Goal: Task Accomplishment & Management: Manage account settings

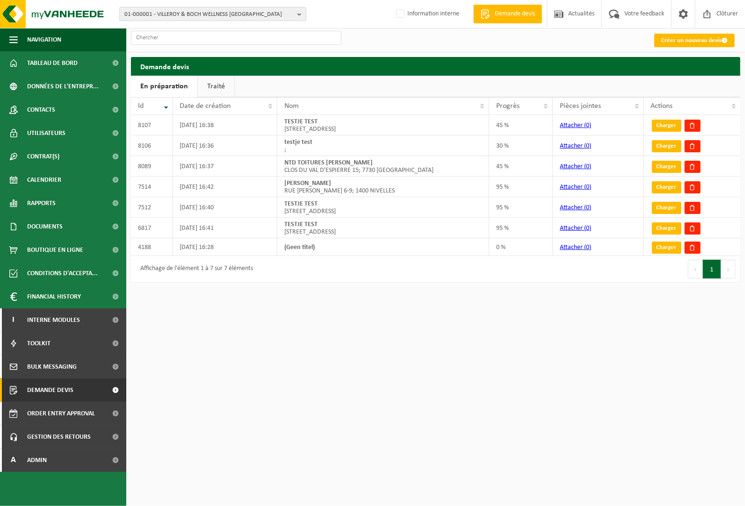
click at [298, 14] on b "button" at bounding box center [301, 13] width 8 height 13
paste input "SYMEVAD"
type input "S"
paste input "SYMEVAD"
type input "SYMEVAD"
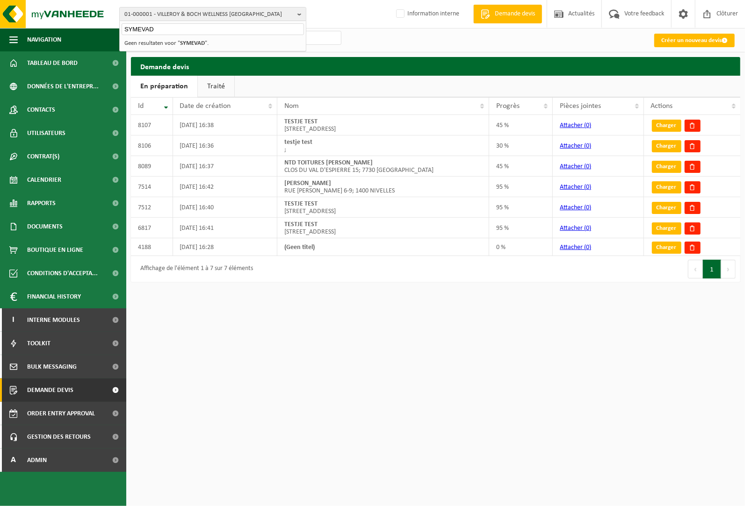
click at [231, 28] on input "SYMEVAD" at bounding box center [213, 29] width 182 height 12
drag, startPoint x: 222, startPoint y: 31, endPoint x: 64, endPoint y: 19, distance: 158.5
click at [64, 19] on div "01-000001 - VILLEROY & BOCH WELLNESS NV SYMEVAD 01-000001 - VILLEROY & BOCH WEL…" at bounding box center [372, 14] width 745 height 29
click at [299, 12] on b "button" at bounding box center [301, 13] width 8 height 13
click at [194, 28] on input "text" at bounding box center [213, 29] width 182 height 12
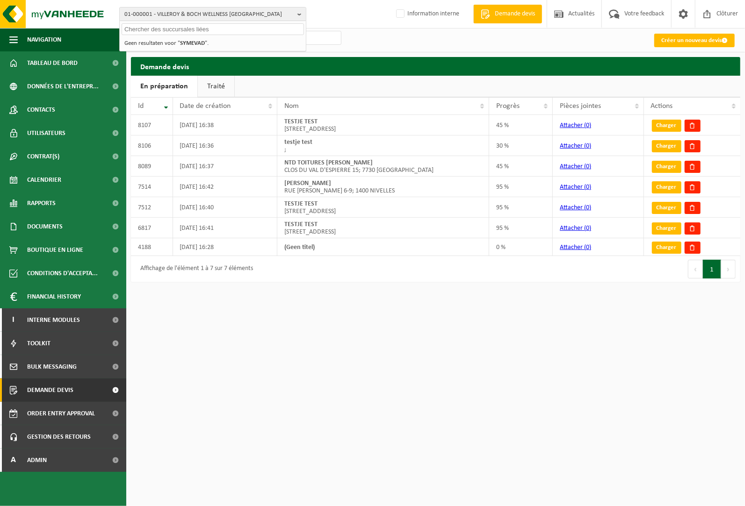
paste input "10-876637"
type input "10-876637"
click at [157, 41] on strong "10-876637 - SYMEVAD" at bounding box center [152, 42] width 56 height 7
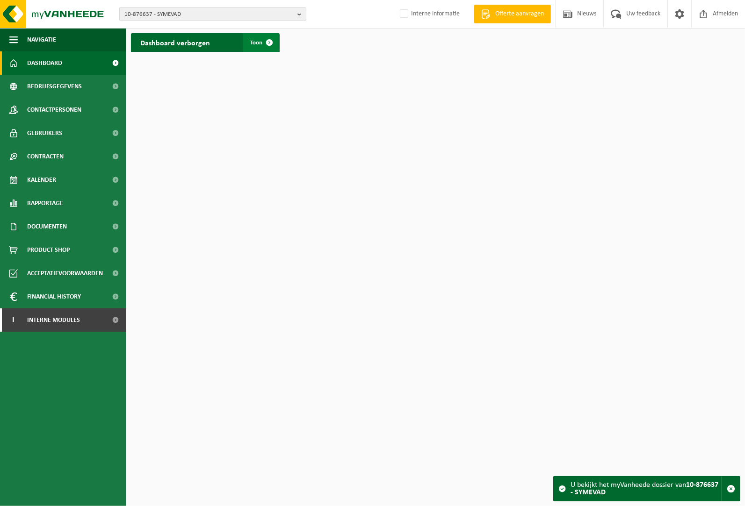
click at [260, 42] on span at bounding box center [269, 42] width 19 height 19
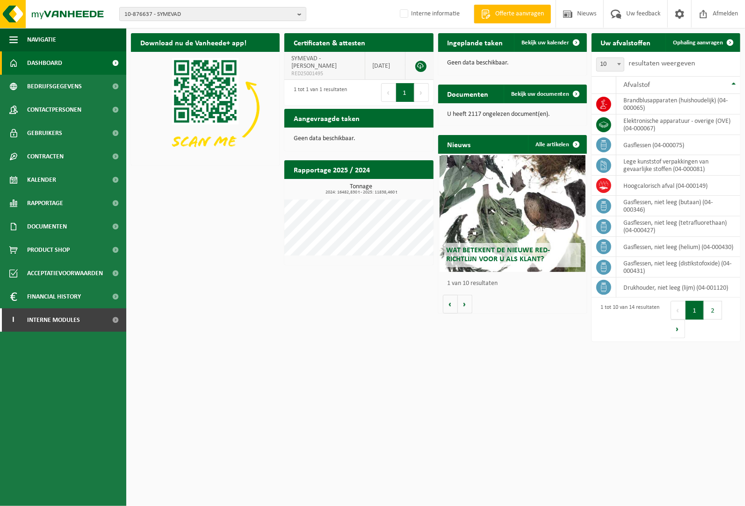
click at [419, 64] on link at bounding box center [420, 66] width 11 height 11
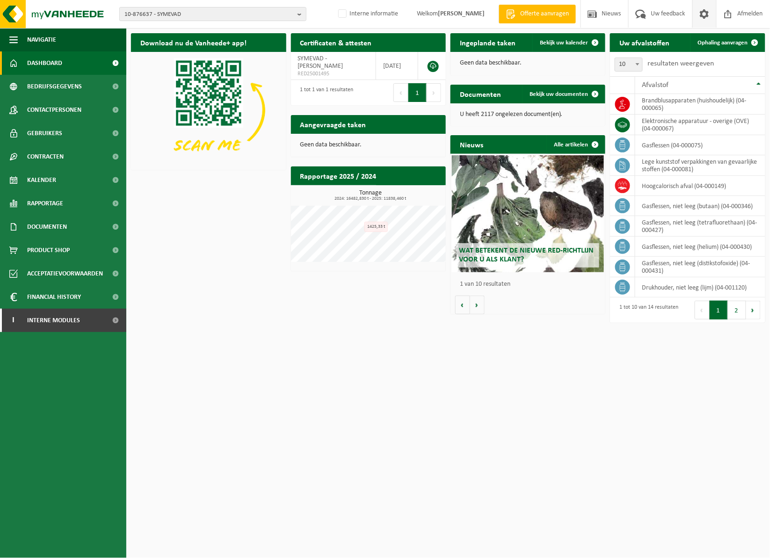
click at [707, 28] on span at bounding box center [704, 14] width 14 height 28
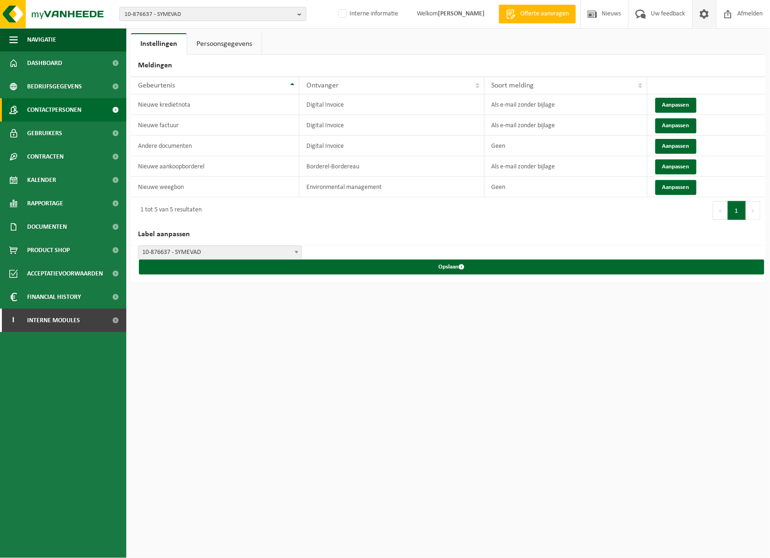
click at [70, 107] on span "Contactpersonen" at bounding box center [54, 109] width 54 height 23
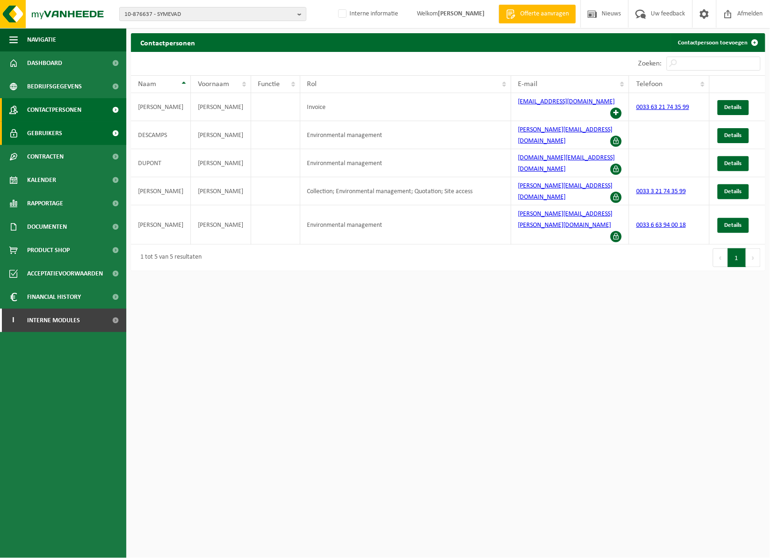
click at [66, 133] on link "Gebruikers" at bounding box center [63, 133] width 126 height 23
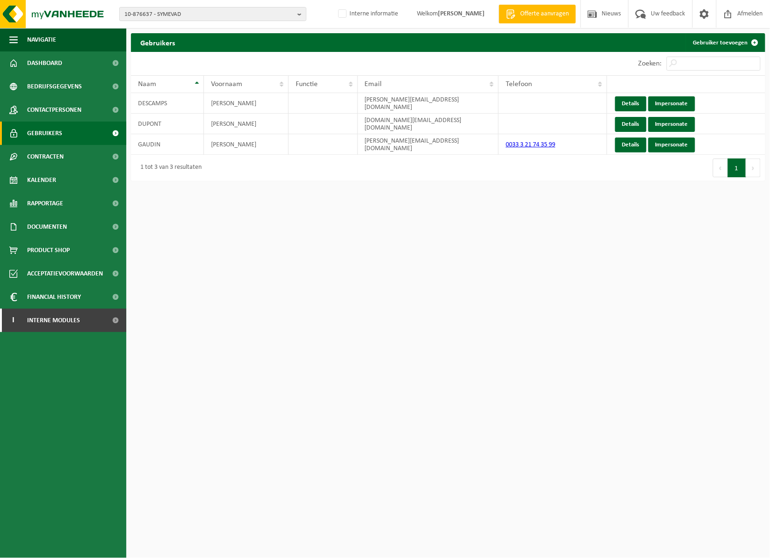
click at [63, 29] on div "10-876637 - SYMEVAD 10-876637 - SYMEVAD Interne informatie Welkom INGEBORG VAND…" at bounding box center [385, 14] width 770 height 29
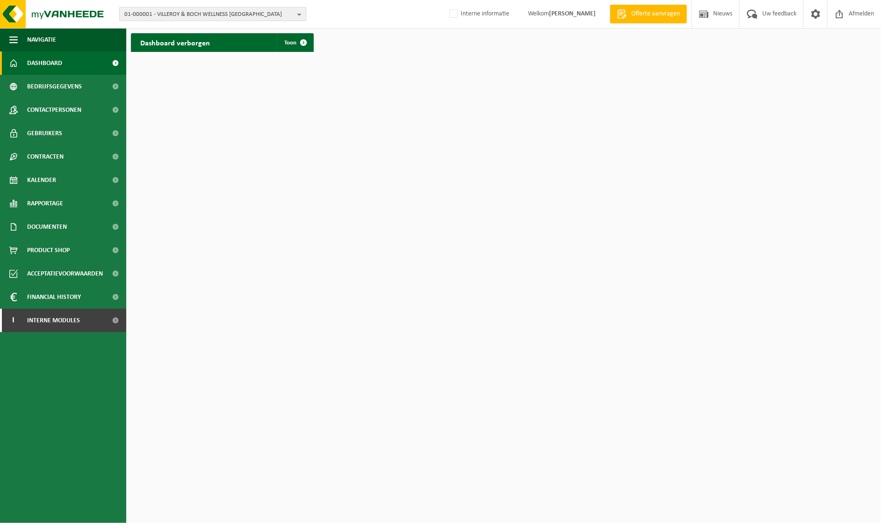
click at [299, 14] on b "button" at bounding box center [301, 13] width 8 height 13
click at [254, 28] on input "text" at bounding box center [213, 29] width 182 height 12
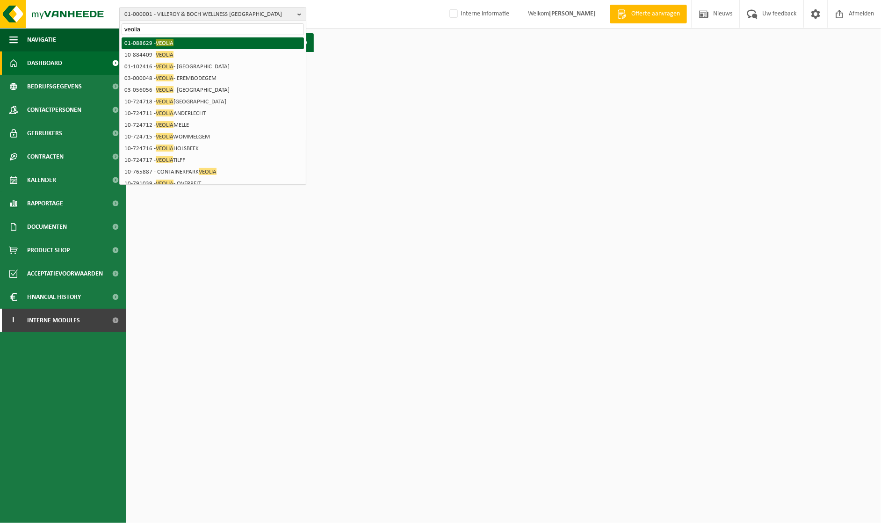
type input "veolia"
click at [151, 47] on li "01-088629 - VEOLIA" at bounding box center [213, 43] width 182 height 12
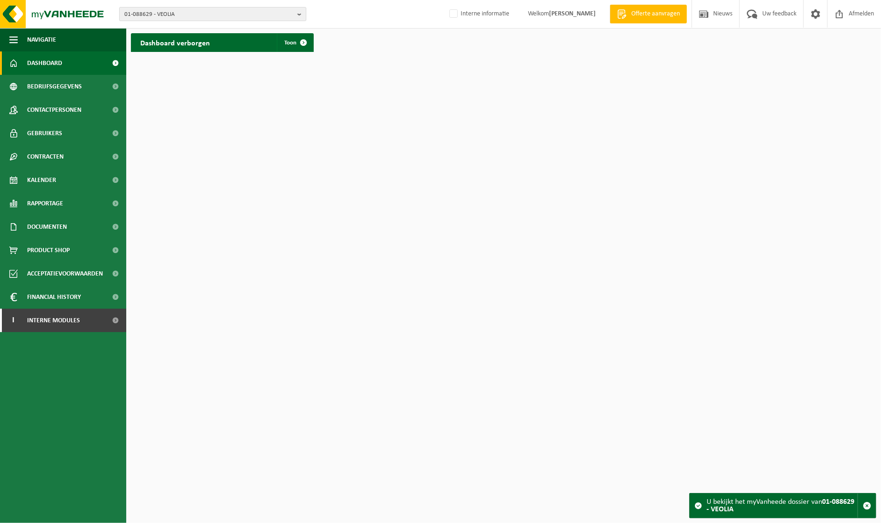
click at [298, 13] on b "button" at bounding box center [301, 13] width 8 height 13
click at [187, 43] on li "01-088629 - VEOLIA" at bounding box center [213, 43] width 182 height 12
click at [190, 95] on html "01-088629 - VEOLIA 01-088629 - VEOLIA Interne informatie Welkom INGEBORG VANDEN…" at bounding box center [440, 261] width 881 height 523
click at [379, 9] on div "01-088629 - VEOLIA 01-088629 - VEOLIA Interne informatie Welkom INGEBORG VANDEN…" at bounding box center [440, 14] width 881 height 29
click at [294, 42] on span at bounding box center [303, 42] width 19 height 19
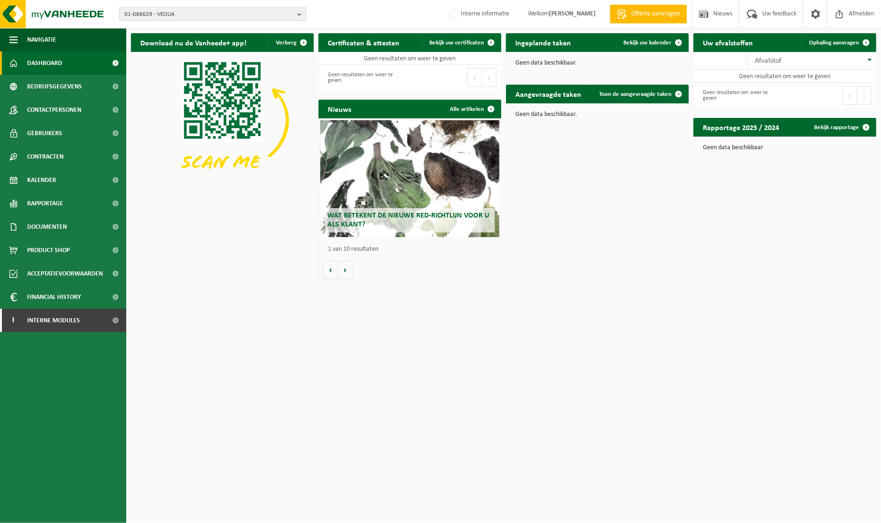
click at [300, 13] on b "button" at bounding box center [301, 13] width 8 height 13
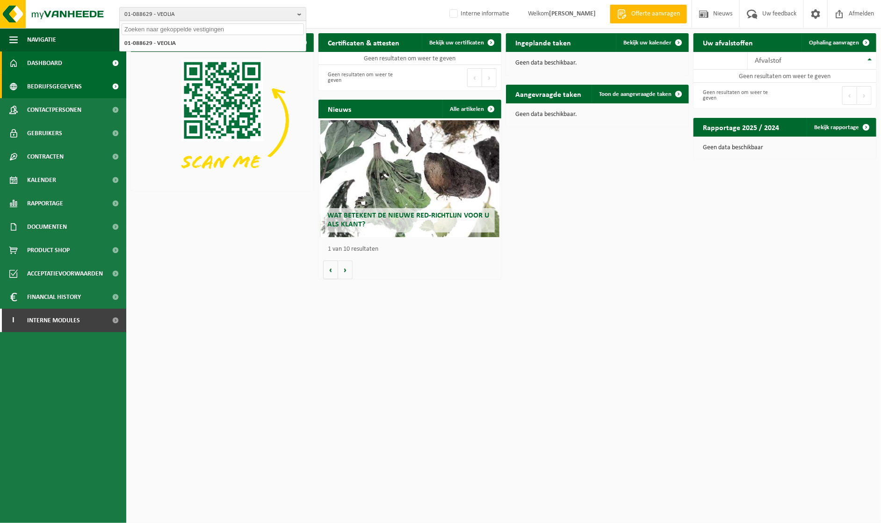
click at [45, 87] on span "Bedrijfsgegevens" at bounding box center [54, 86] width 55 height 23
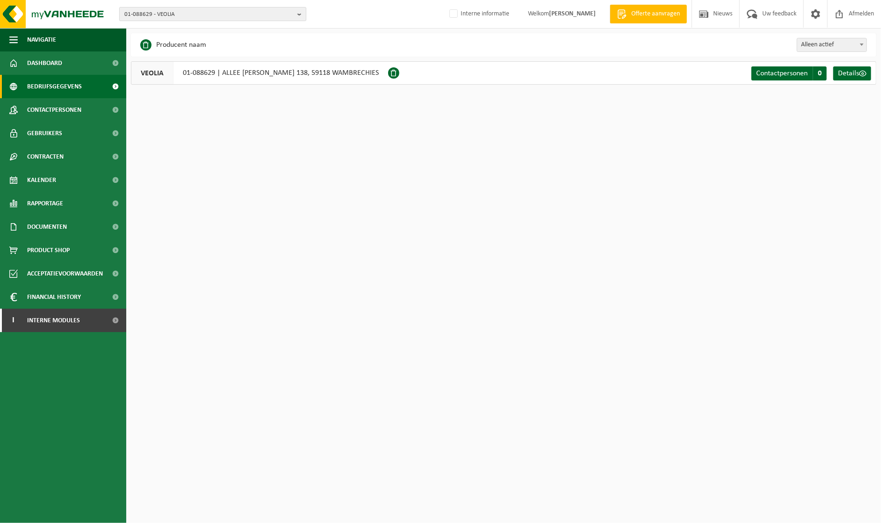
click at [298, 12] on b "button" at bounding box center [301, 13] width 8 height 13
click at [240, 30] on input "text" at bounding box center [213, 29] width 182 height 12
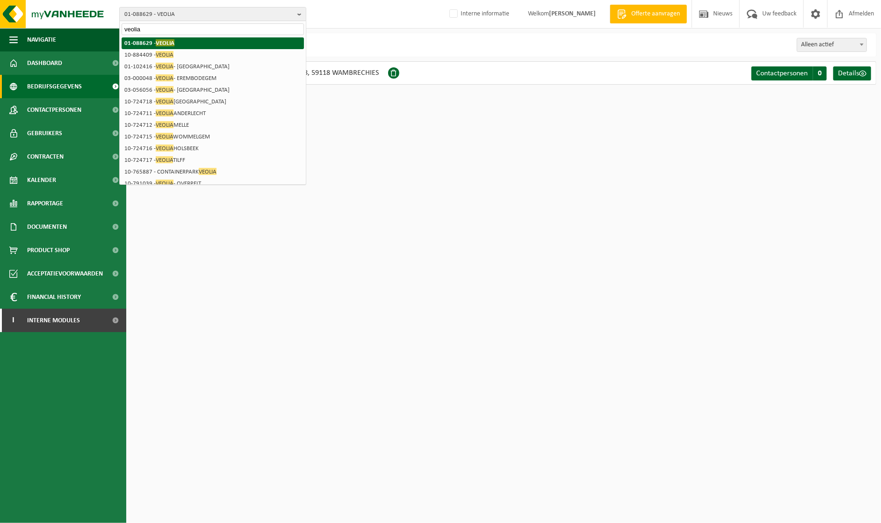
type input "veolia"
click at [163, 41] on span "VEOLIA" at bounding box center [165, 42] width 19 height 7
click at [166, 41] on span "VEOLIA" at bounding box center [165, 42] width 19 height 7
click at [137, 38] on li "01-088629 - VEOLIA" at bounding box center [213, 43] width 182 height 12
click at [187, 41] on li "01-088629 - VEOLIA" at bounding box center [213, 43] width 182 height 12
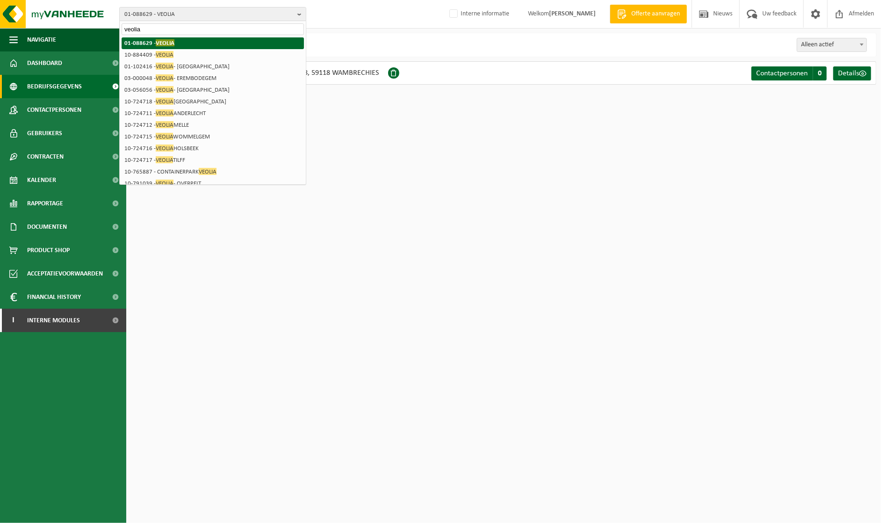
click at [187, 41] on li "01-088629 - VEOLIA" at bounding box center [213, 43] width 182 height 12
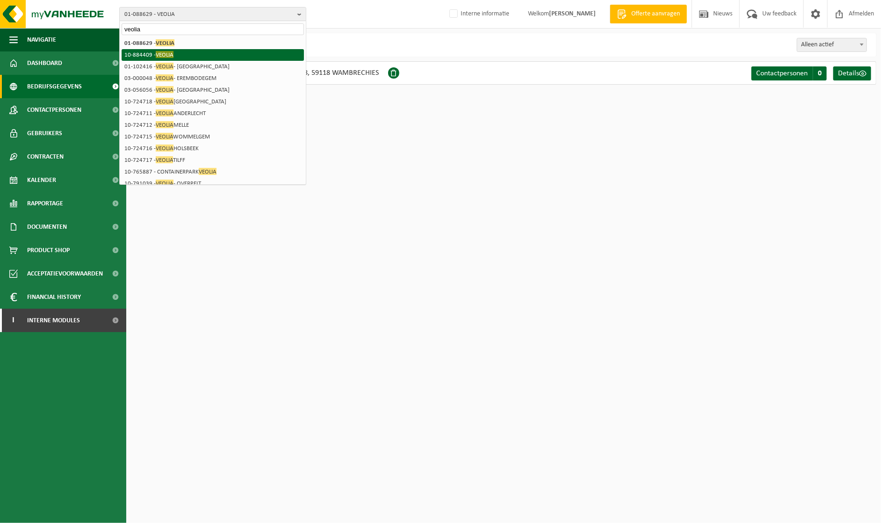
click at [179, 52] on li "10-884409 - VEOLIA" at bounding box center [213, 55] width 182 height 12
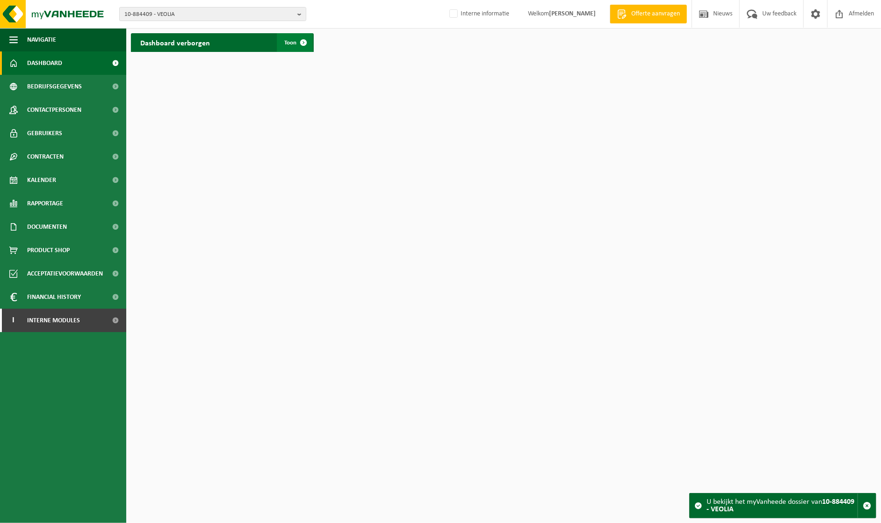
click at [297, 41] on span at bounding box center [303, 42] width 19 height 19
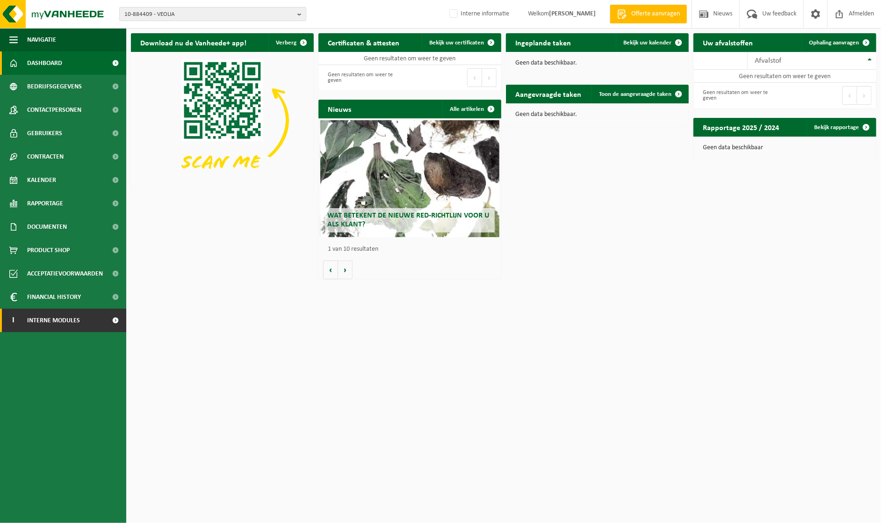
click at [106, 324] on span at bounding box center [115, 320] width 21 height 23
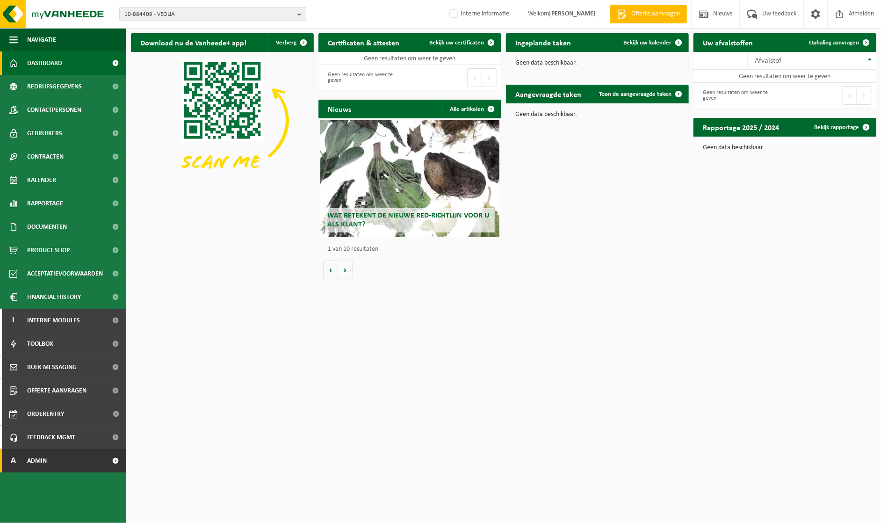
click at [64, 464] on link "A Admin" at bounding box center [63, 460] width 126 height 23
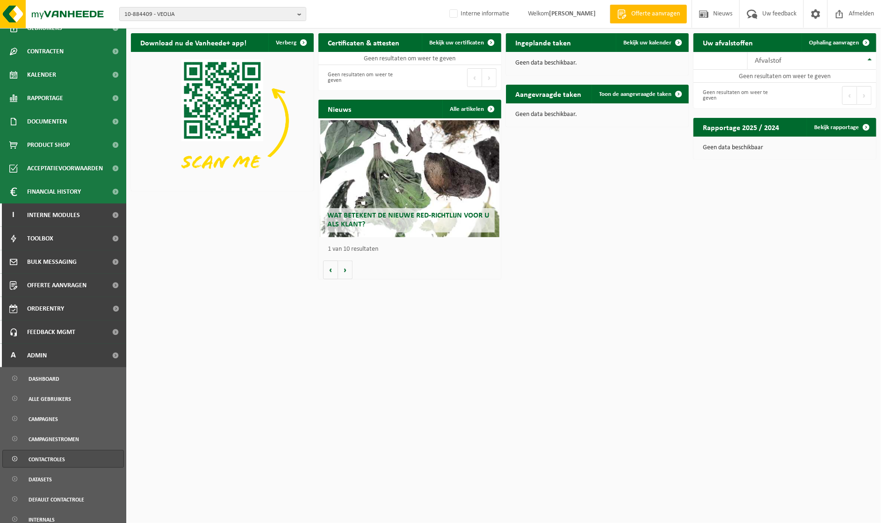
scroll to position [273, 0]
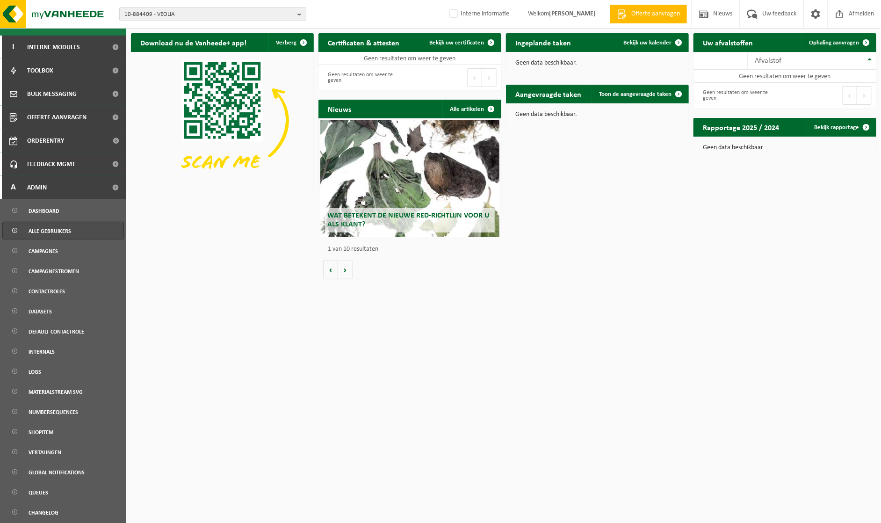
click at [50, 228] on span "Alle gebruikers" at bounding box center [50, 231] width 43 height 18
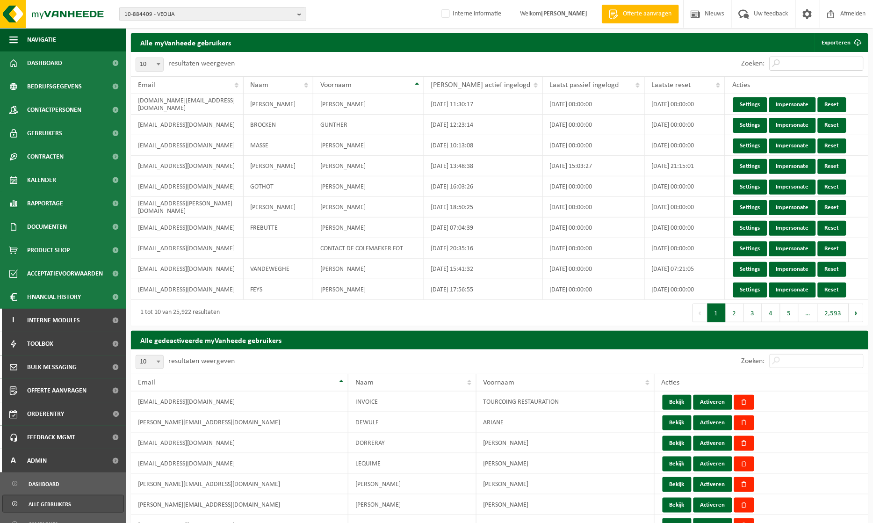
click at [805, 58] on input "Zoeken:" at bounding box center [817, 64] width 94 height 14
click at [804, 63] on input "Zoeken:" at bounding box center [817, 64] width 94 height 14
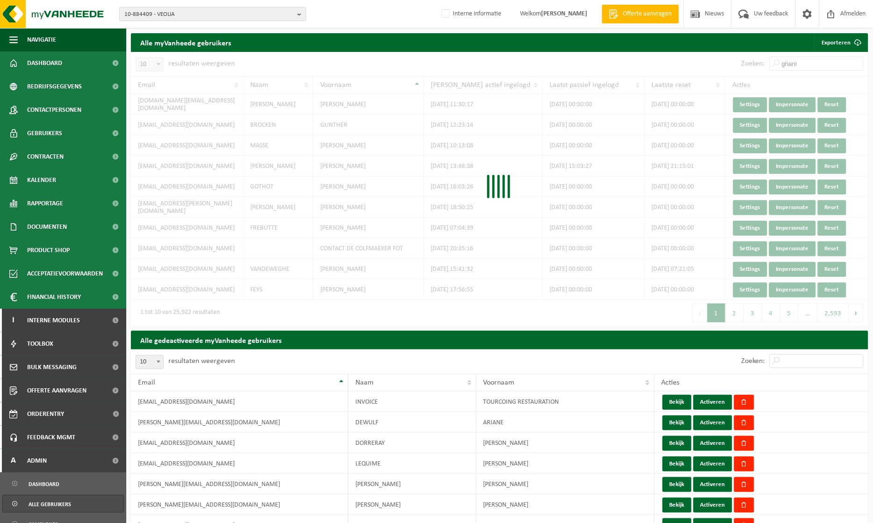
type input "ghania"
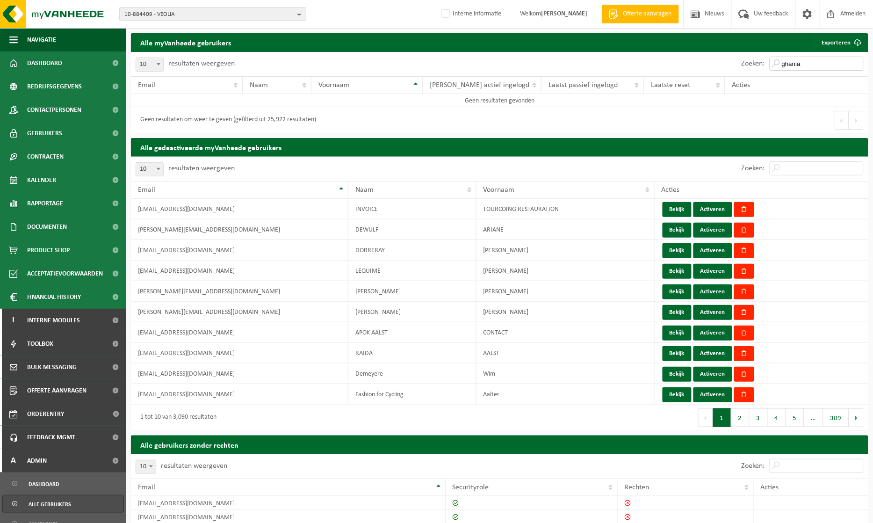
drag, startPoint x: 811, startPoint y: 63, endPoint x: 745, endPoint y: 62, distance: 66.4
click at [745, 62] on div "Zoeken: ghania" at bounding box center [802, 64] width 131 height 24
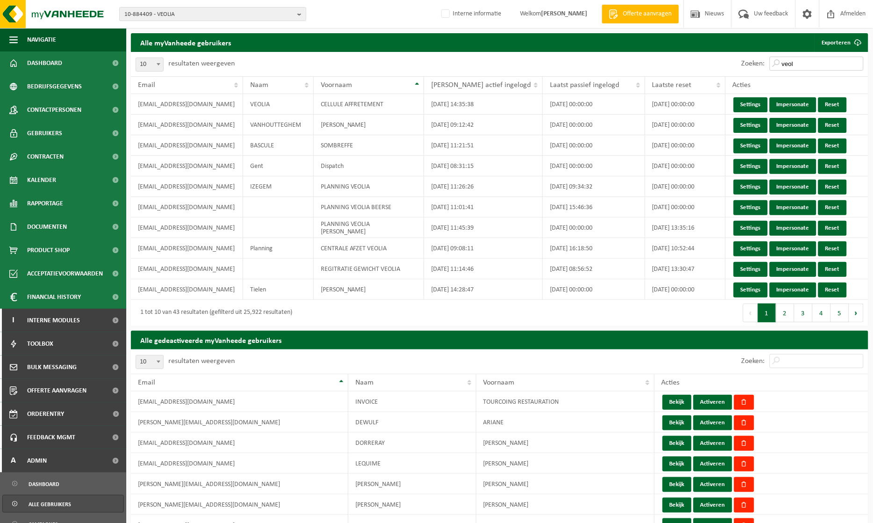
drag, startPoint x: 821, startPoint y: 63, endPoint x: 746, endPoint y: 63, distance: 74.4
click at [746, 63] on div "Zoeken: veol" at bounding box center [802, 64] width 131 height 24
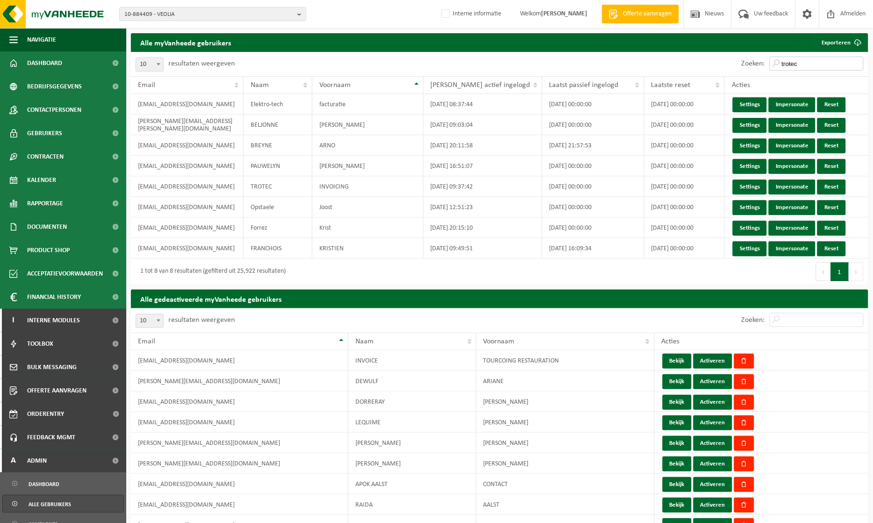
drag, startPoint x: 814, startPoint y: 62, endPoint x: 752, endPoint y: 59, distance: 62.2
click at [752, 59] on div "Zoeken: trotec" at bounding box center [802, 64] width 131 height 24
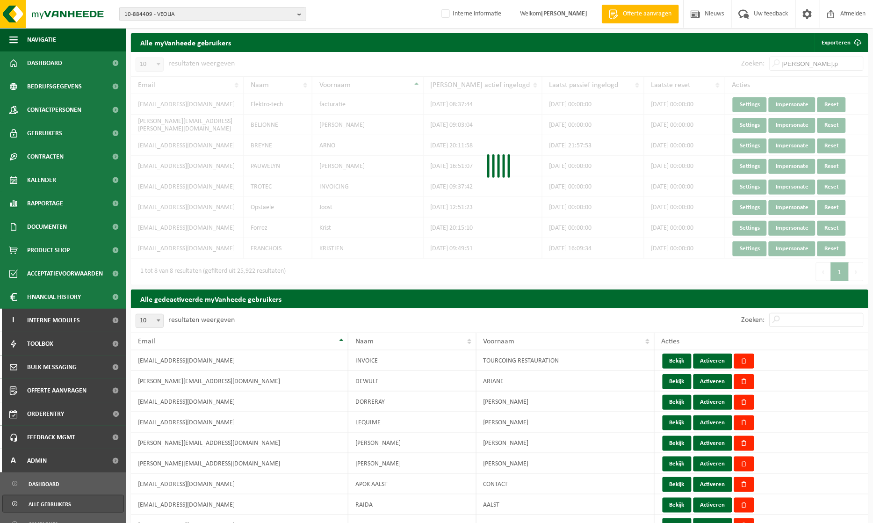
type input "sigrid.pa"
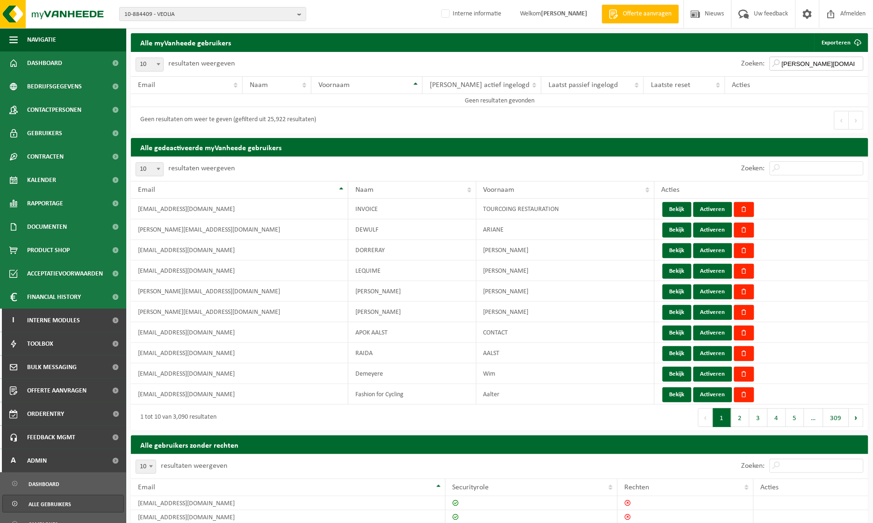
drag, startPoint x: 834, startPoint y: 65, endPoint x: 691, endPoint y: 67, distance: 143.1
click at [691, 67] on div "Zoeken: sigrid.pa" at bounding box center [684, 64] width 369 height 24
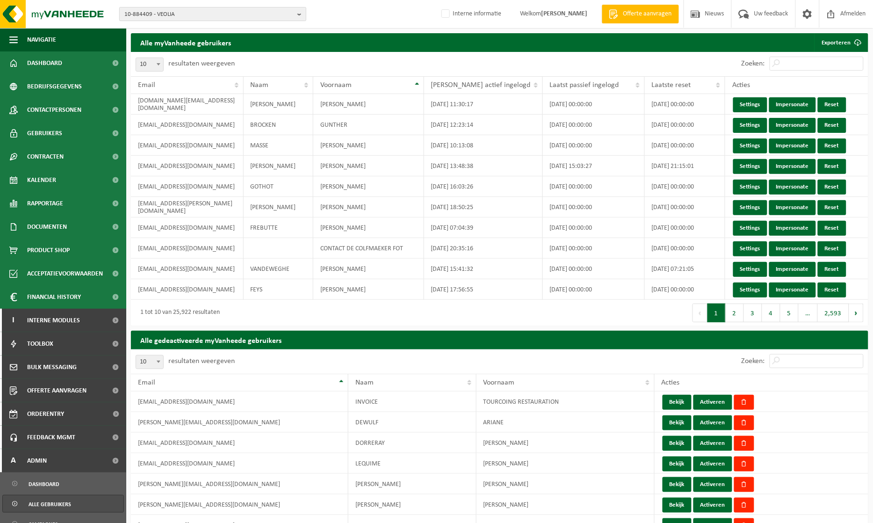
click at [297, 13] on b "button" at bounding box center [301, 13] width 8 height 13
click at [212, 24] on input "text" at bounding box center [213, 29] width 182 height 12
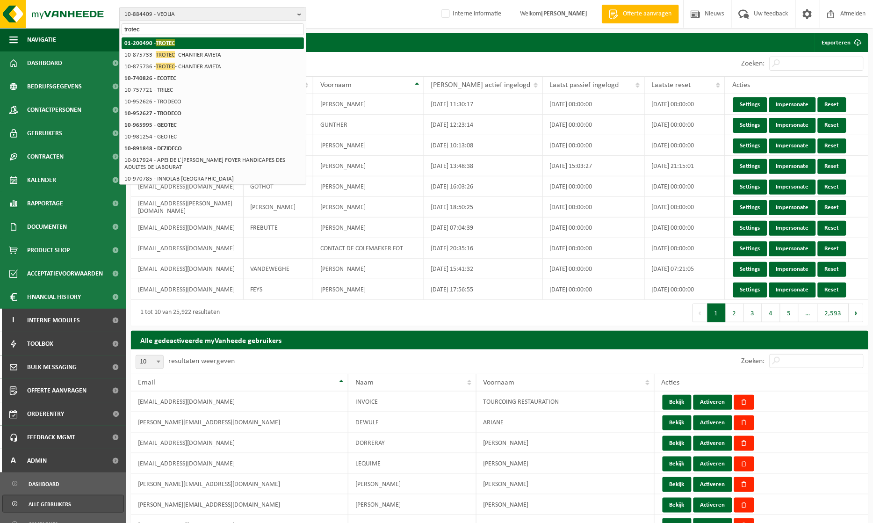
type input "trotec"
click at [143, 42] on strong "01-200490 - TROTEC" at bounding box center [149, 42] width 51 height 7
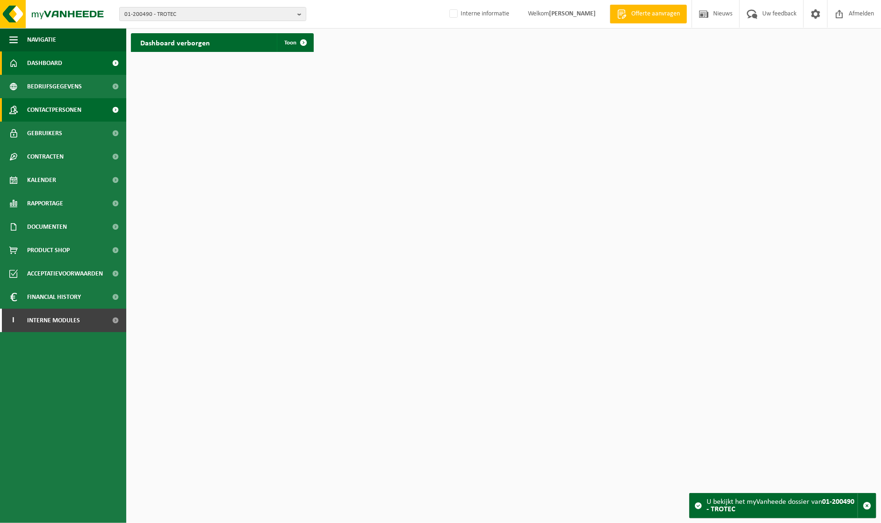
click at [48, 108] on span "Contactpersonen" at bounding box center [54, 109] width 54 height 23
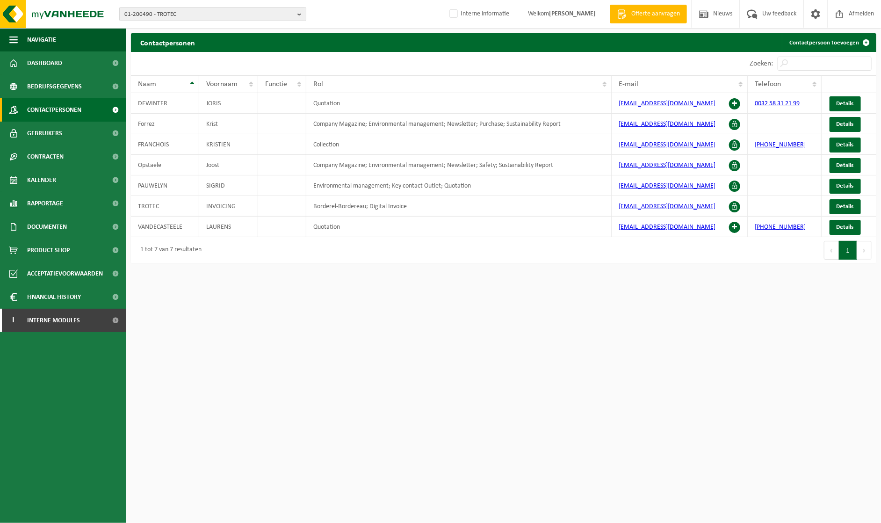
drag, startPoint x: 655, startPoint y: 188, endPoint x: 572, endPoint y: 355, distance: 187.2
click at [572, 355] on html "01-200490 - TROTEC 01-200490 - TROTEC Interne informatie Welkom INGEBORG VANDEN…" at bounding box center [440, 261] width 881 height 523
click at [84, 320] on link "I Interne modules" at bounding box center [63, 320] width 126 height 23
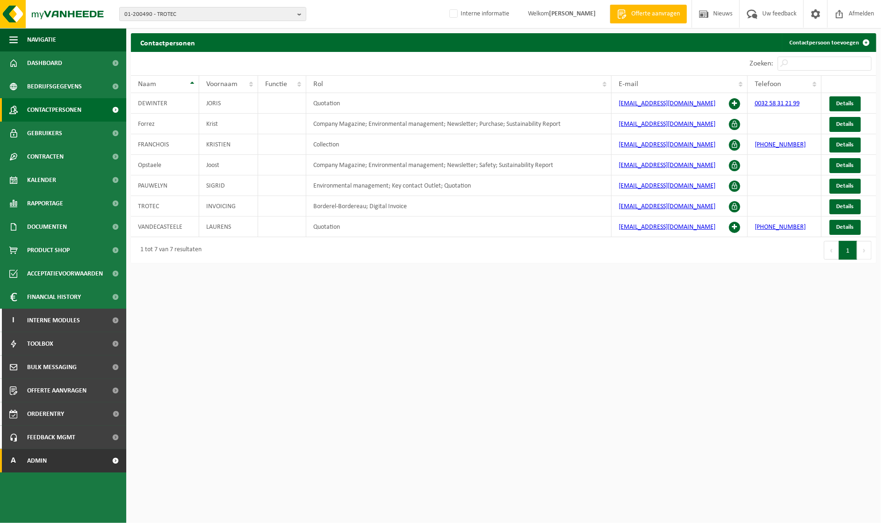
click at [50, 463] on link "A Admin" at bounding box center [63, 460] width 126 height 23
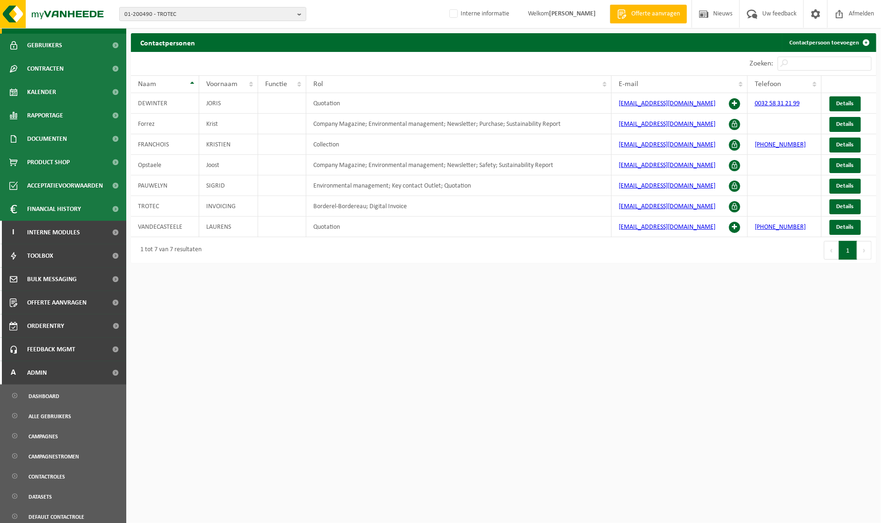
scroll to position [273, 0]
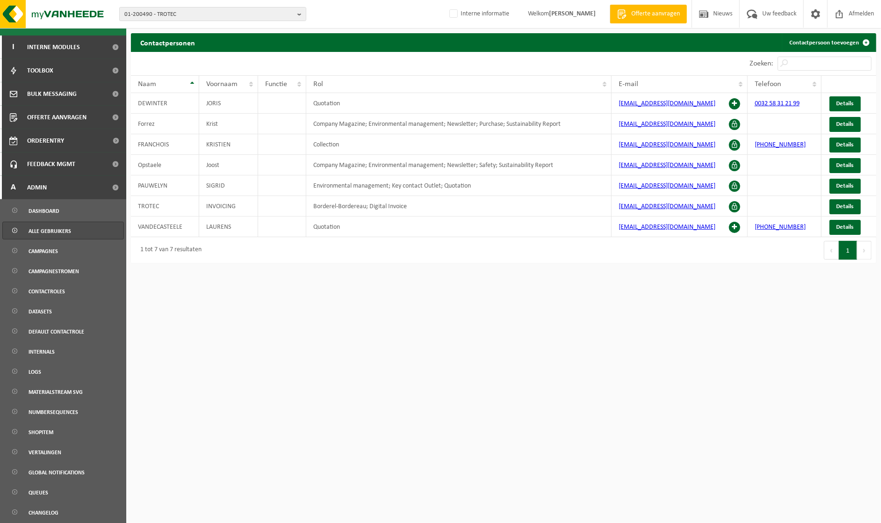
click at [63, 232] on span "Alle gebruikers" at bounding box center [50, 231] width 43 height 18
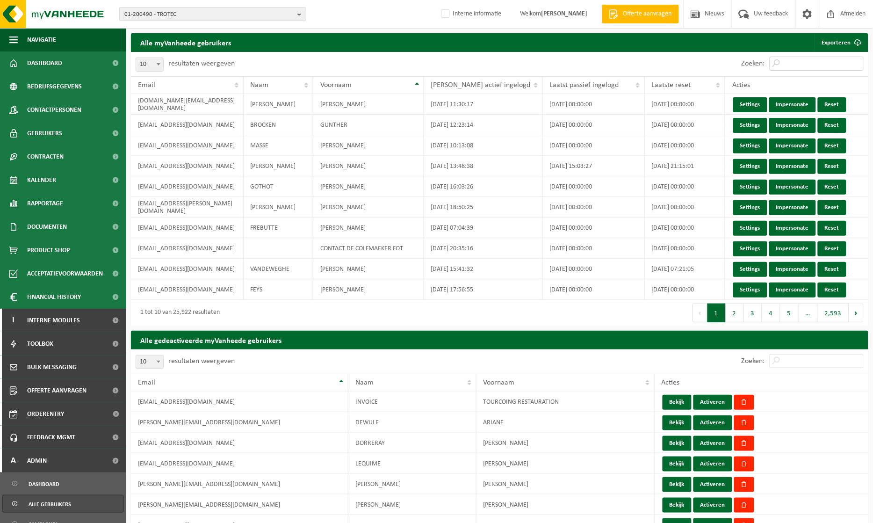
click at [793, 63] on input "Zoeken:" at bounding box center [817, 64] width 94 height 14
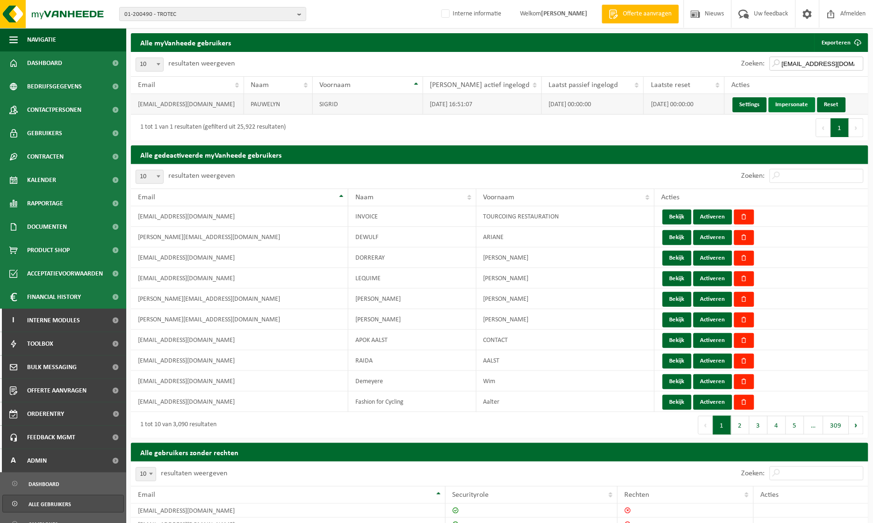
type input "[EMAIL_ADDRESS][DOMAIN_NAME]"
click at [787, 101] on link "Impersonate" at bounding box center [792, 104] width 47 height 15
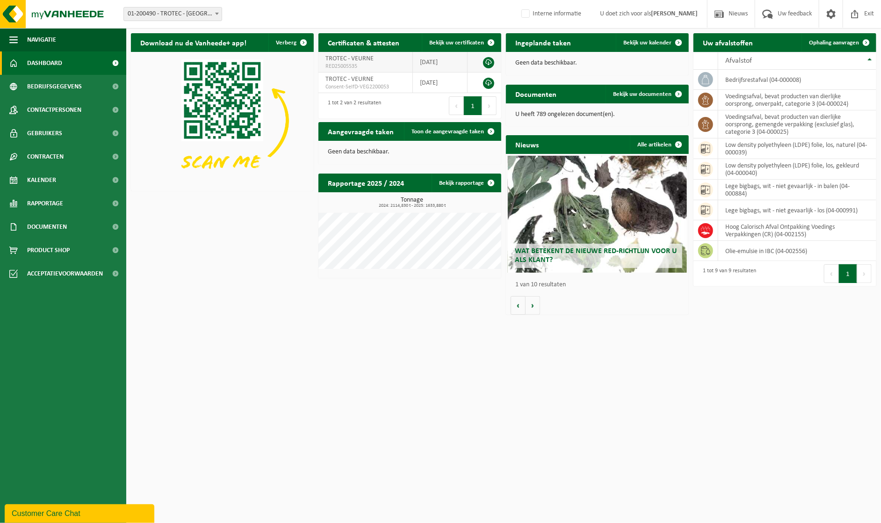
click at [490, 62] on link at bounding box center [488, 62] width 11 height 11
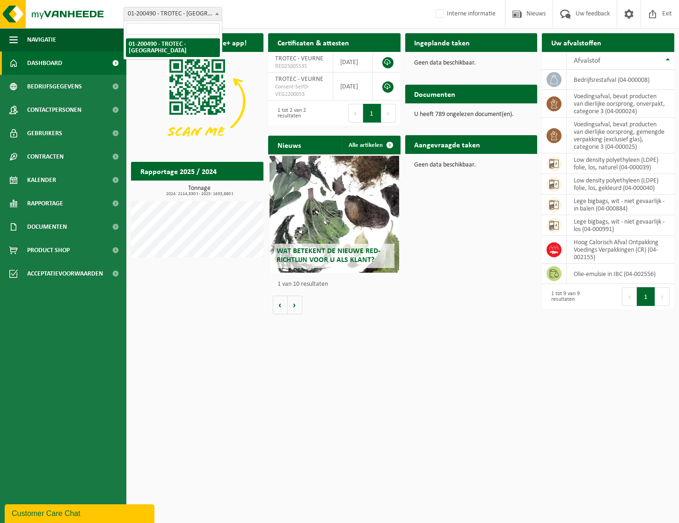
click at [213, 15] on span at bounding box center [216, 13] width 9 height 12
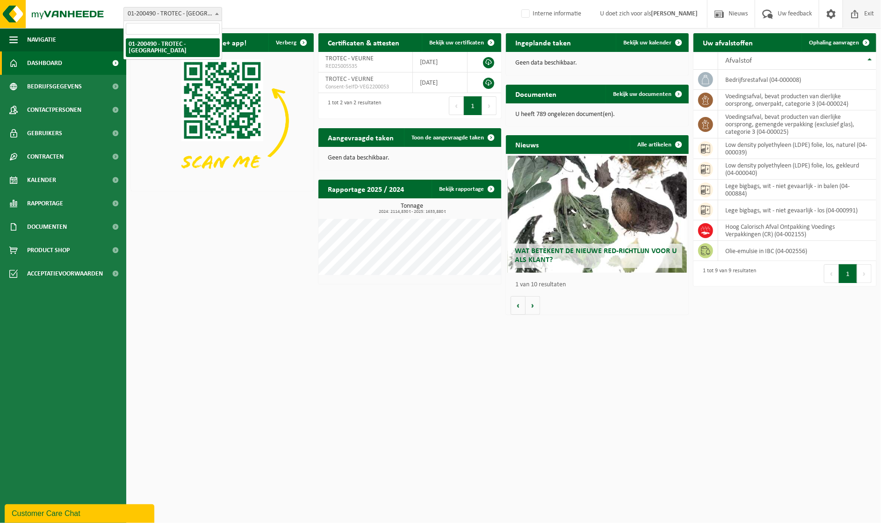
click at [871, 11] on span "Exit" at bounding box center [869, 14] width 14 height 28
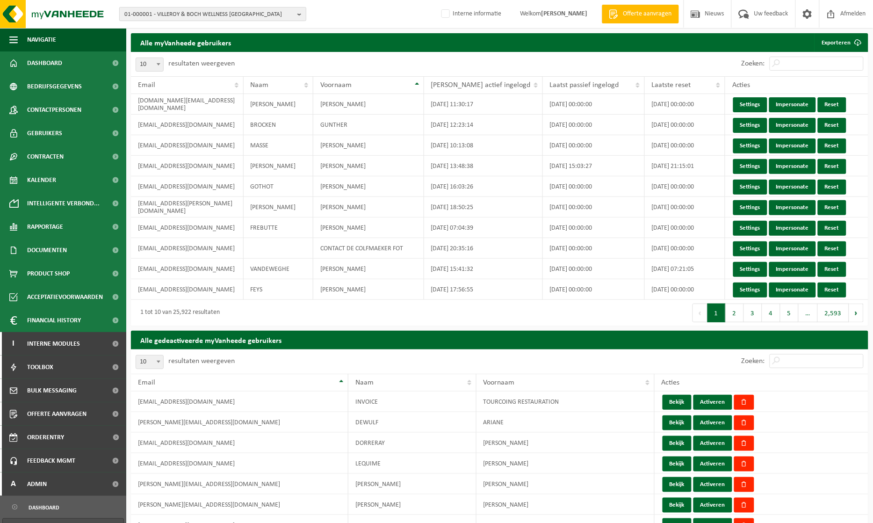
click at [298, 13] on b "button" at bounding box center [301, 13] width 8 height 13
click at [202, 26] on input "text" at bounding box center [213, 29] width 182 height 12
paste input "01-080830"
type input "01-080830"
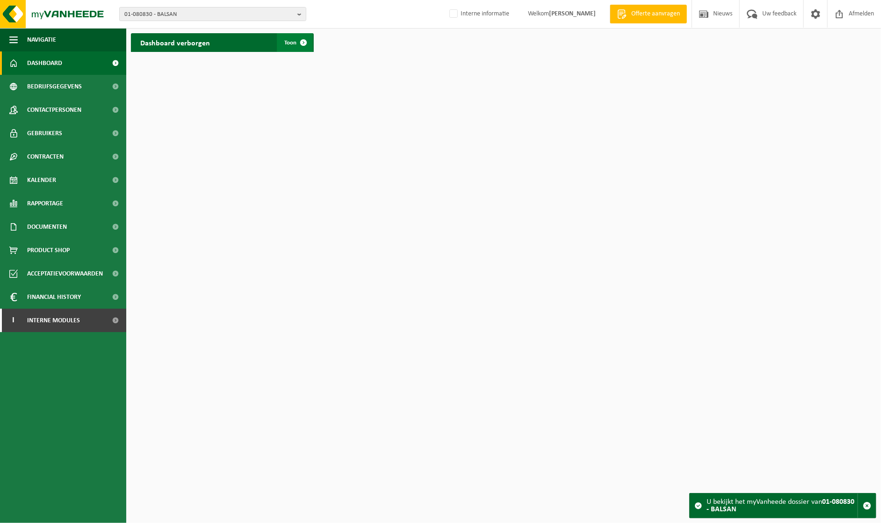
click at [295, 42] on span at bounding box center [303, 42] width 19 height 19
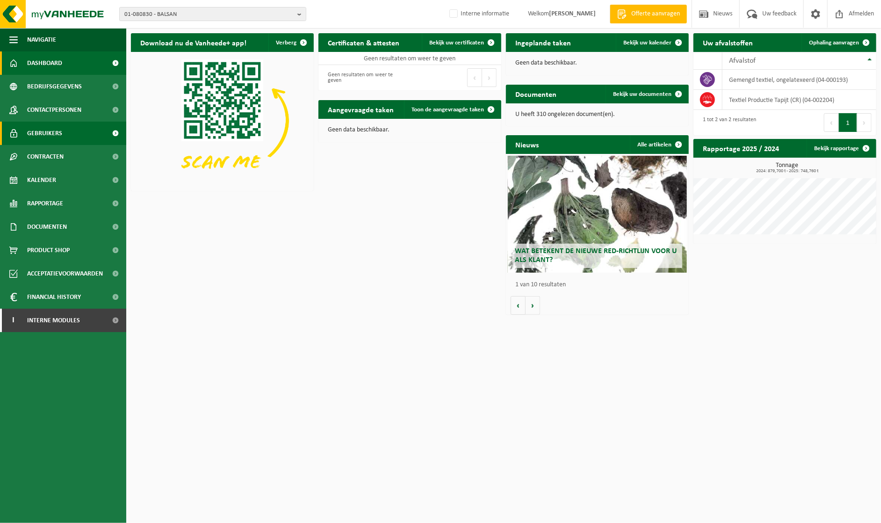
click at [52, 137] on span "Gebruikers" at bounding box center [44, 133] width 35 height 23
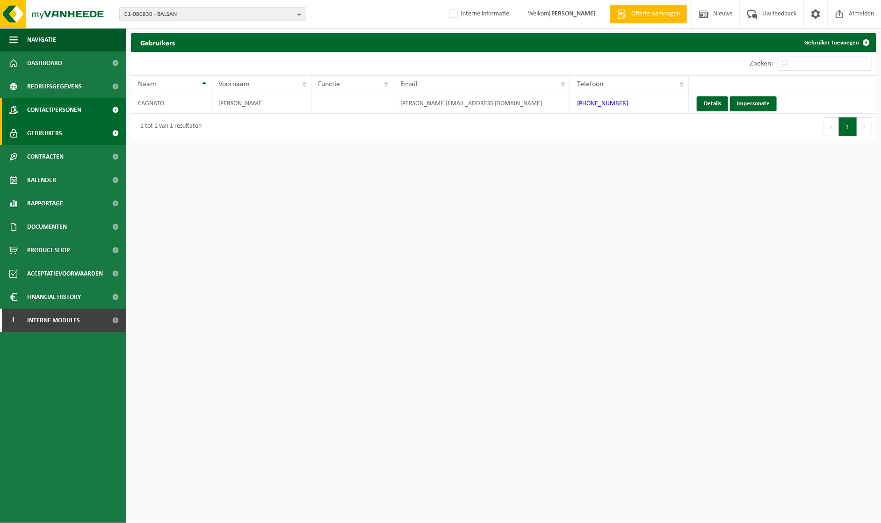
click at [50, 110] on span "Contactpersonen" at bounding box center [54, 109] width 54 height 23
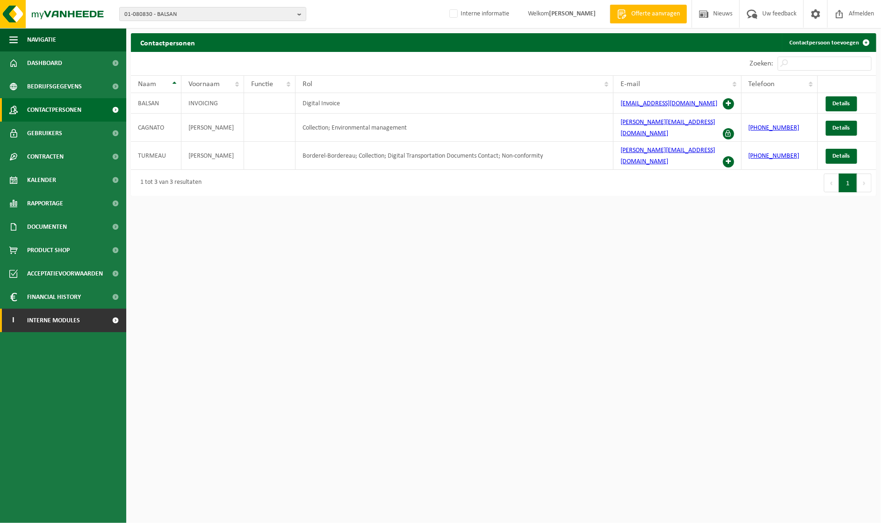
click at [71, 325] on span "Interne modules" at bounding box center [53, 320] width 53 height 23
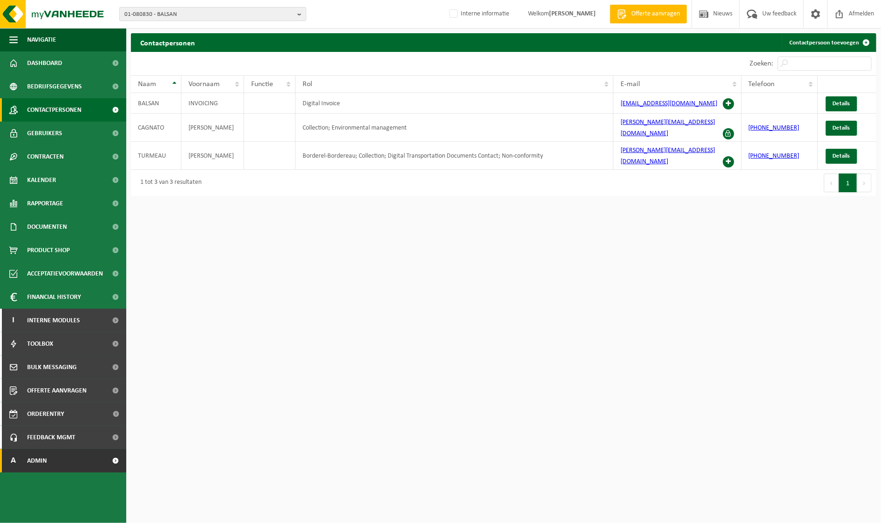
click at [66, 464] on link "A Admin" at bounding box center [63, 460] width 126 height 23
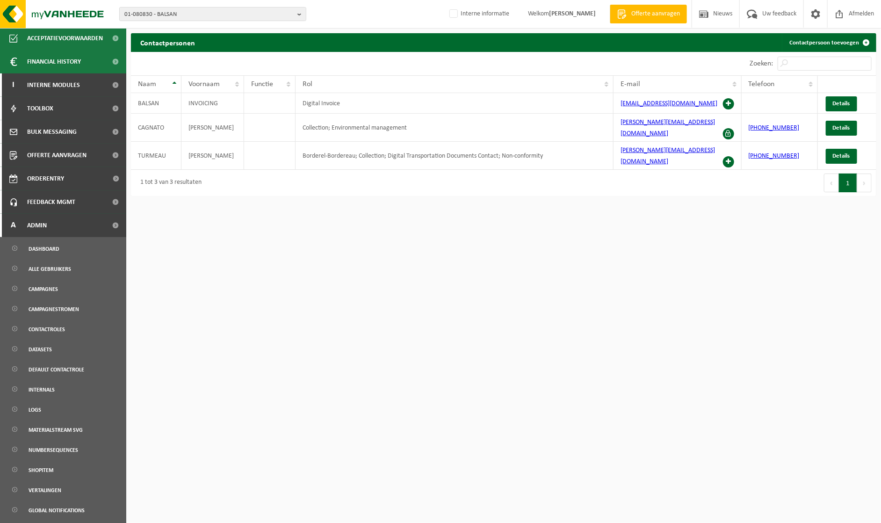
scroll to position [260, 0]
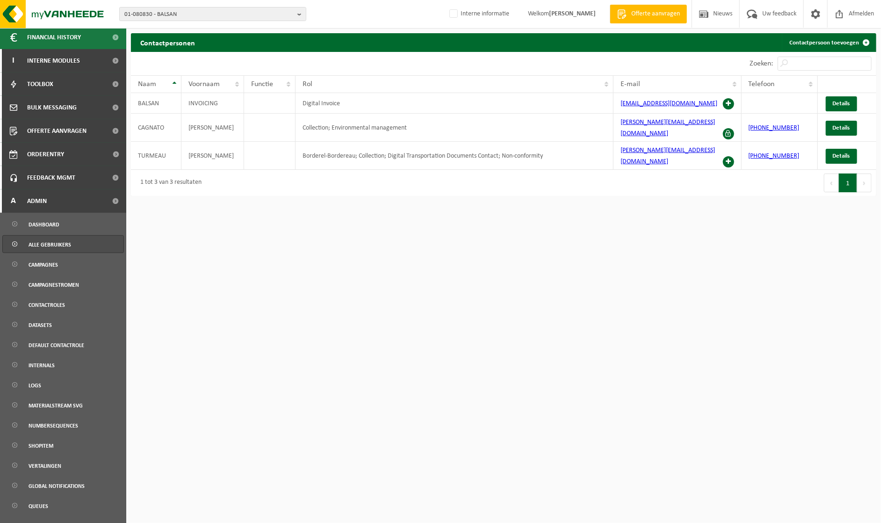
click at [70, 240] on link "Alle gebruikers" at bounding box center [63, 244] width 122 height 18
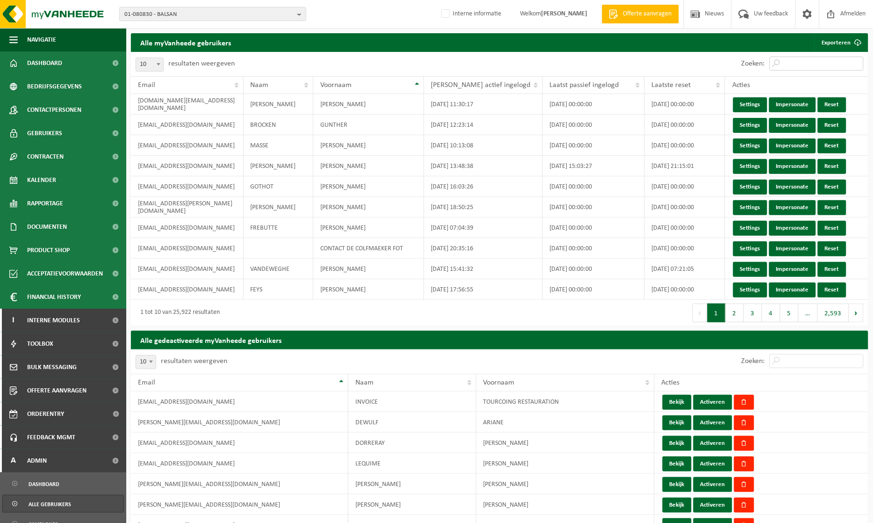
click at [797, 63] on input "Zoeken:" at bounding box center [817, 64] width 94 height 14
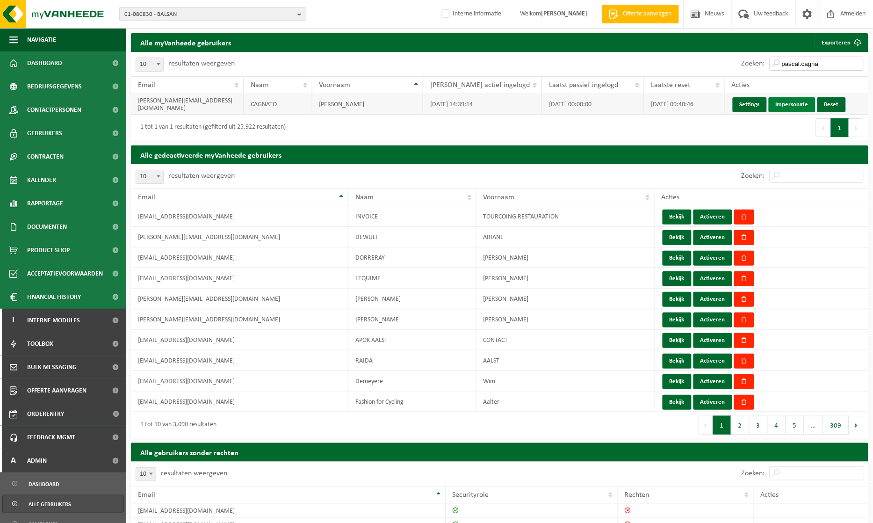
type input "pascal.cagna"
click at [781, 101] on link "Impersonate" at bounding box center [792, 104] width 47 height 15
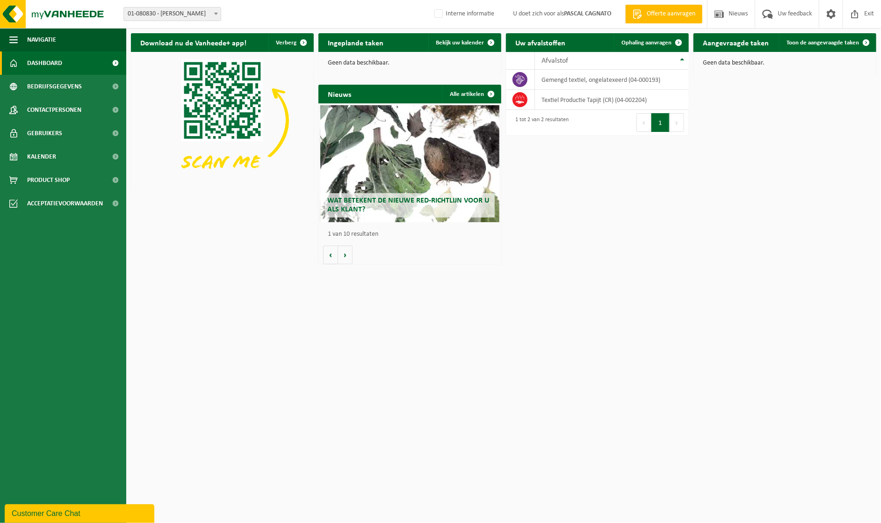
click at [365, 160] on div "Wat betekent de nieuwe RED-richtlijn voor u als klant?" at bounding box center [409, 163] width 179 height 117
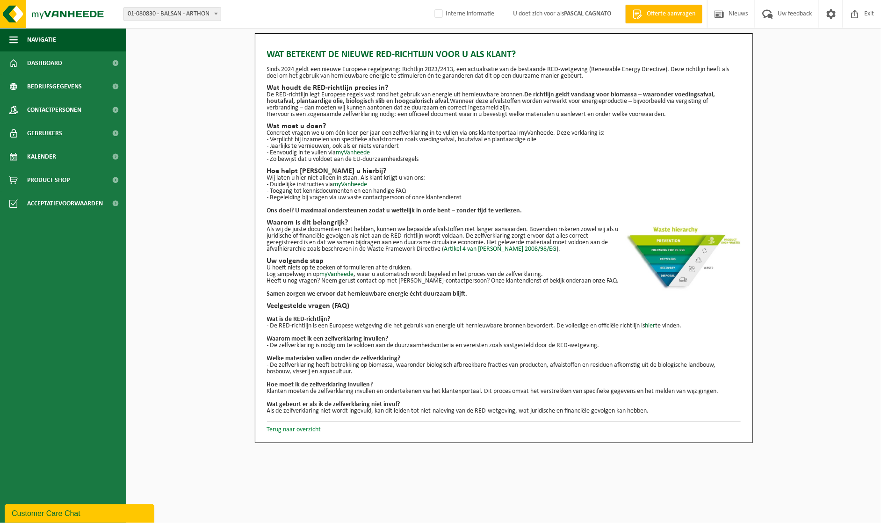
click at [292, 431] on link "Terug naar overzicht" at bounding box center [294, 429] width 54 height 7
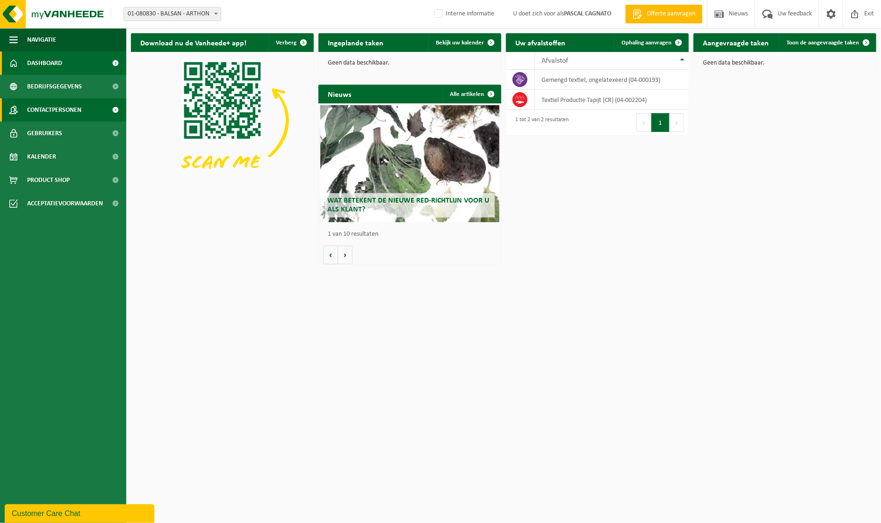
click at [49, 108] on span "Contactpersonen" at bounding box center [54, 109] width 54 height 23
click at [459, 40] on span "Bekijk uw kalender" at bounding box center [460, 43] width 48 height 6
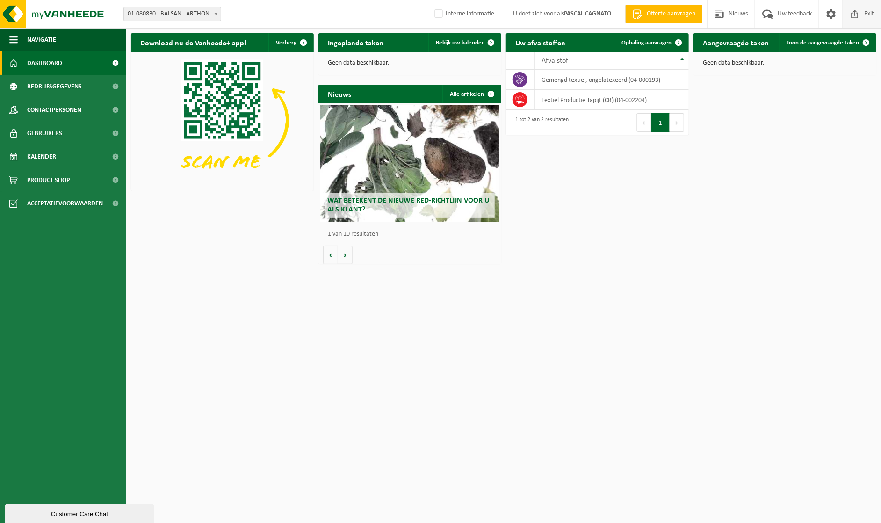
click at [871, 12] on span "Exit" at bounding box center [869, 14] width 14 height 28
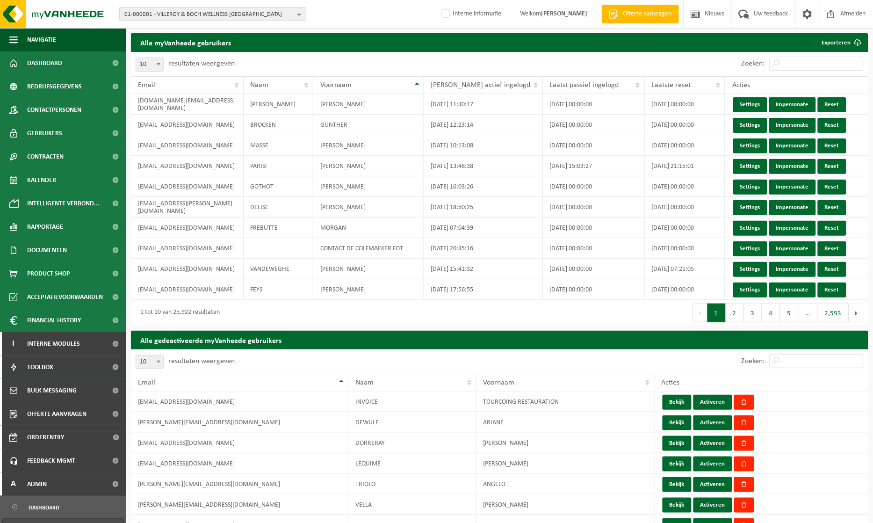
click at [301, 12] on b "button" at bounding box center [301, 13] width 8 height 13
click at [249, 29] on input "text" at bounding box center [213, 29] width 182 height 12
paste input "01-064847"
type input "01-064847"
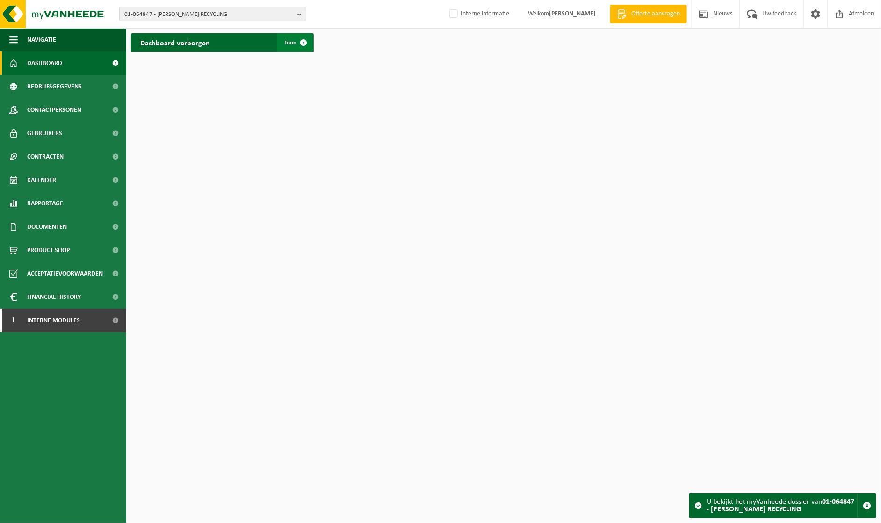
click at [287, 40] on span "Toon" at bounding box center [290, 43] width 12 height 6
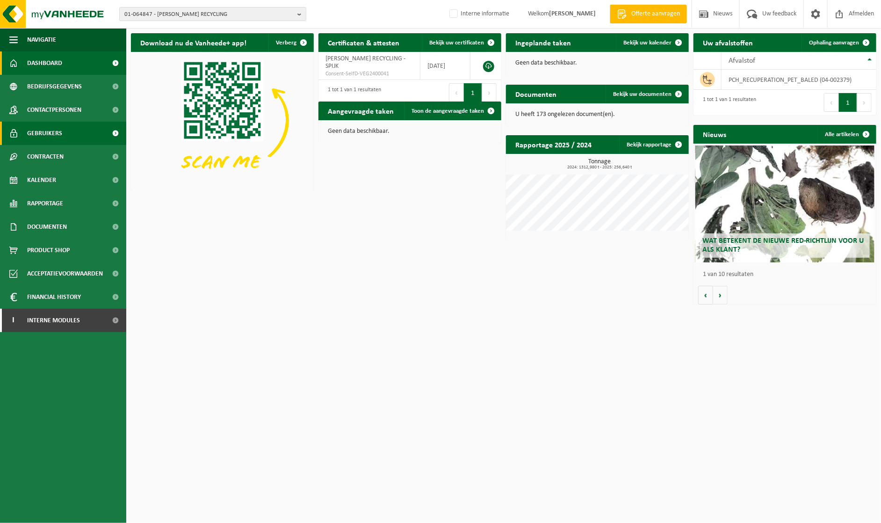
click at [58, 133] on span "Gebruikers" at bounding box center [44, 133] width 35 height 23
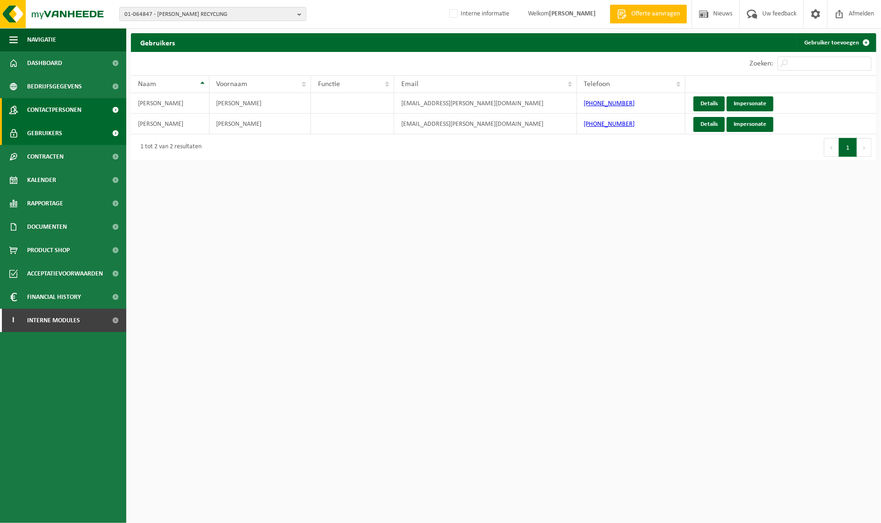
click at [65, 110] on span "Contactpersonen" at bounding box center [54, 109] width 54 height 23
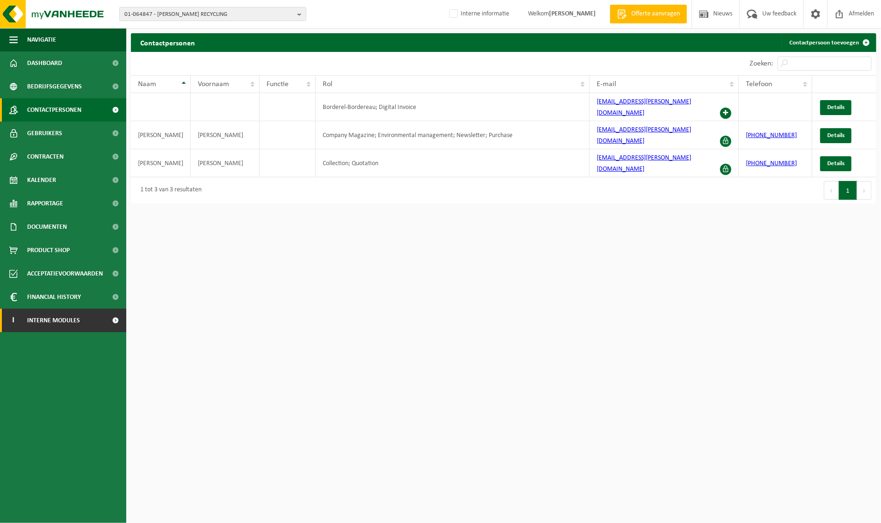
click at [88, 325] on link "I Interne modules" at bounding box center [63, 320] width 126 height 23
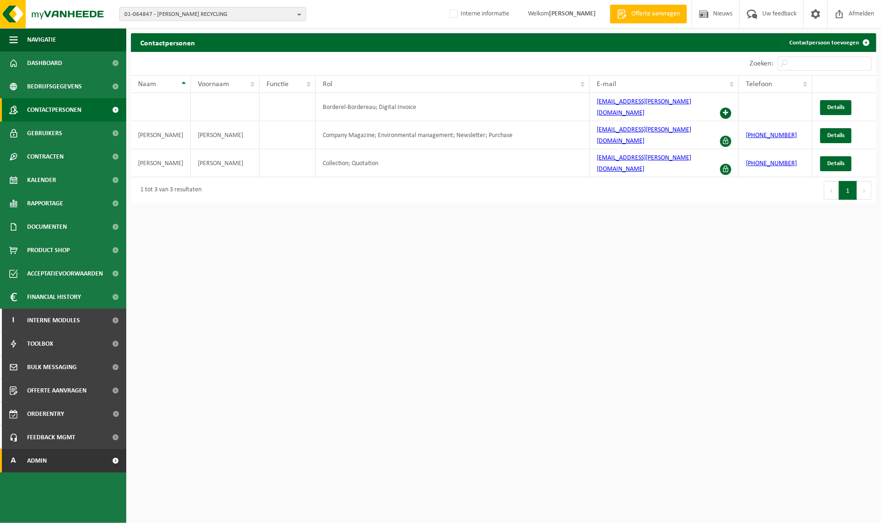
click at [67, 454] on link "A Admin" at bounding box center [63, 460] width 126 height 23
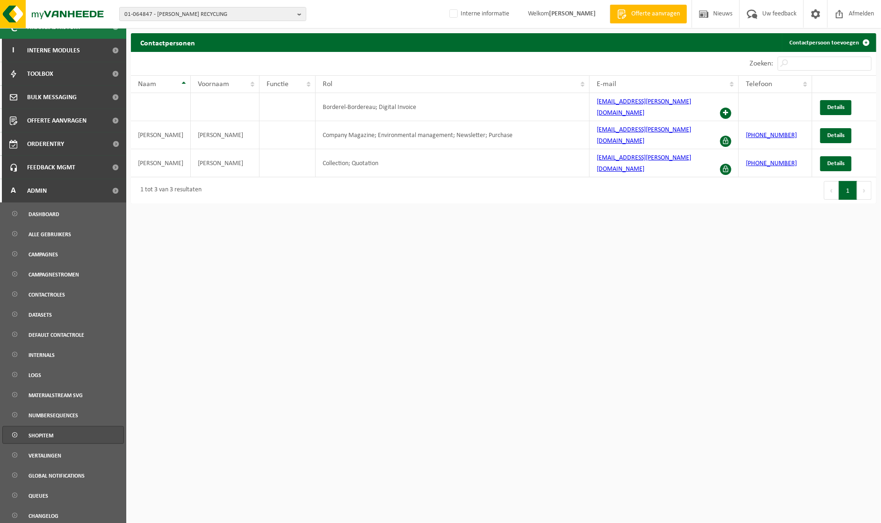
scroll to position [273, 0]
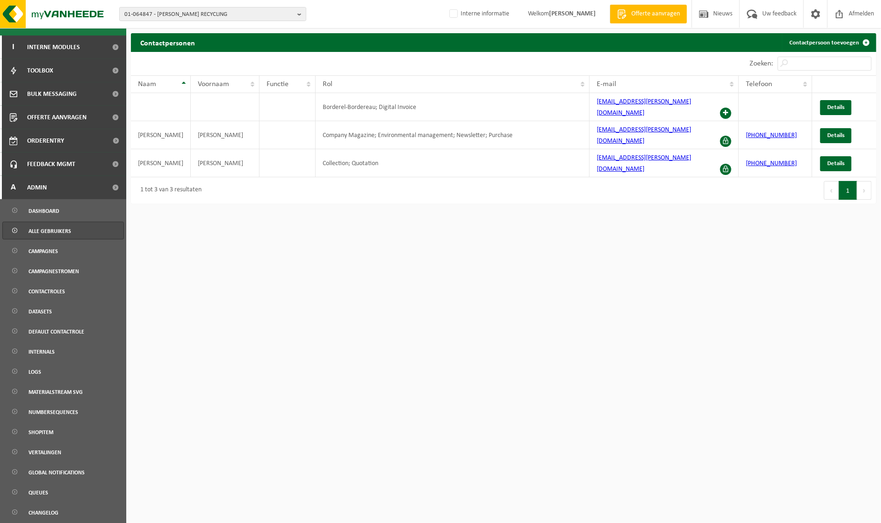
click at [49, 229] on span "Alle gebruikers" at bounding box center [50, 231] width 43 height 18
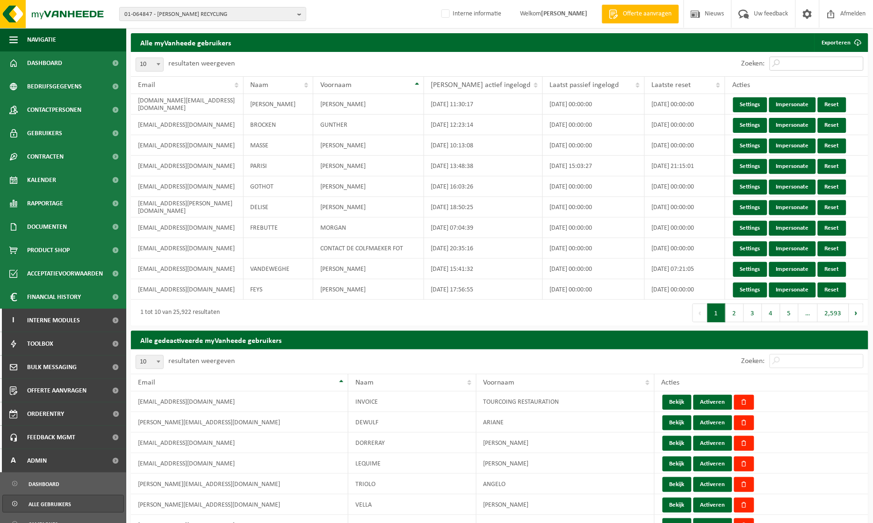
click at [792, 63] on input "Zoeken:" at bounding box center [817, 64] width 94 height 14
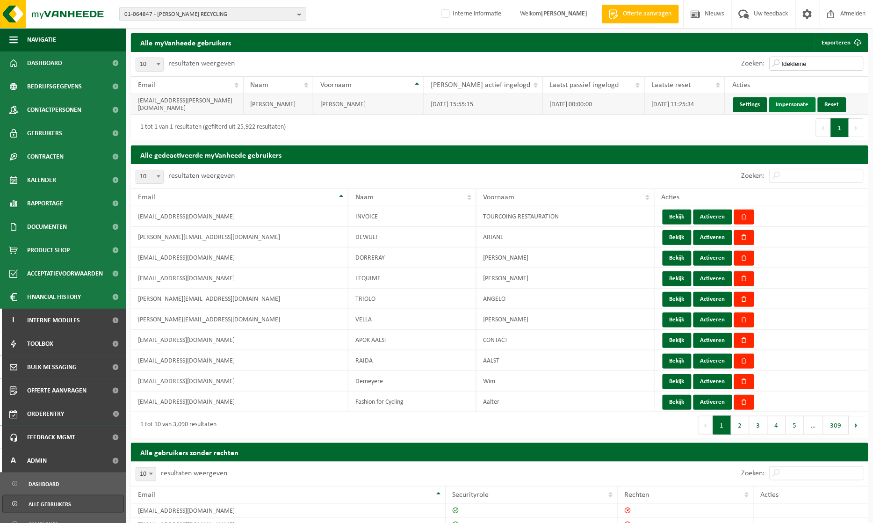
type input "fdekleine"
click at [789, 102] on link "Impersonate" at bounding box center [792, 104] width 47 height 15
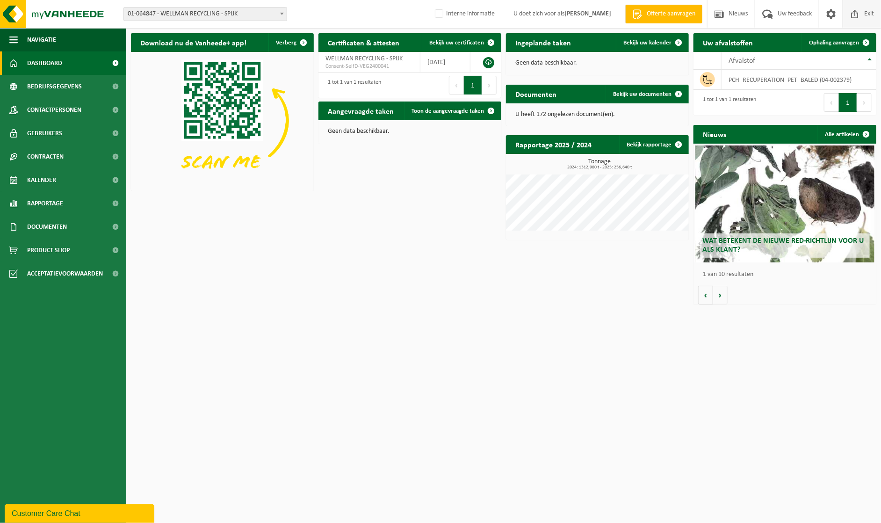
click at [864, 14] on span "Exit" at bounding box center [869, 14] width 14 height 28
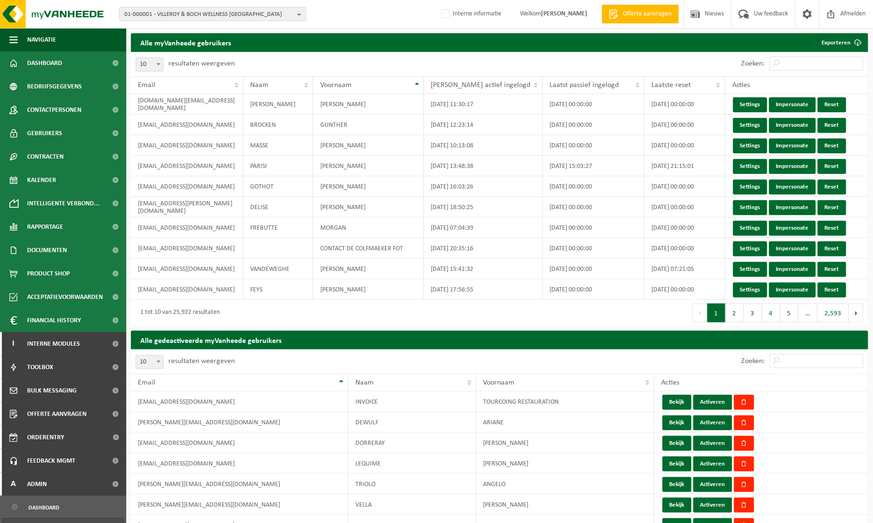
click at [300, 13] on b "button" at bounding box center [301, 13] width 8 height 13
click at [234, 30] on input "text" at bounding box center [213, 29] width 182 height 12
paste input "01-000253"
type input "01-000253"
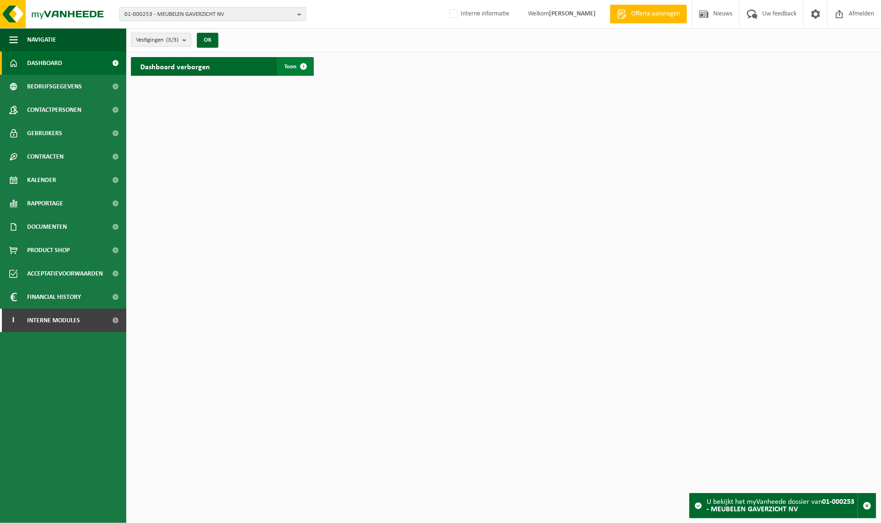
click at [304, 63] on span at bounding box center [303, 66] width 19 height 19
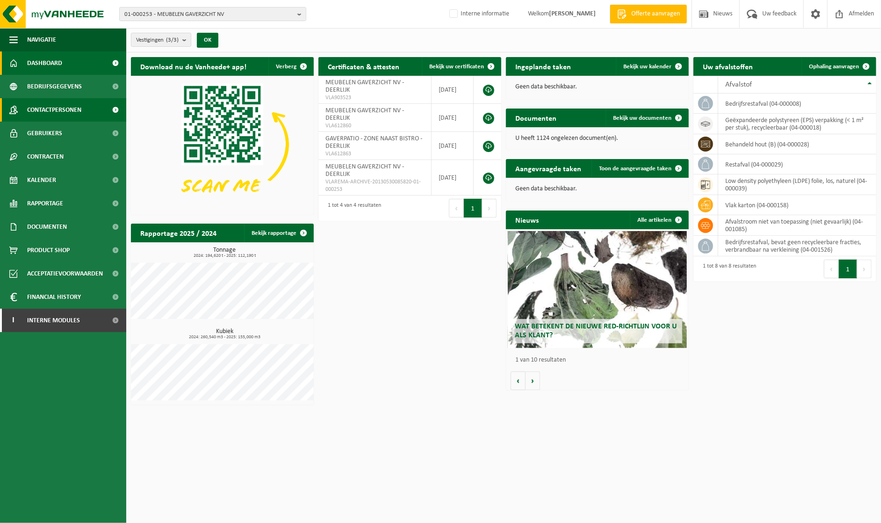
click at [61, 110] on span "Contactpersonen" at bounding box center [54, 109] width 54 height 23
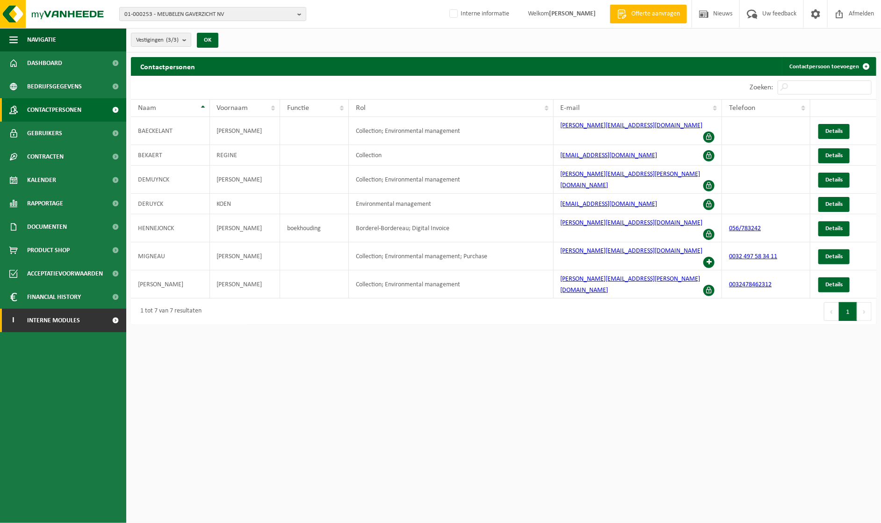
click at [104, 318] on link "I Interne modules" at bounding box center [63, 320] width 126 height 23
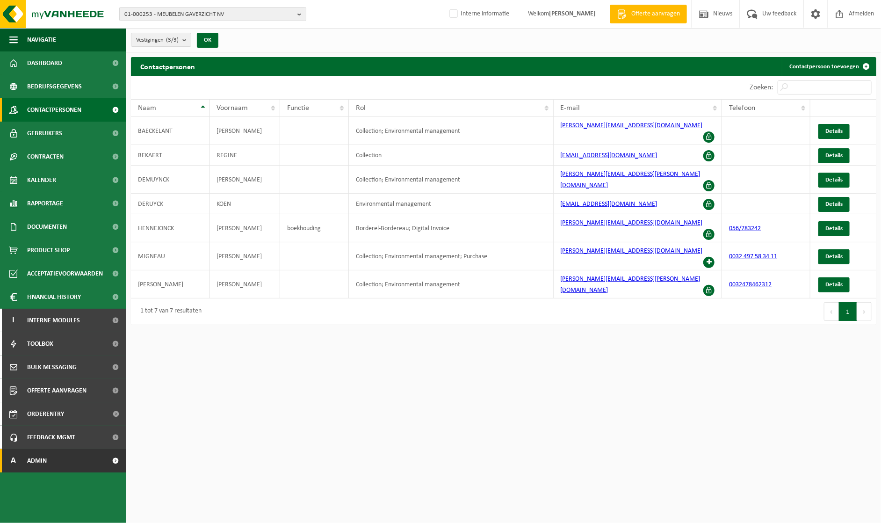
click at [42, 465] on span "Admin" at bounding box center [37, 460] width 20 height 23
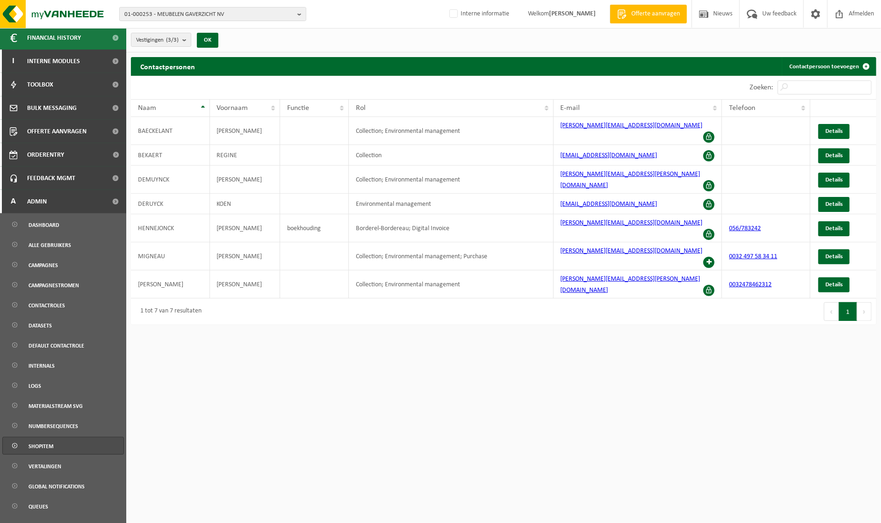
scroll to position [273, 0]
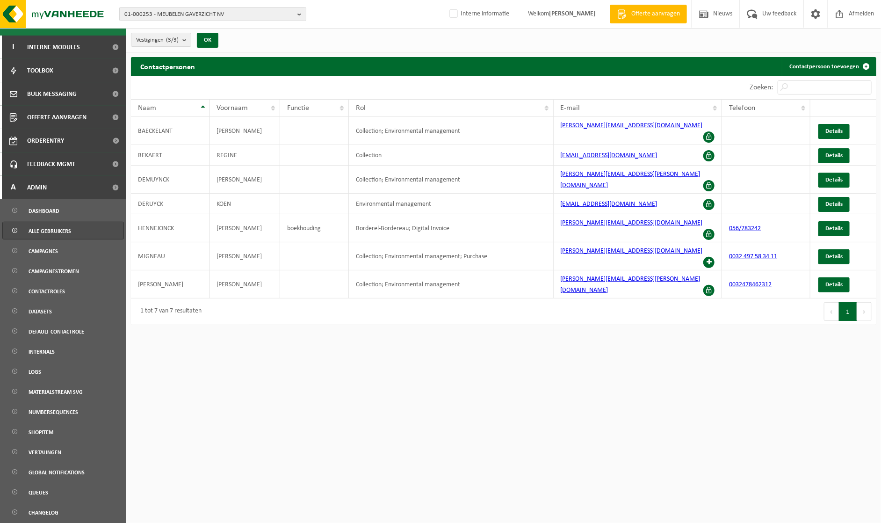
click at [64, 228] on span "Alle gebruikers" at bounding box center [50, 231] width 43 height 18
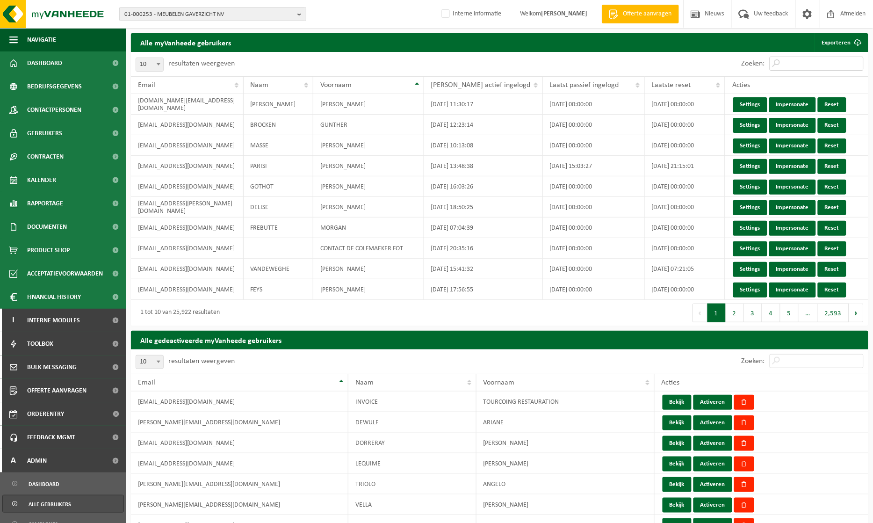
click at [815, 65] on input "Zoeken:" at bounding box center [817, 64] width 94 height 14
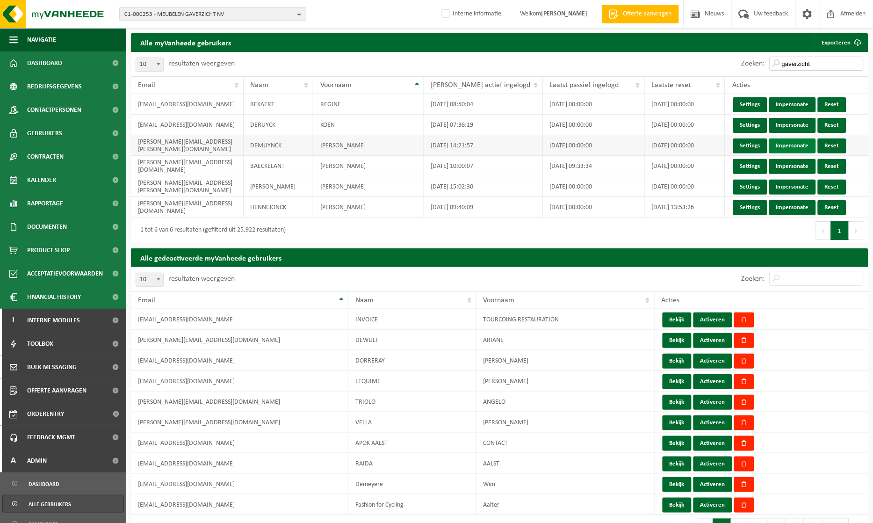
type input "gaverzicht"
click at [800, 142] on link "Impersonate" at bounding box center [792, 145] width 47 height 15
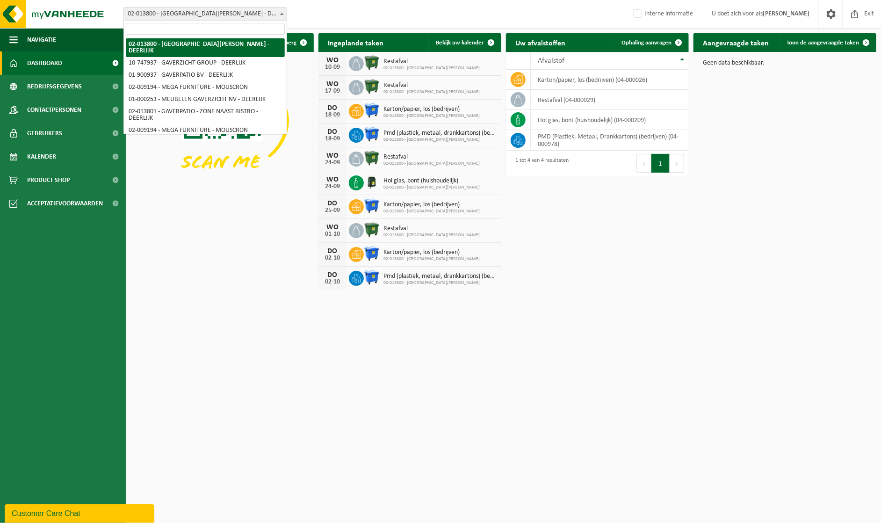
click at [279, 11] on span at bounding box center [281, 13] width 9 height 12
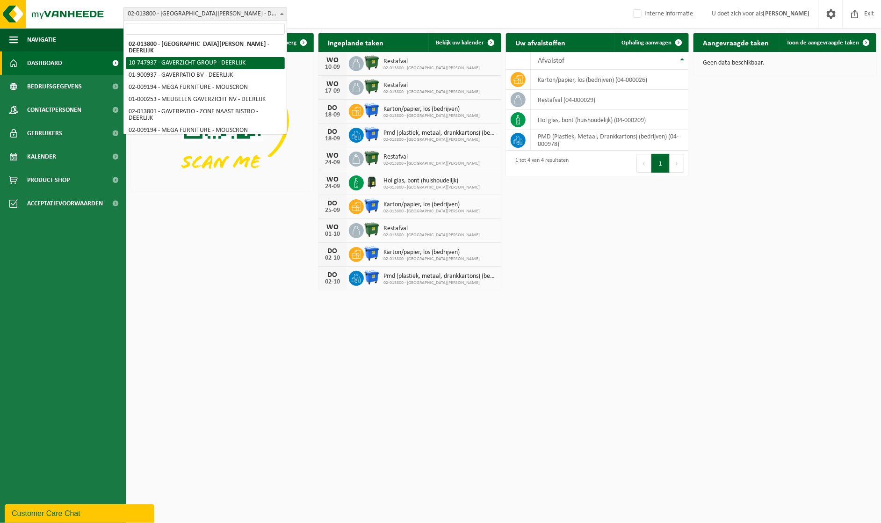
select select "5973"
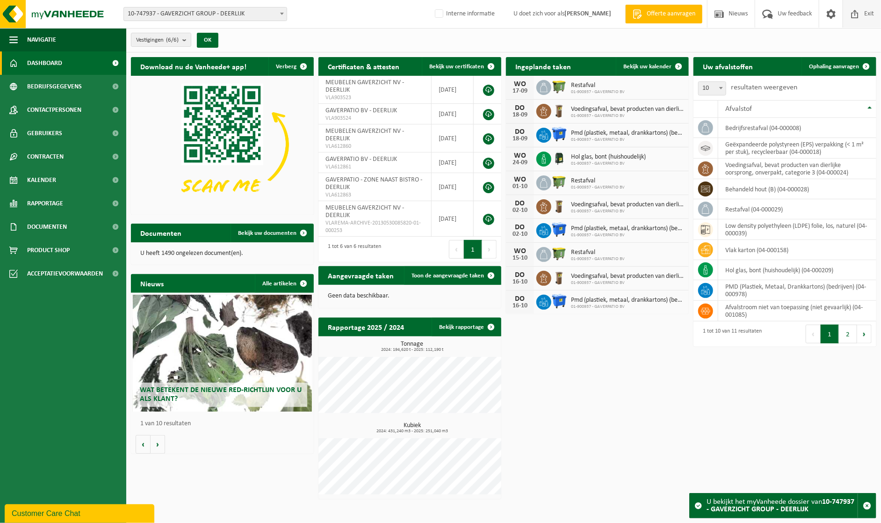
click at [867, 11] on span "Exit" at bounding box center [869, 14] width 14 height 28
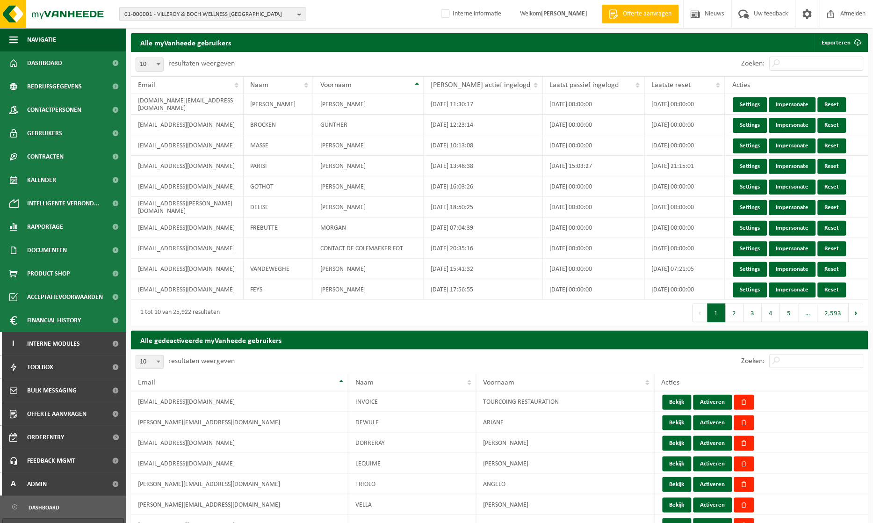
click at [299, 15] on b "button" at bounding box center [301, 13] width 8 height 13
click at [248, 30] on input "text" at bounding box center [213, 29] width 182 height 12
type input "gaverzicht"
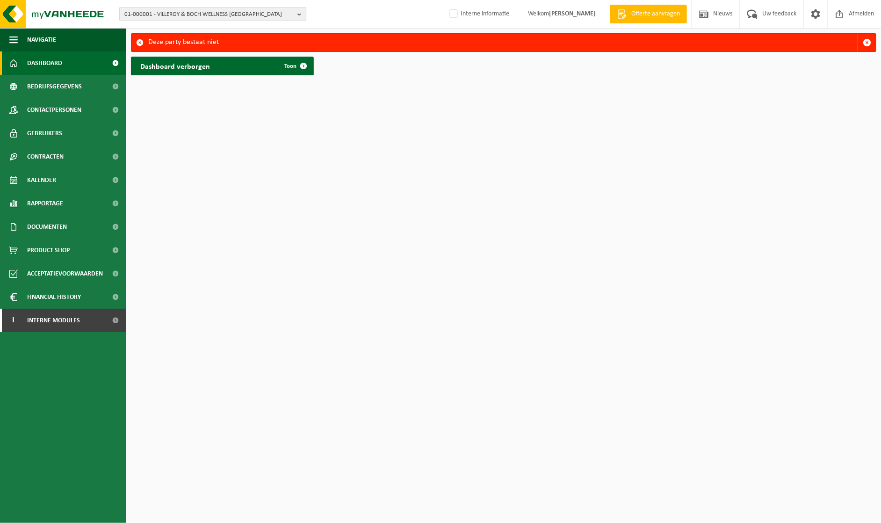
click at [298, 13] on b "button" at bounding box center [301, 13] width 8 height 13
click at [232, 140] on html "01-000001 - VILLEROY & BOCH WELLNESS NV 01-000001 - VILLEROY & BOCH WELLNESS NV…" at bounding box center [440, 261] width 881 height 523
click at [231, 29] on input "text" at bounding box center [213, 29] width 182 height 12
paste input "01-000605"
type input "01-000605"
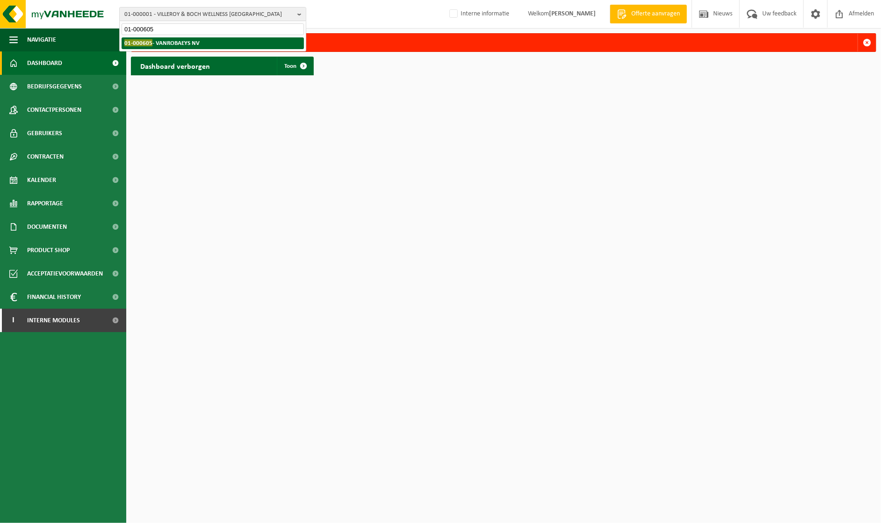
click at [164, 43] on strong "01-000605 - VANROBAEYS NV" at bounding box center [161, 42] width 75 height 7
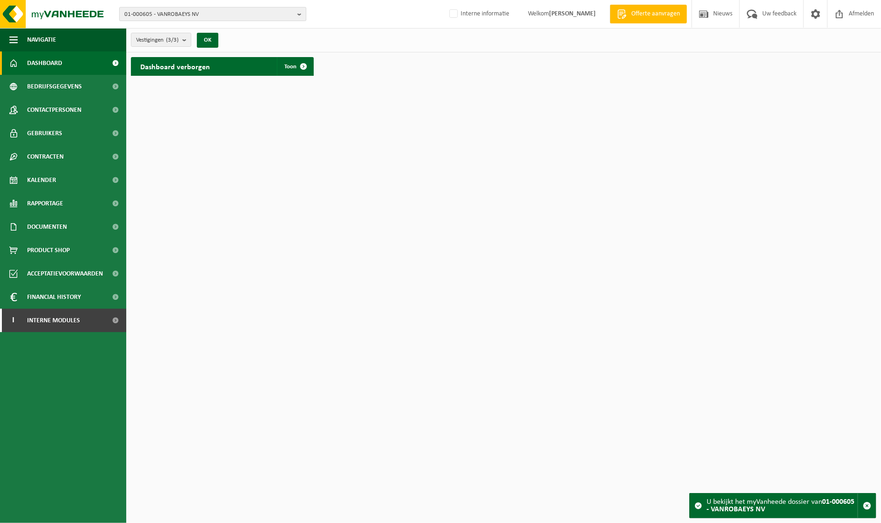
click at [298, 11] on b "button" at bounding box center [301, 13] width 8 height 13
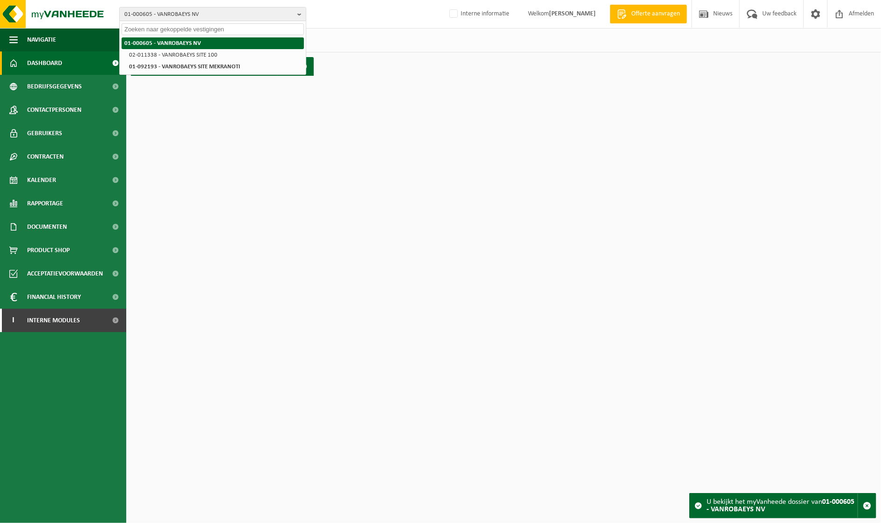
click at [193, 42] on strong "01-000605 - VANROBAEYS NV" at bounding box center [162, 43] width 77 height 6
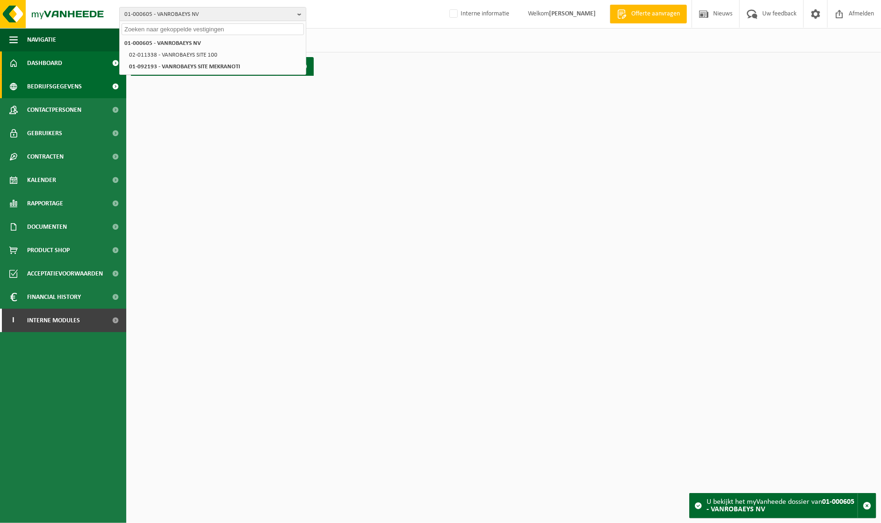
click at [55, 82] on span "Bedrijfsgegevens" at bounding box center [54, 86] width 55 height 23
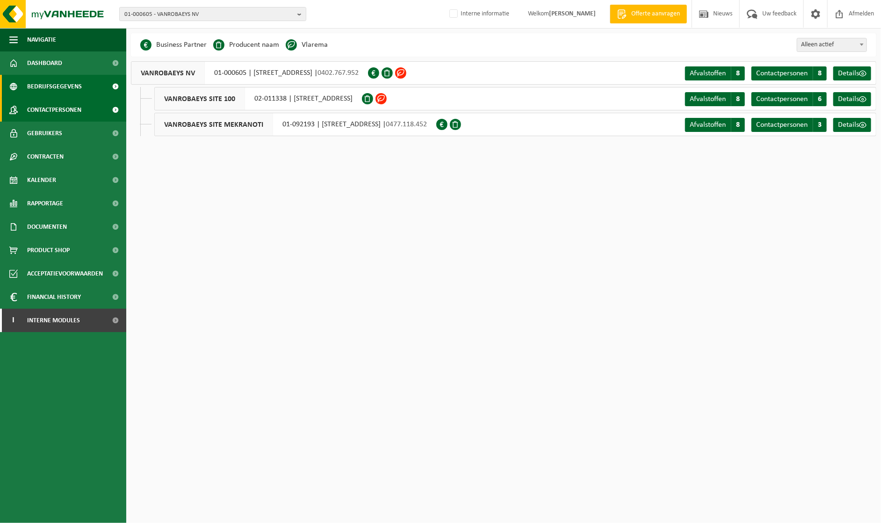
click at [72, 108] on span "Contactpersonen" at bounding box center [54, 109] width 54 height 23
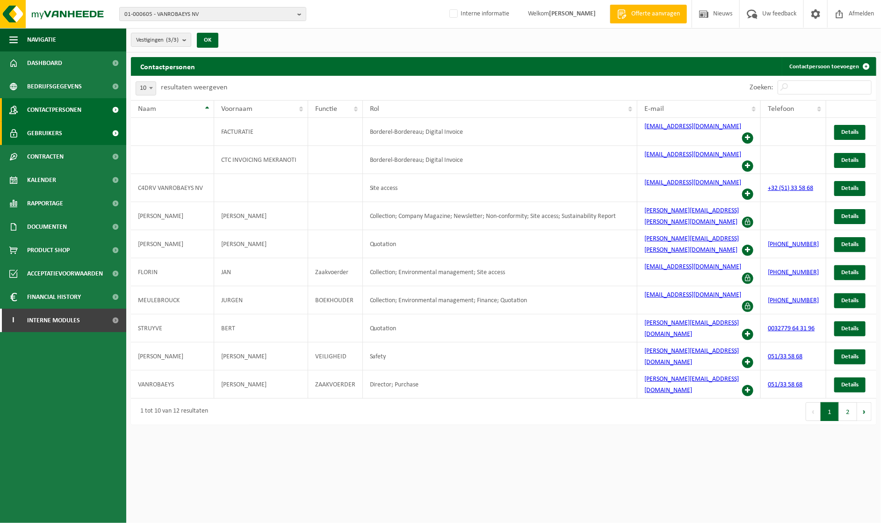
click at [65, 132] on link "Gebruikers" at bounding box center [63, 133] width 126 height 23
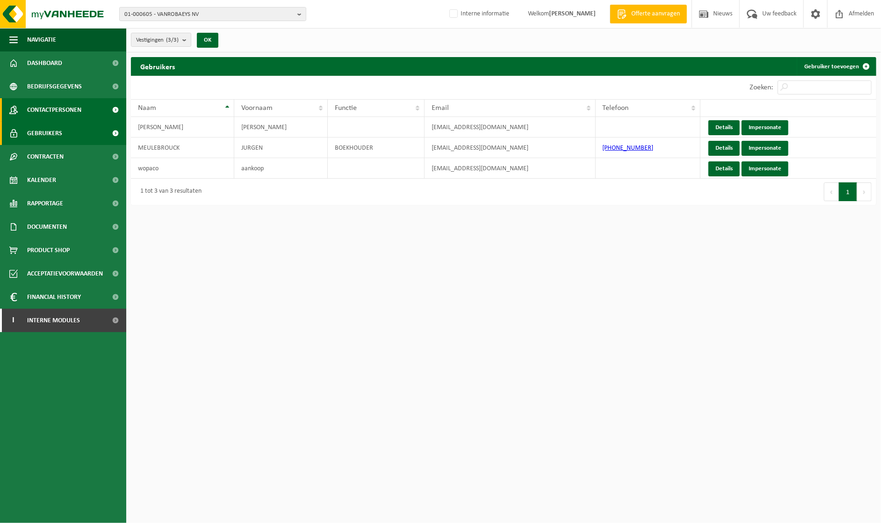
click at [64, 109] on span "Contactpersonen" at bounding box center [54, 109] width 54 height 23
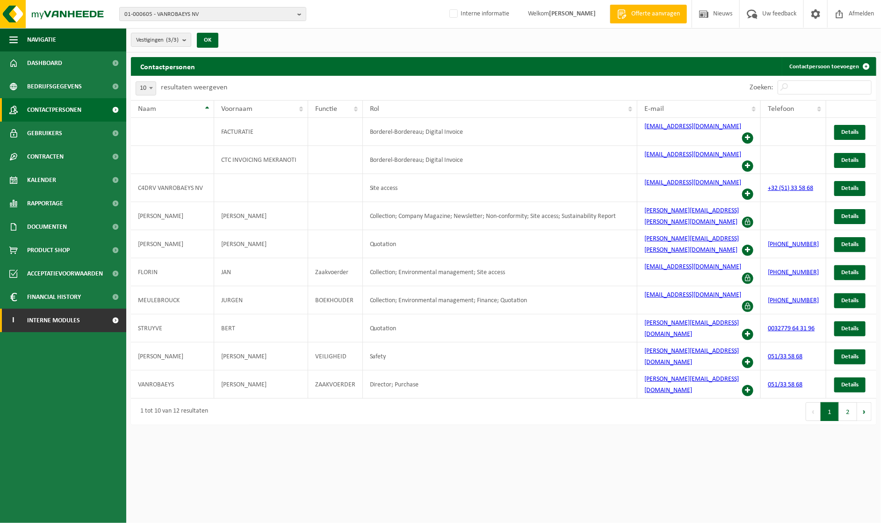
click at [50, 321] on span "Interne modules" at bounding box center [53, 320] width 53 height 23
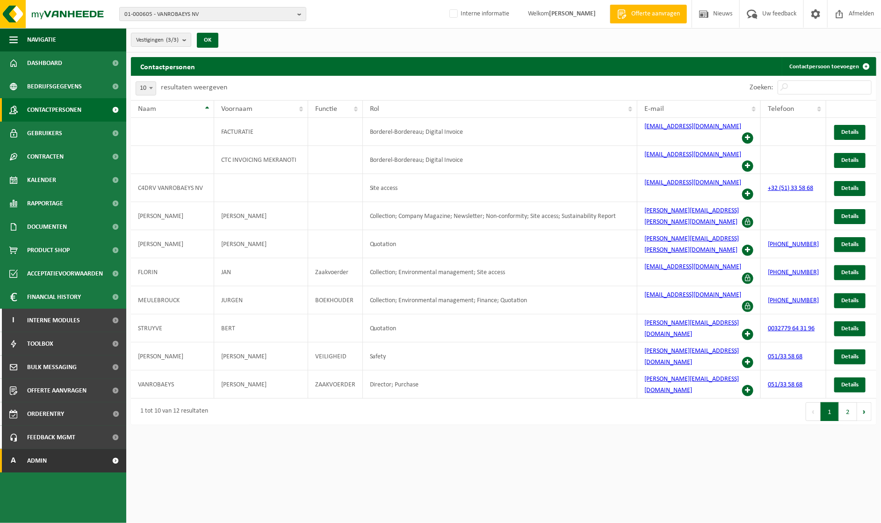
click at [47, 455] on link "A Admin" at bounding box center [63, 460] width 126 height 23
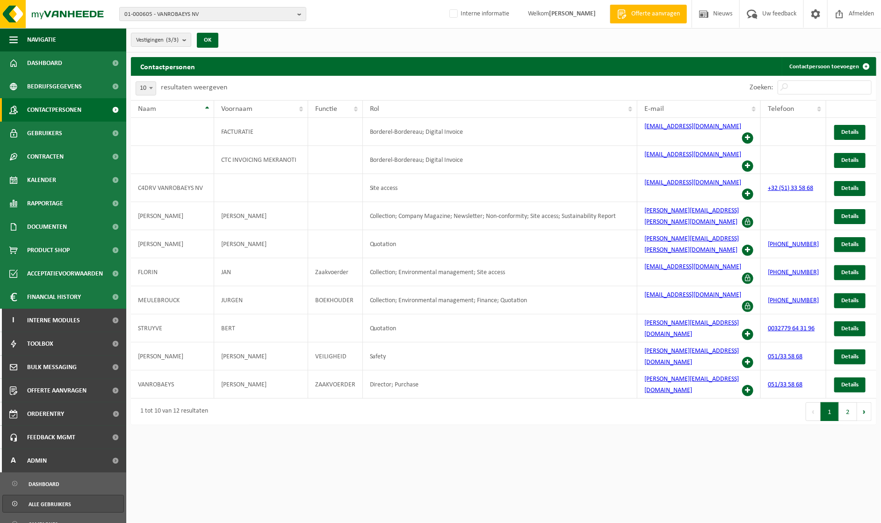
click at [72, 502] on link "Alle gebruikers" at bounding box center [63, 504] width 122 height 18
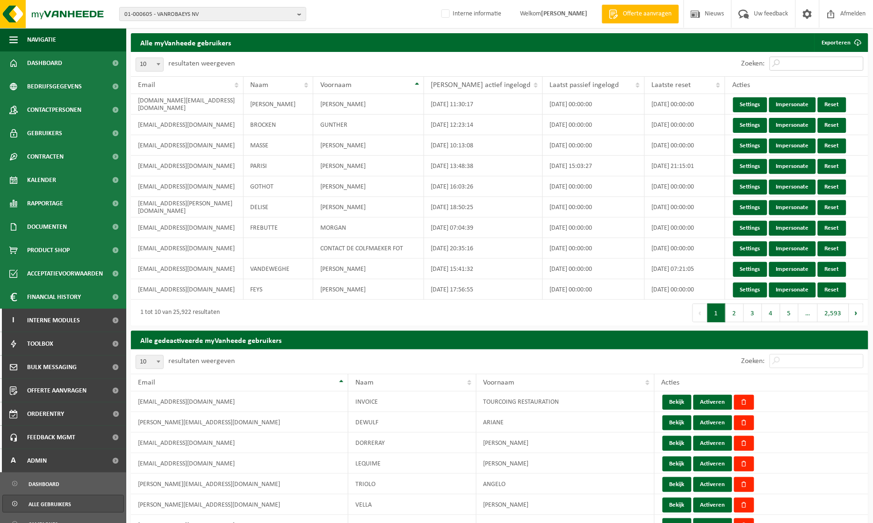
click at [810, 63] on input "Zoeken:" at bounding box center [817, 64] width 94 height 14
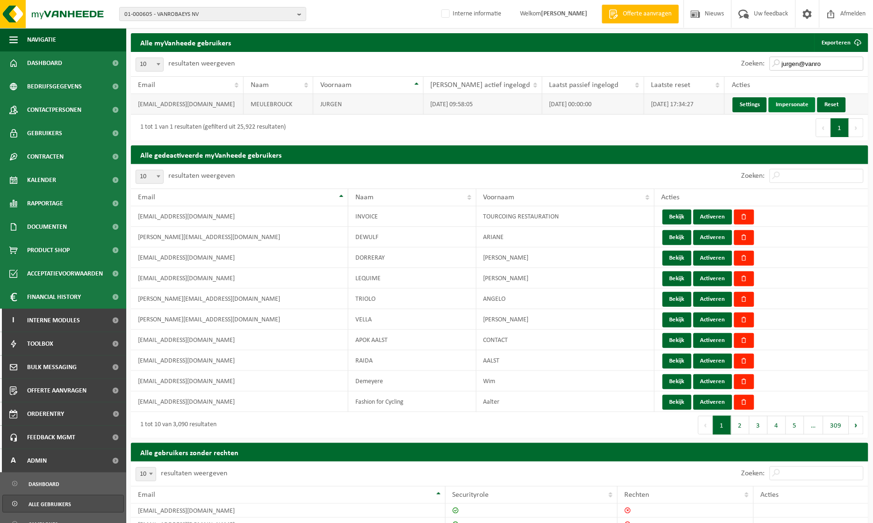
type input "jurgen@vanro"
click at [787, 101] on link "Impersonate" at bounding box center [792, 104] width 47 height 15
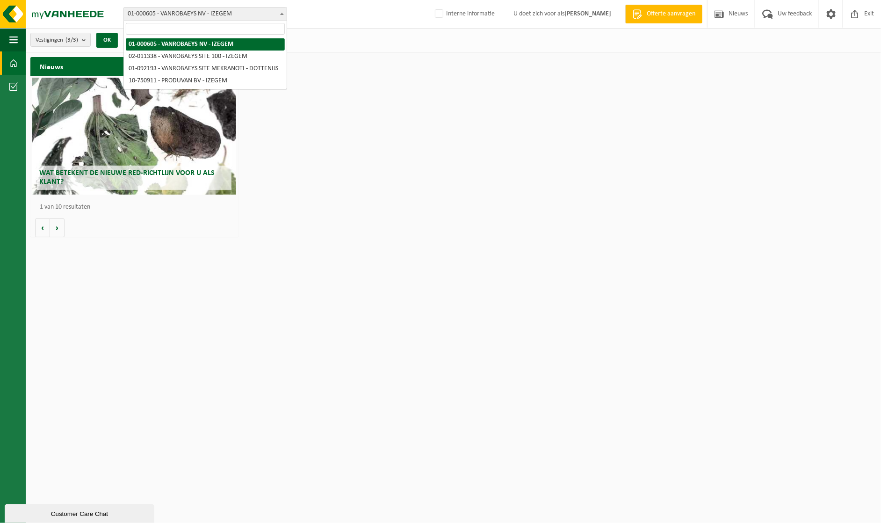
click at [282, 11] on span at bounding box center [281, 13] width 9 height 12
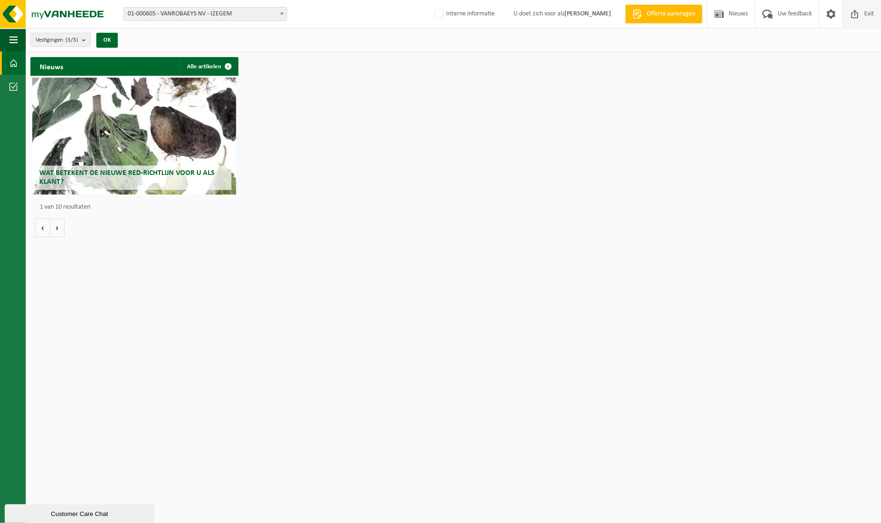
click at [859, 11] on span at bounding box center [855, 14] width 14 height 28
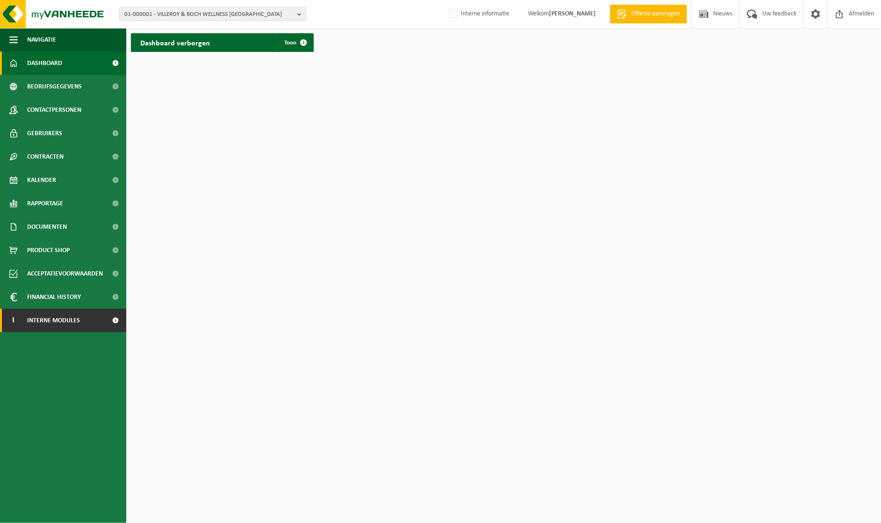
click at [43, 320] on span "Interne modules" at bounding box center [53, 320] width 53 height 23
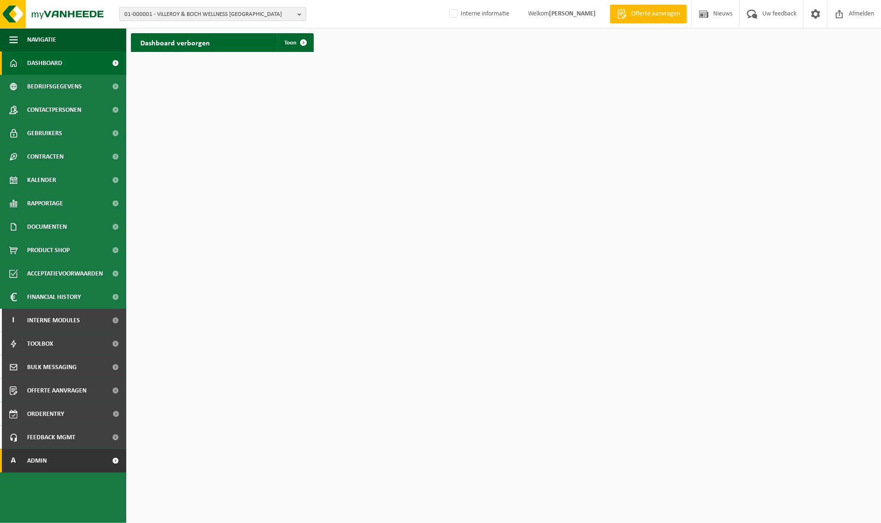
click at [43, 461] on span "Admin" at bounding box center [37, 460] width 20 height 23
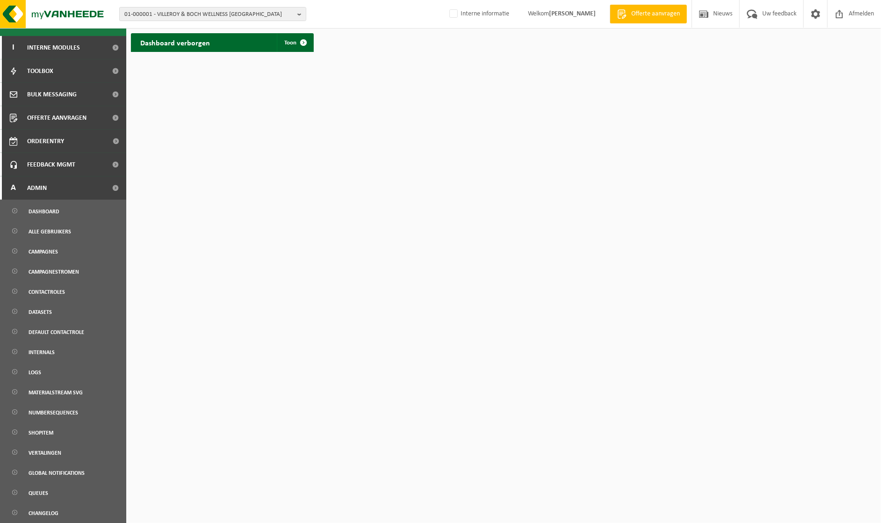
scroll to position [273, 0]
click at [64, 246] on link "Campagnes" at bounding box center [63, 251] width 122 height 18
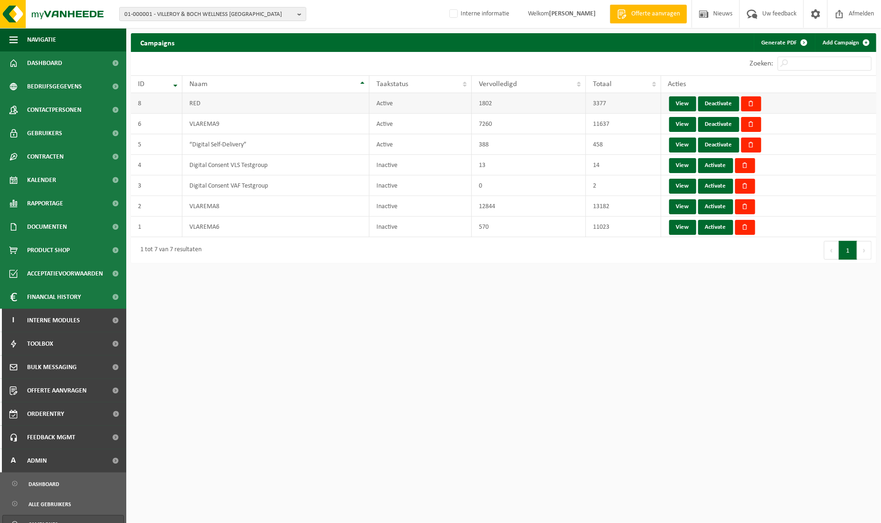
click at [243, 106] on td "RED" at bounding box center [275, 103] width 187 height 21
click at [142, 107] on td "8" at bounding box center [156, 103] width 51 height 21
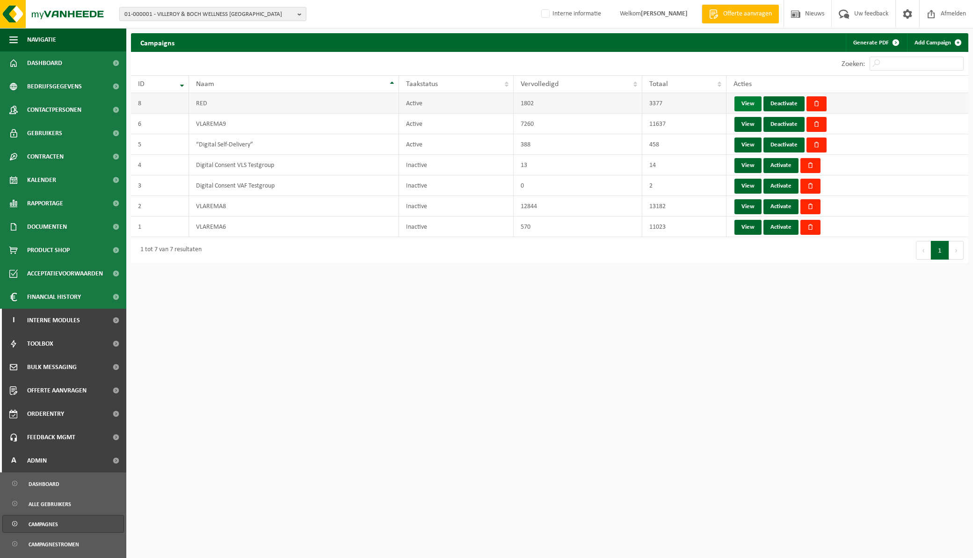
click at [744, 100] on link "View" at bounding box center [747, 103] width 27 height 15
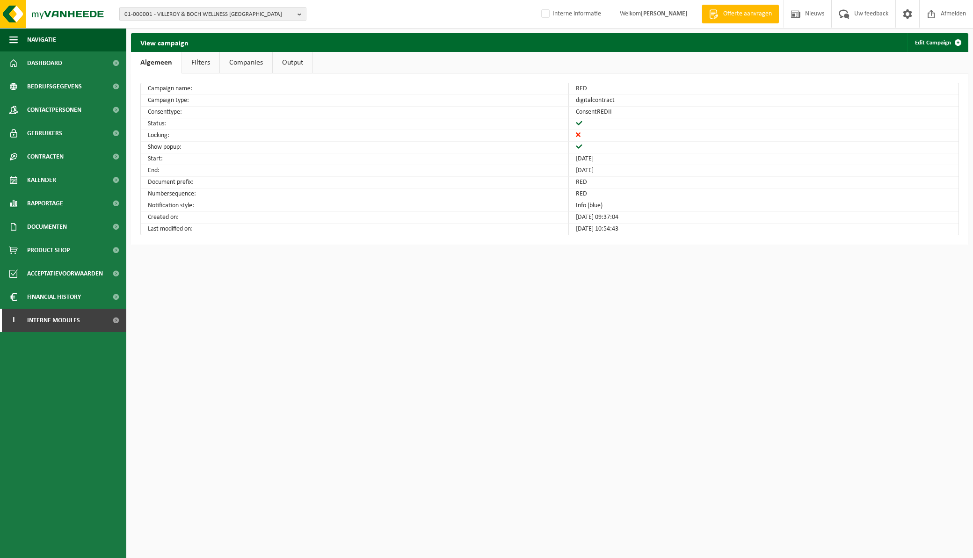
click at [281, 57] on link "Output" at bounding box center [293, 63] width 40 height 22
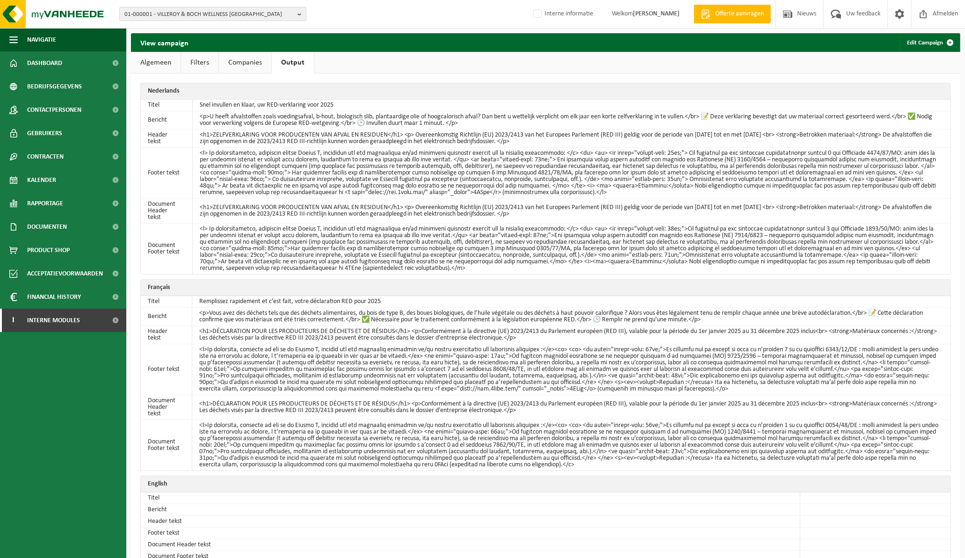
click at [250, 59] on link "Companies" at bounding box center [245, 63] width 52 height 22
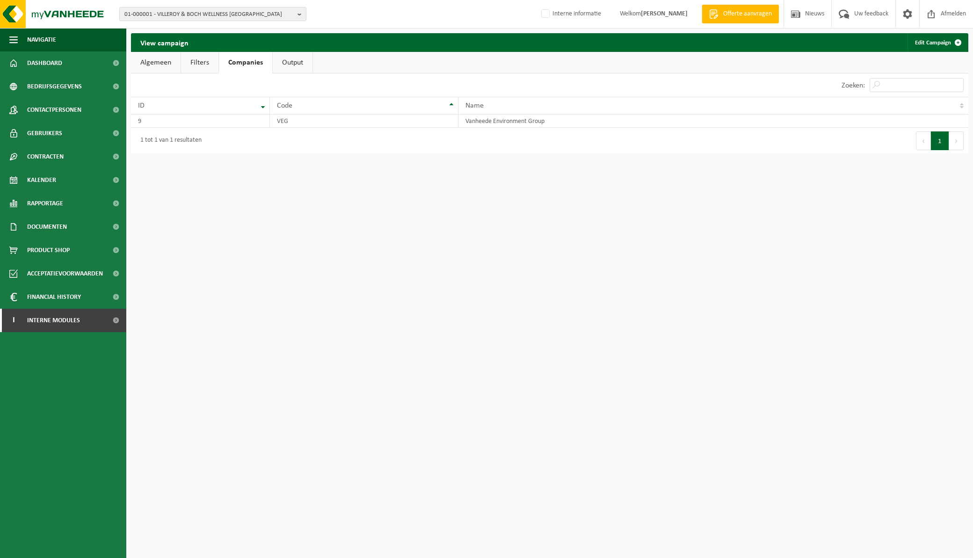
click at [204, 59] on link "Filters" at bounding box center [199, 63] width 37 height 22
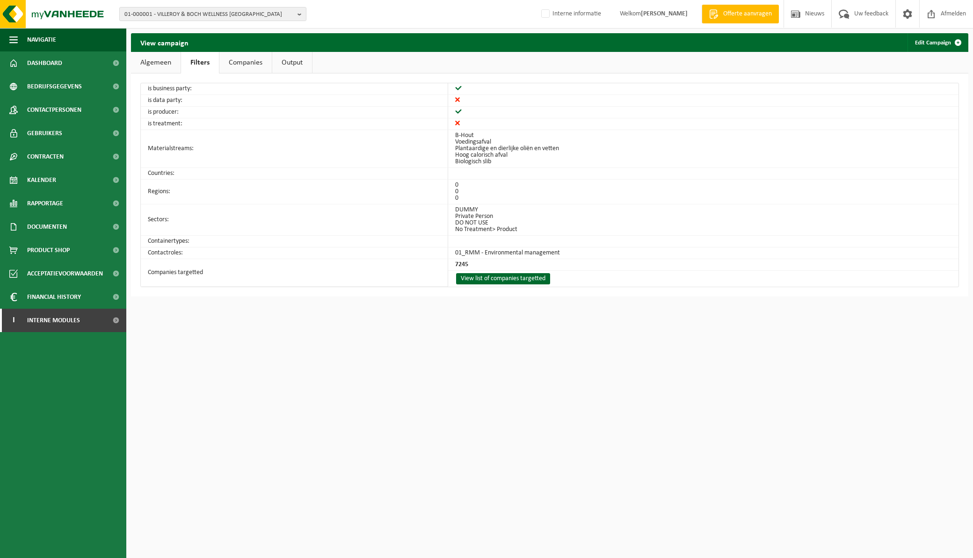
click at [148, 63] on link "Algemeen" at bounding box center [156, 63] width 50 height 22
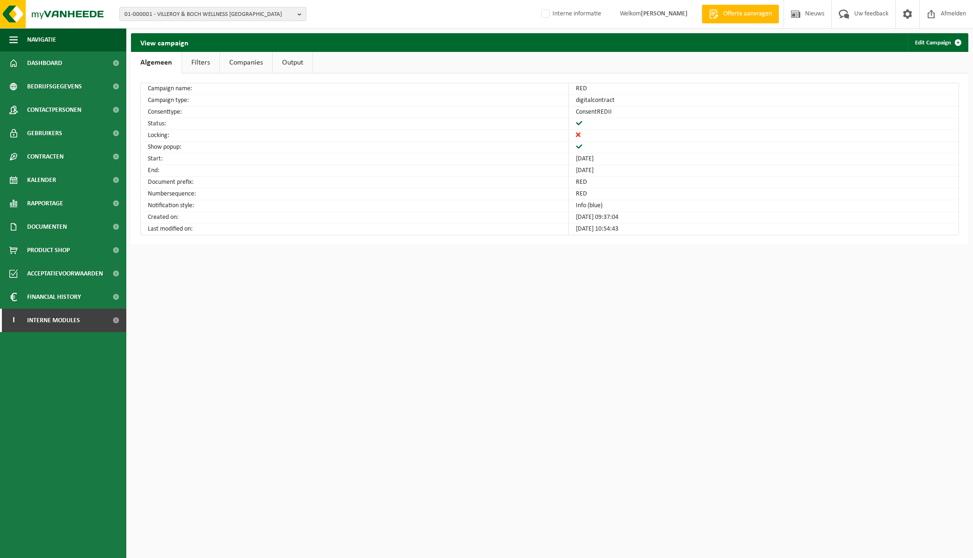
click at [297, 63] on link "Output" at bounding box center [293, 63] width 40 height 22
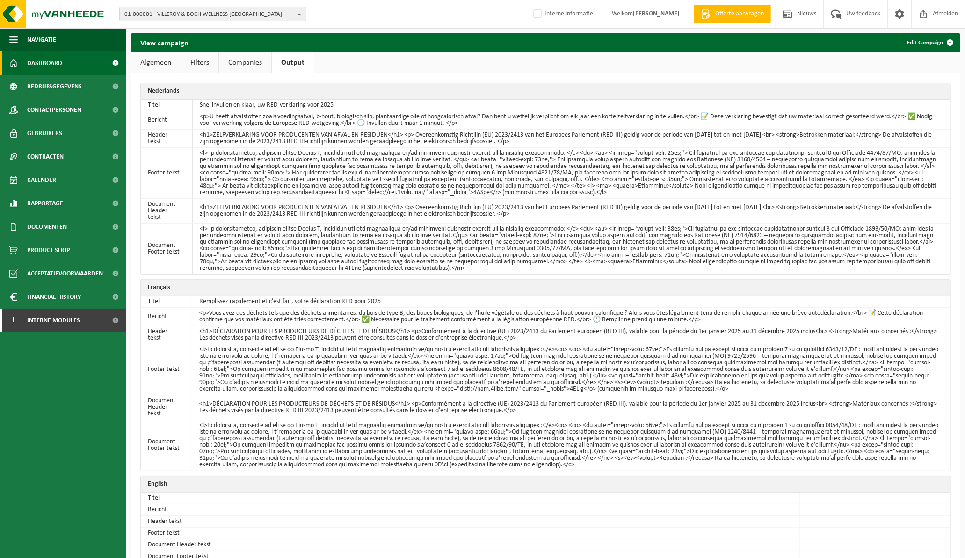
click at [15, 68] on span at bounding box center [13, 62] width 8 height 23
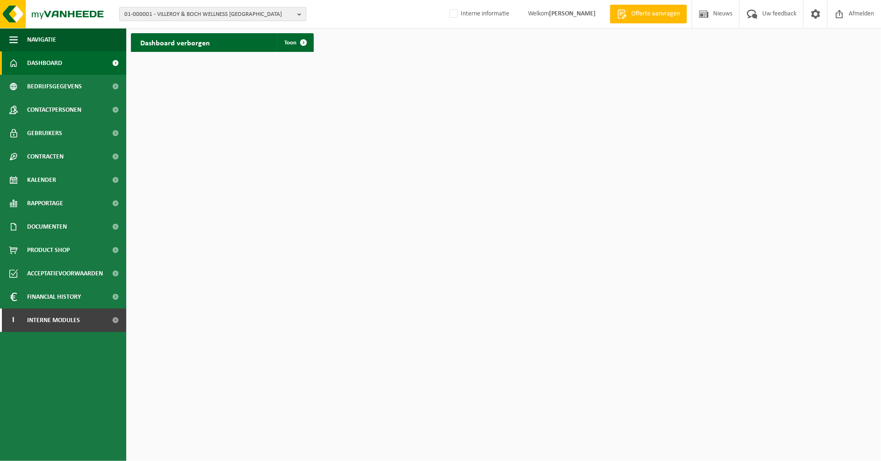
click at [301, 11] on b "button" at bounding box center [301, 13] width 8 height 13
click at [248, 29] on input "text" at bounding box center [213, 29] width 182 height 12
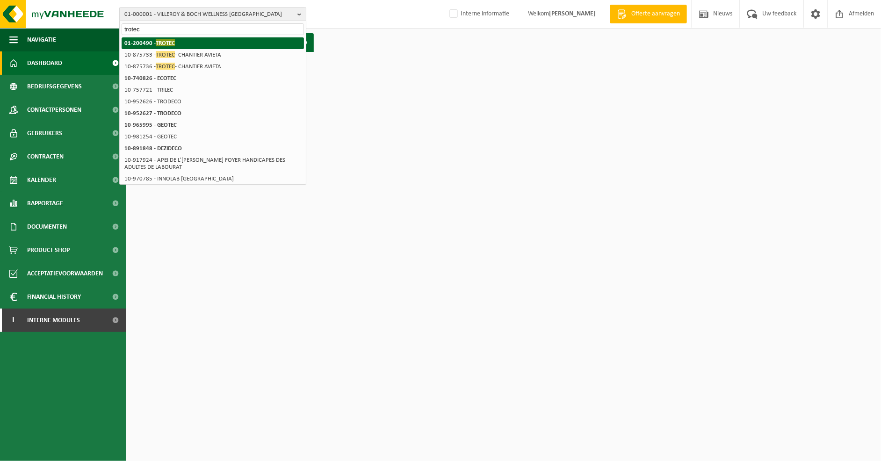
type input "trotec"
click at [135, 41] on strong "01-200490 - TROTEC" at bounding box center [149, 42] width 51 height 7
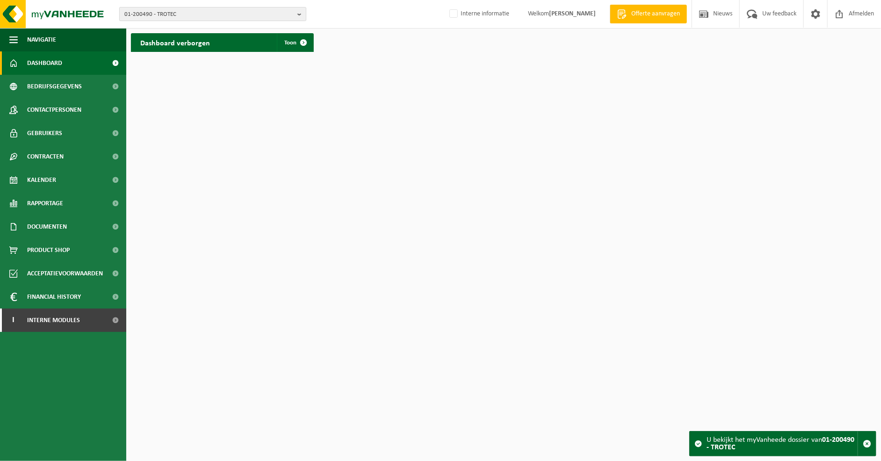
click at [299, 12] on b "button" at bounding box center [301, 13] width 8 height 13
click at [221, 113] on html "01-200490 - TROTEC 01-200490 - TROTEC Interne informatie Welkom INGEBORG VANDEN…" at bounding box center [440, 230] width 881 height 461
click at [395, 75] on html "01-200490 - TROTEC 01-200490 - TROTEC Interne informatie Welkom INGEBORG VANDEN…" at bounding box center [440, 230] width 881 height 461
click at [372, 19] on div "01-200490 - TROTEC 01-200490 - TROTEC Interne informatie Welkom INGEBORG VANDEN…" at bounding box center [440, 14] width 881 height 29
click at [297, 40] on span at bounding box center [303, 42] width 19 height 19
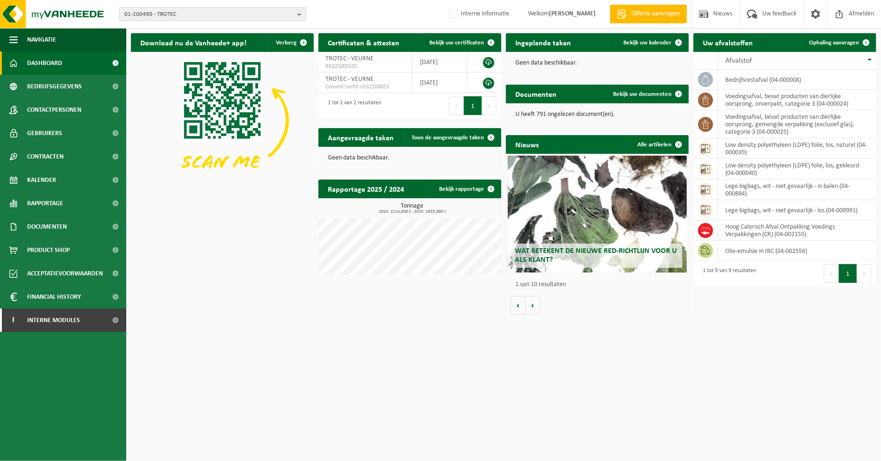
click at [298, 14] on b "button" at bounding box center [301, 13] width 8 height 13
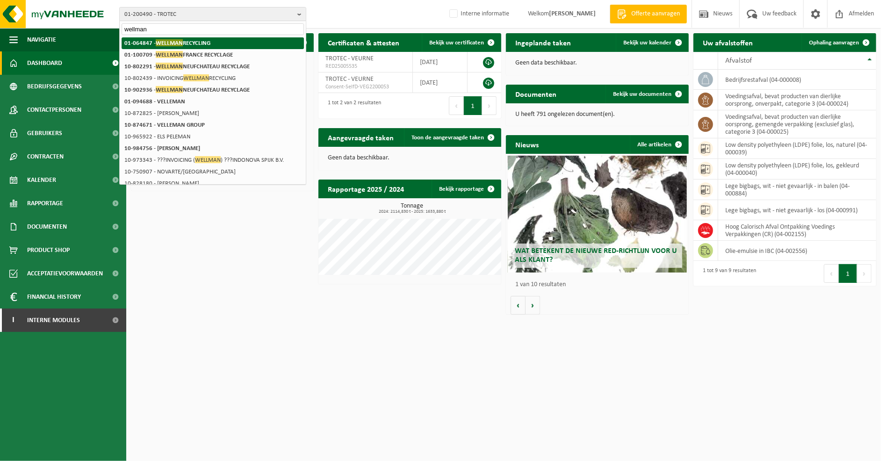
type input "wellman"
click at [204, 38] on li "01-064847 - WELLMAN RECYCLING" at bounding box center [213, 43] width 182 height 12
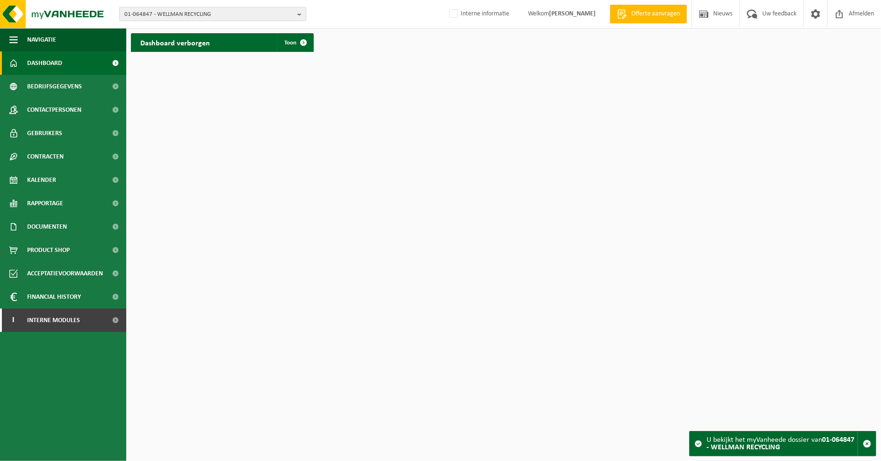
click at [297, 15] on b "button" at bounding box center [301, 13] width 8 height 13
click at [294, 92] on html "01-064847 - WELLMAN RECYCLING 01-064847 - WELLMAN RECYCLING Interne informatie …" at bounding box center [440, 230] width 881 height 461
click at [354, 62] on html "01-064847 - WELLMAN RECYCLING 01-064847 - WELLMAN RECYCLING Interne informatie …" at bounding box center [440, 230] width 881 height 461
click at [312, 43] on span at bounding box center [303, 42] width 19 height 19
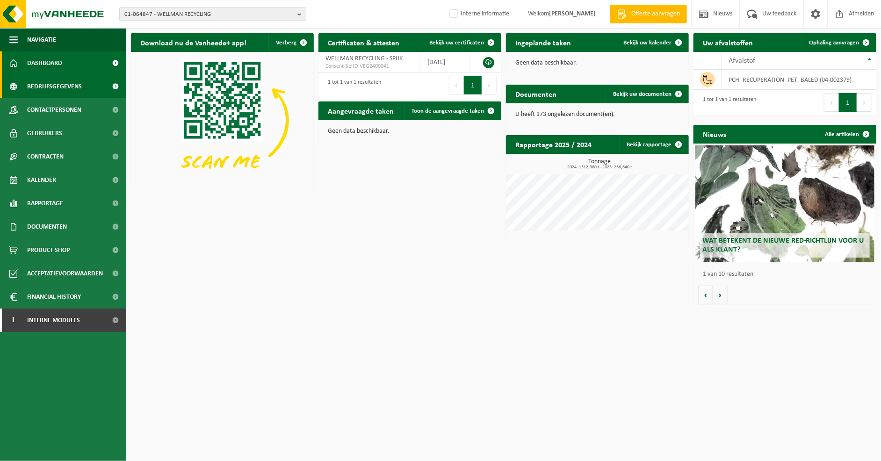
click at [57, 85] on span "Bedrijfsgegevens" at bounding box center [54, 86] width 55 height 23
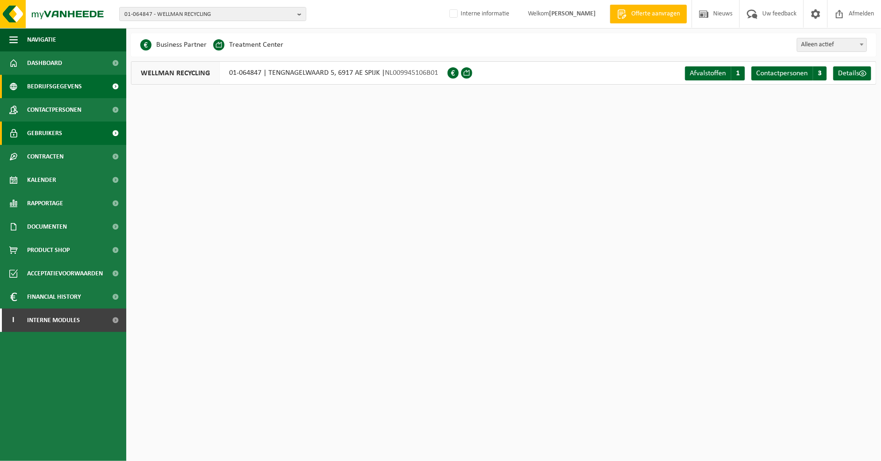
click at [62, 131] on link "Gebruikers" at bounding box center [63, 133] width 126 height 23
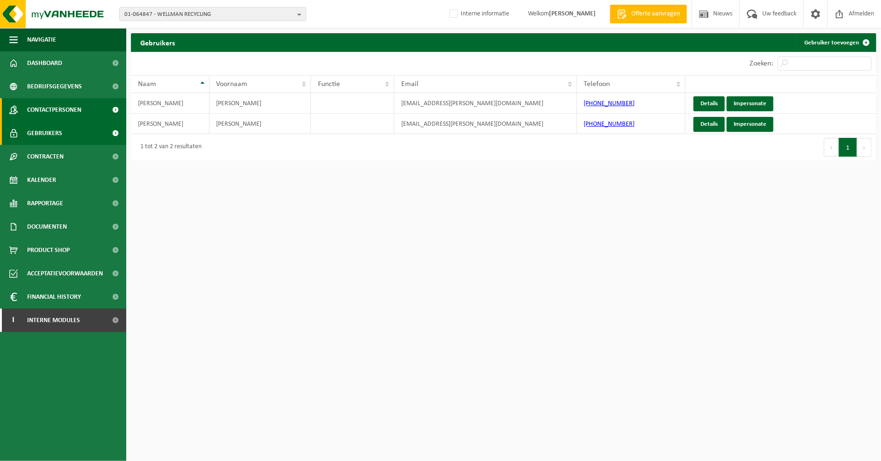
click at [64, 106] on span "Contactpersonen" at bounding box center [54, 109] width 54 height 23
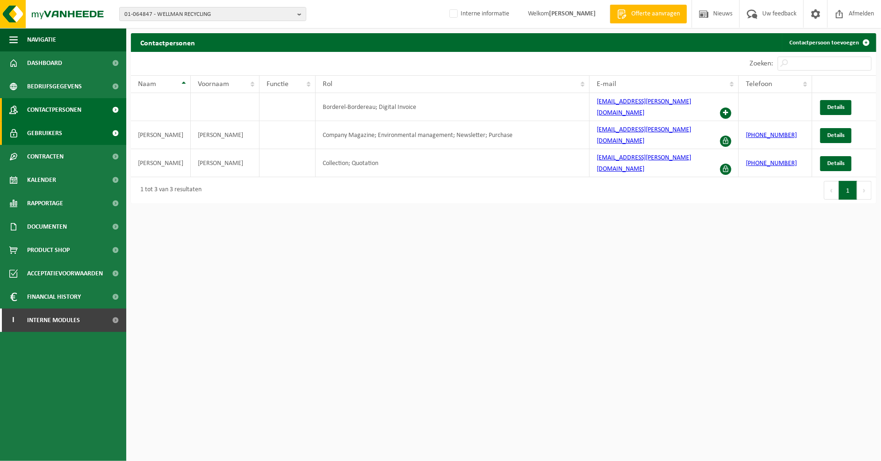
click at [63, 132] on link "Gebruikers" at bounding box center [63, 133] width 126 height 23
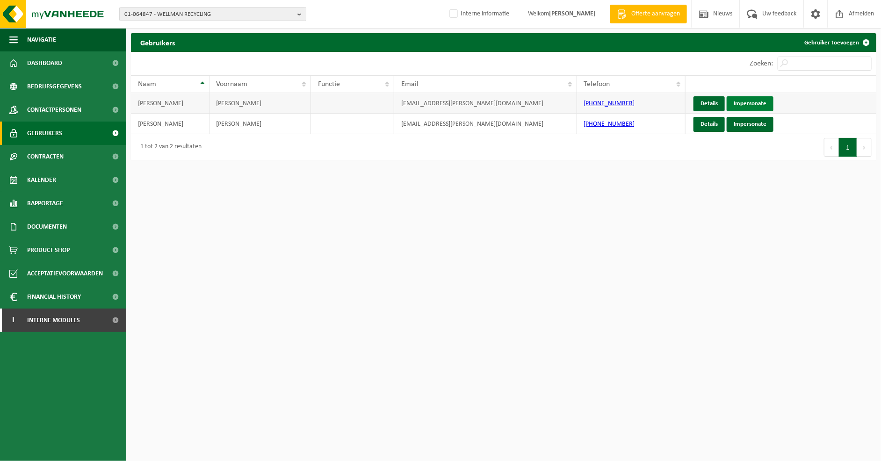
click at [746, 100] on link "Impersonate" at bounding box center [750, 103] width 47 height 15
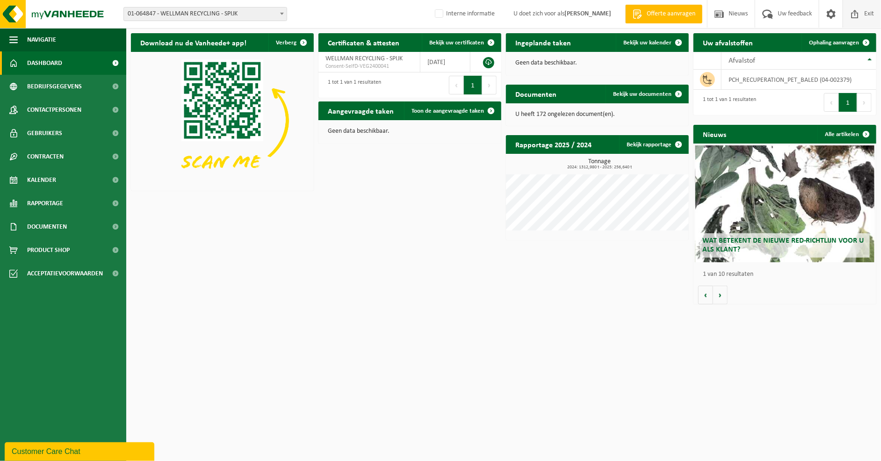
click at [864, 11] on span "Exit" at bounding box center [869, 14] width 14 height 28
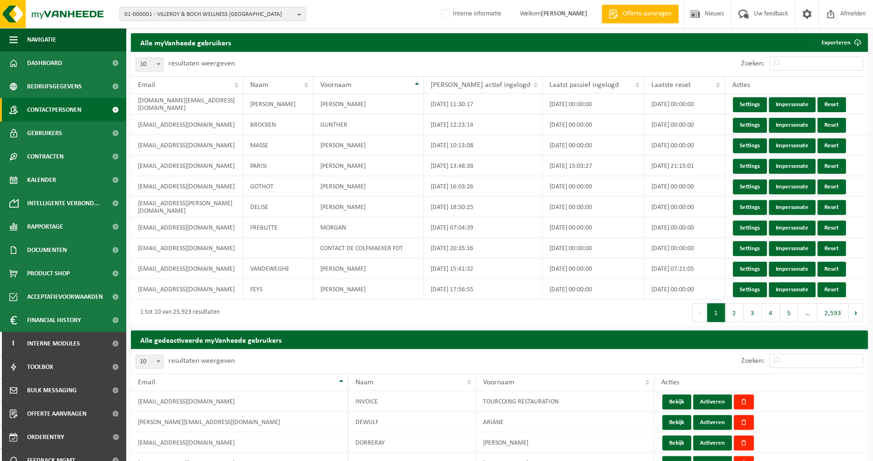
click at [62, 105] on span "Contactpersonen" at bounding box center [54, 109] width 54 height 23
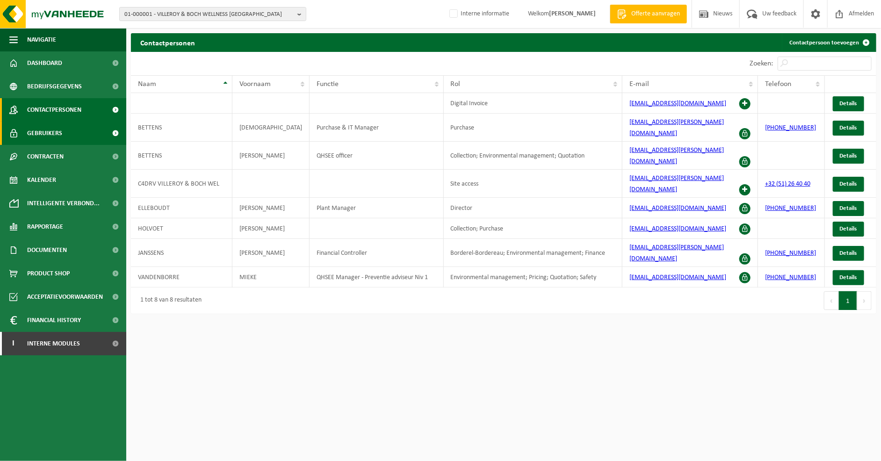
click at [29, 132] on span "Gebruikers" at bounding box center [44, 133] width 35 height 23
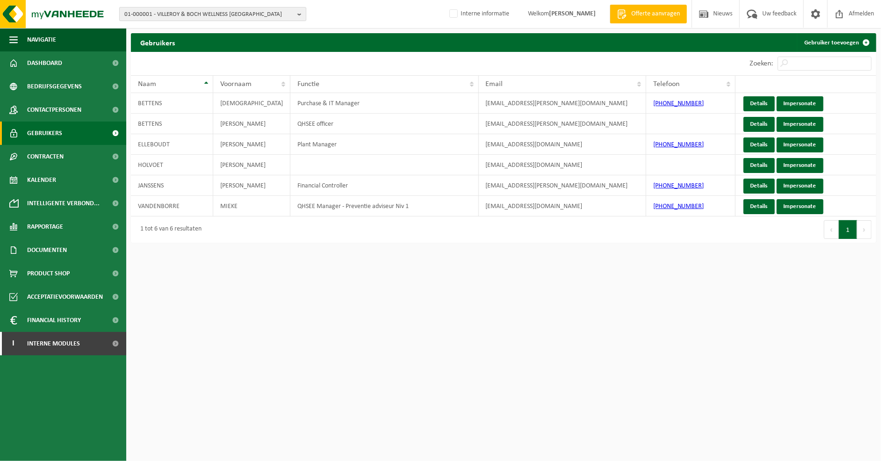
click at [298, 14] on b "button" at bounding box center [301, 13] width 8 height 13
click at [216, 30] on input "text" at bounding box center [213, 29] width 182 height 12
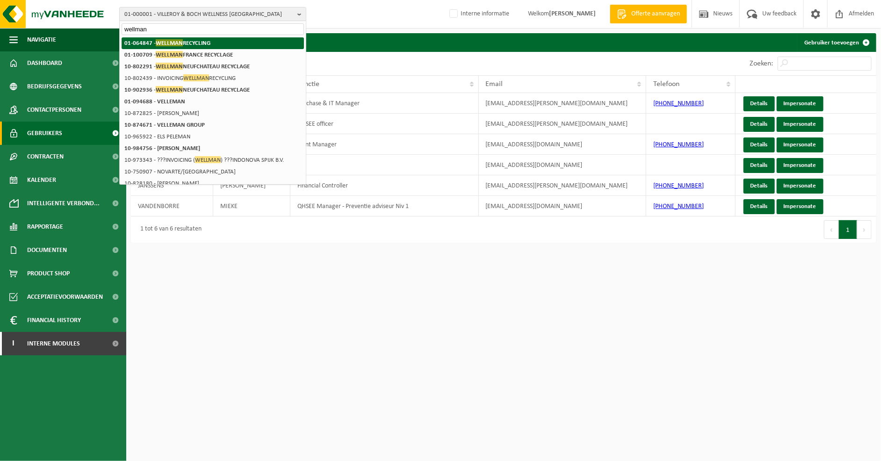
type input "wellman"
click at [209, 38] on li "01-064847 - WELLMAN RECYCLING" at bounding box center [213, 43] width 182 height 12
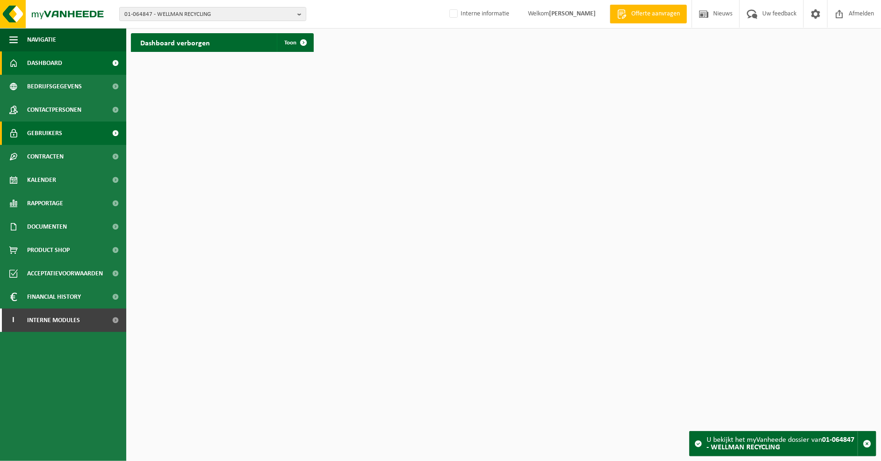
click at [44, 136] on span "Gebruikers" at bounding box center [44, 133] width 35 height 23
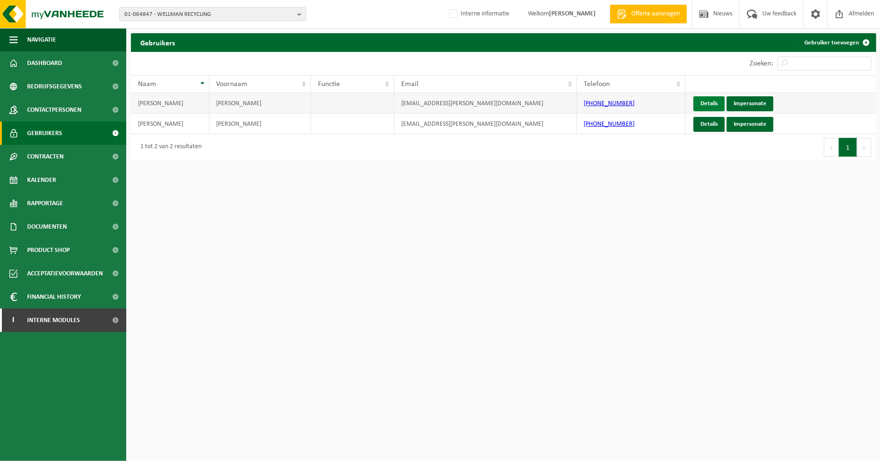
click at [703, 102] on link "Details" at bounding box center [709, 103] width 31 height 15
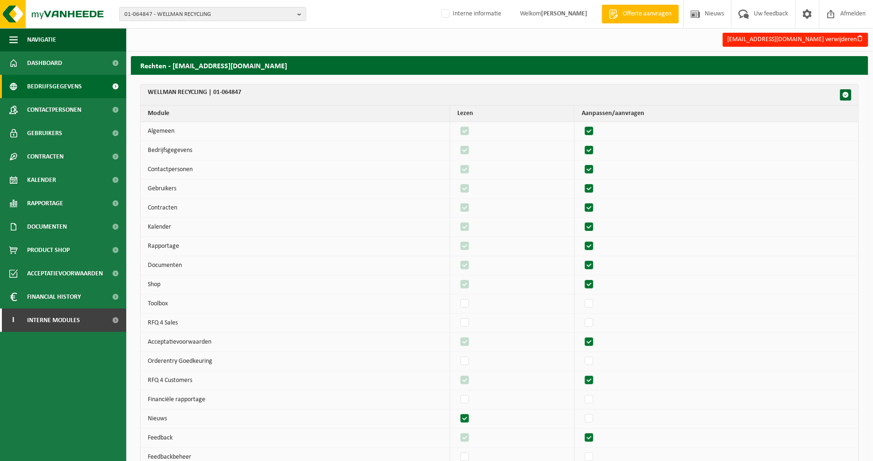
click at [63, 87] on span "Bedrijfsgegevens" at bounding box center [54, 86] width 55 height 23
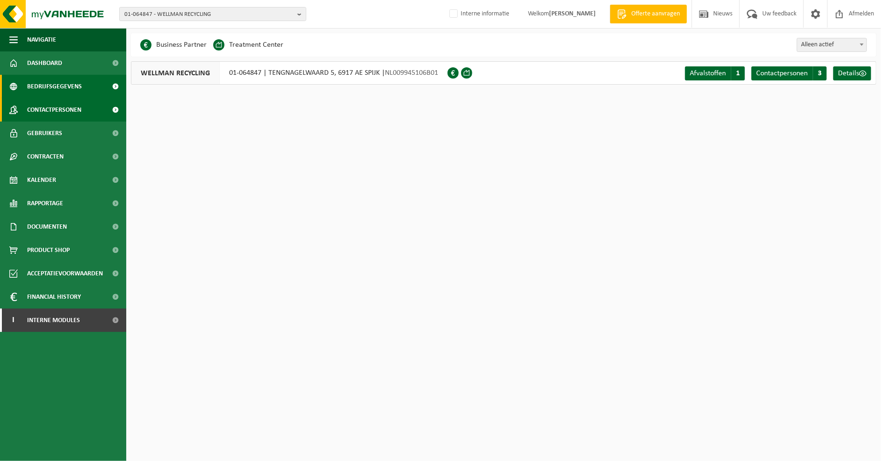
click at [42, 108] on span "Contactpersonen" at bounding box center [54, 109] width 54 height 23
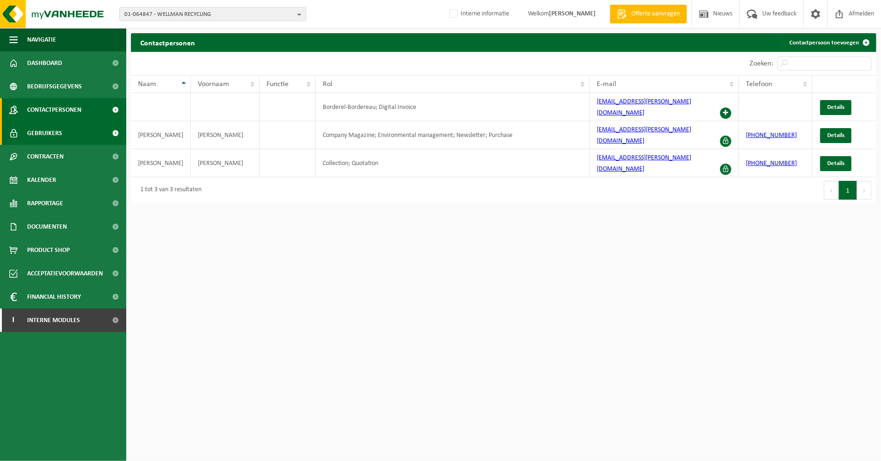
click at [51, 133] on span "Gebruikers" at bounding box center [44, 133] width 35 height 23
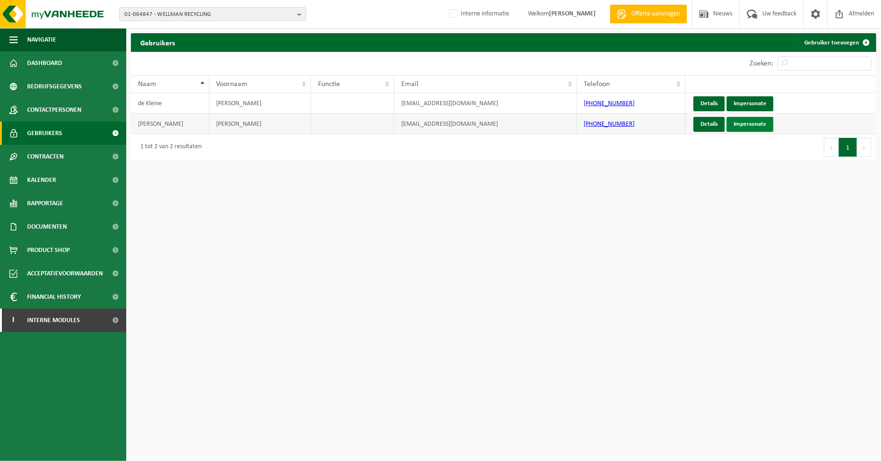
click at [748, 124] on link "Impersonate" at bounding box center [750, 124] width 47 height 15
click at [37, 321] on span "Interne modules" at bounding box center [53, 320] width 53 height 23
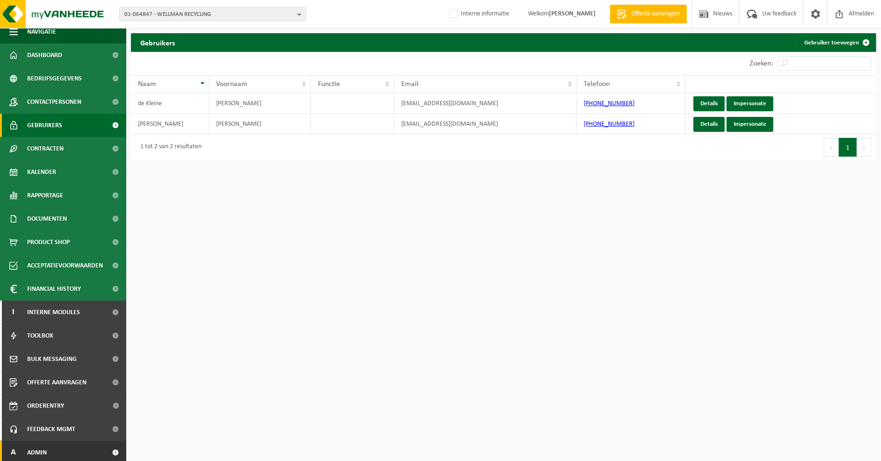
scroll to position [11, 0]
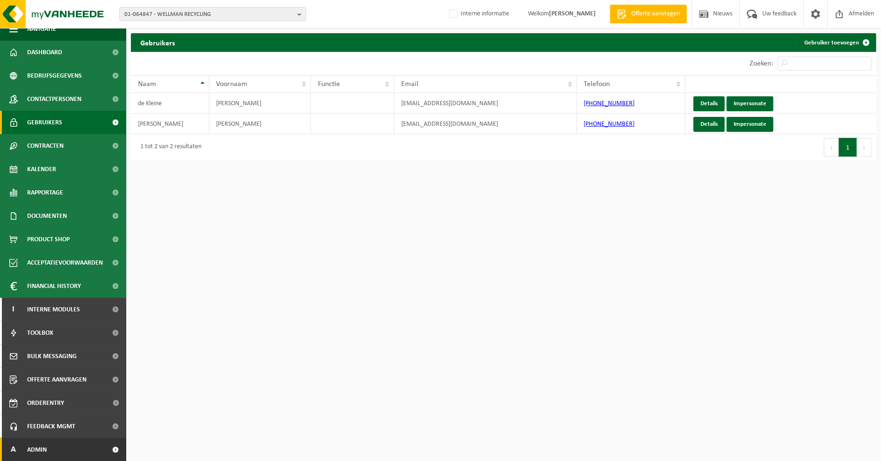
click at [41, 448] on span "Admin" at bounding box center [37, 449] width 20 height 23
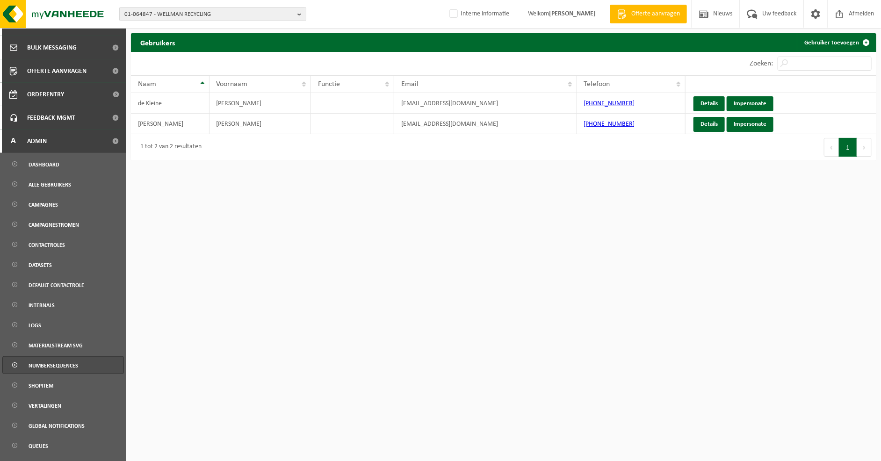
scroll to position [323, 0]
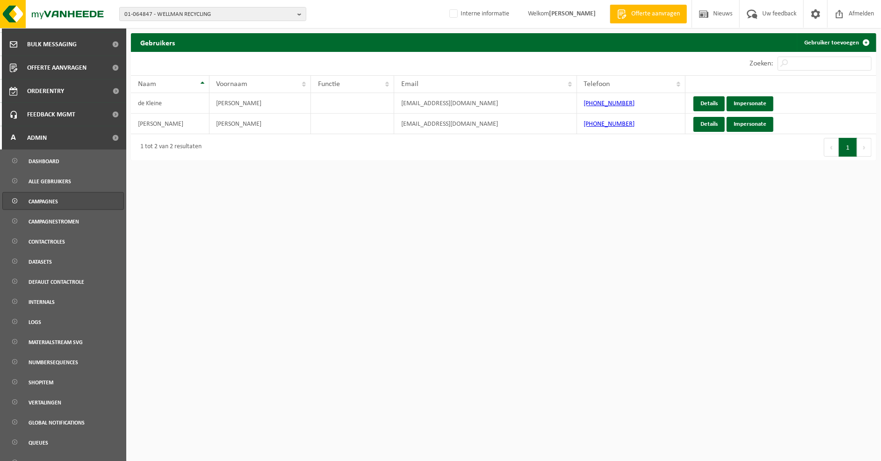
click at [54, 202] on span "Campagnes" at bounding box center [43, 202] width 29 height 18
click at [42, 162] on span "Dashboard" at bounding box center [44, 161] width 31 height 18
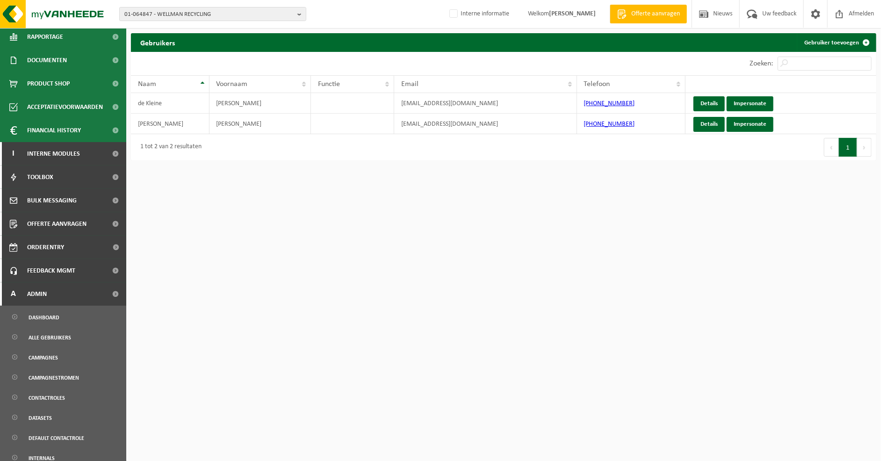
scroll to position [0, 0]
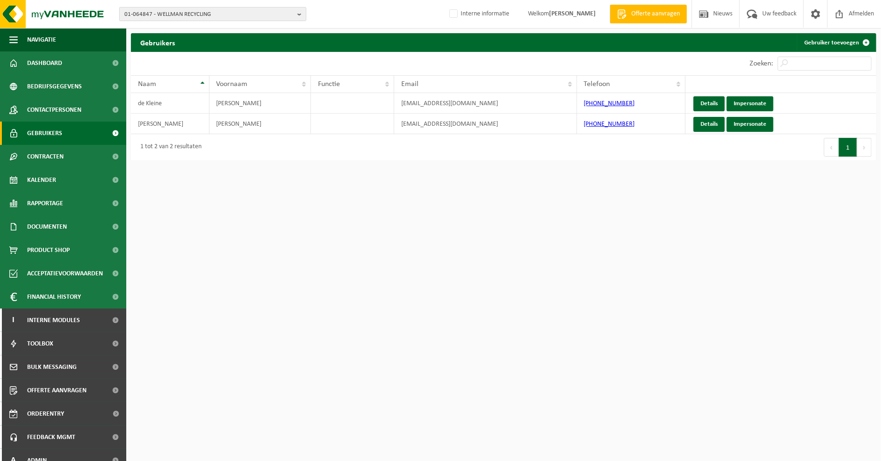
click at [299, 12] on b "button" at bounding box center [301, 13] width 8 height 13
click at [234, 30] on input "text" at bounding box center [213, 29] width 182 height 12
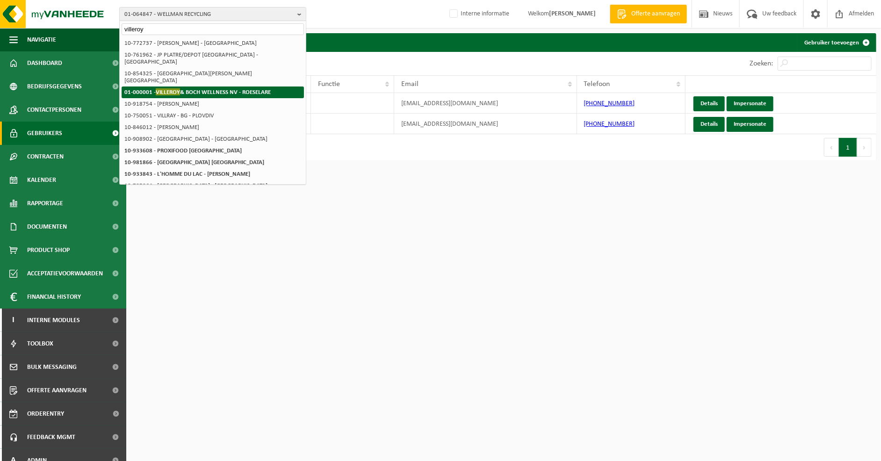
type input "villeroy"
click at [198, 88] on strong "01-000001 - VILLEROY & BOCH WELLNESS NV - ROESELARE" at bounding box center [197, 91] width 146 height 7
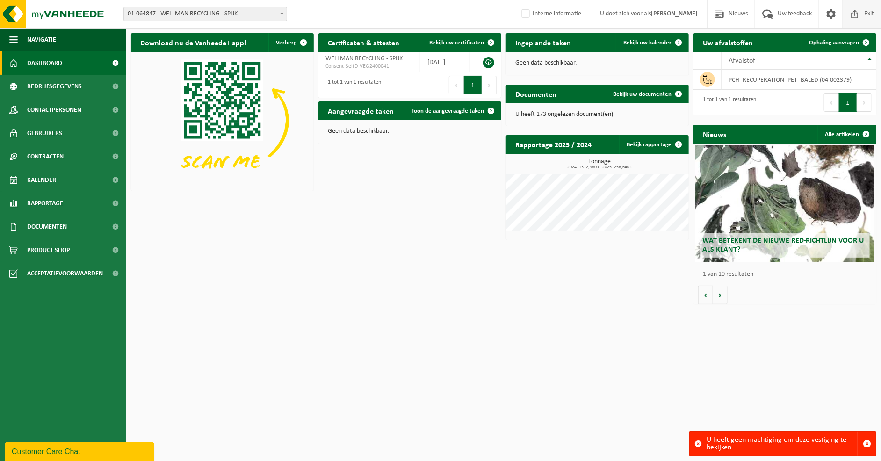
click at [867, 11] on span "Exit" at bounding box center [869, 14] width 14 height 28
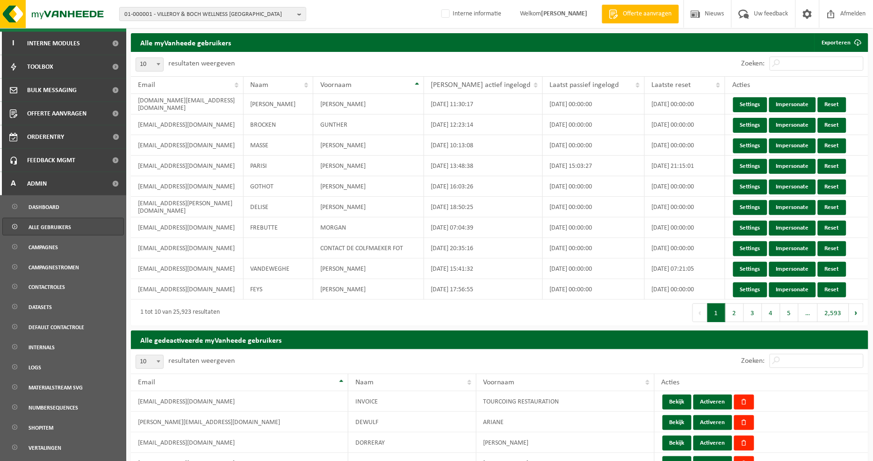
scroll to position [311, 0]
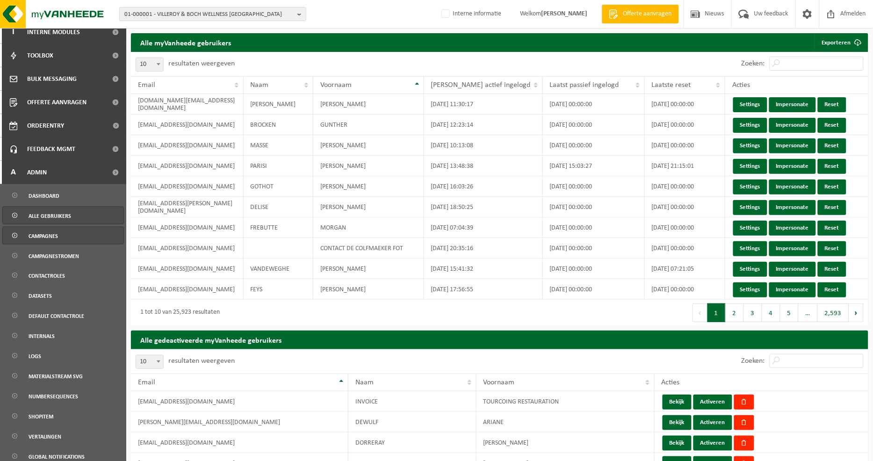
click at [47, 237] on span "Campagnes" at bounding box center [43, 236] width 29 height 18
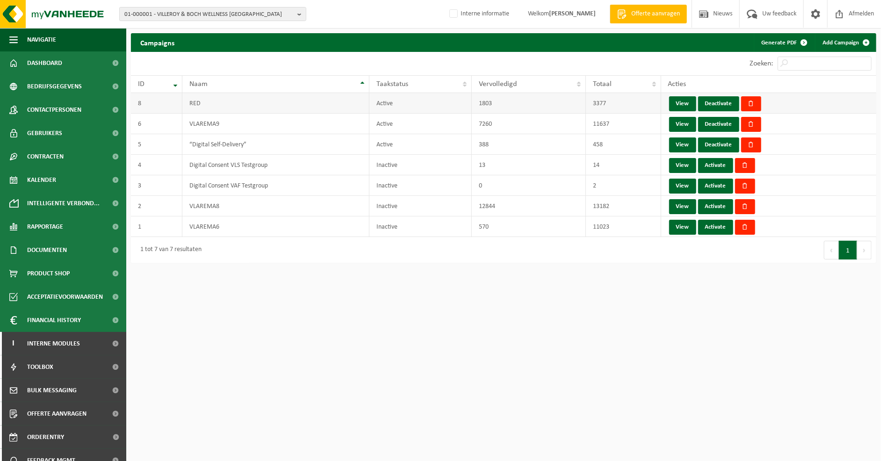
click at [193, 103] on td "RED" at bounding box center [275, 103] width 187 height 21
click at [689, 100] on link "View" at bounding box center [682, 103] width 27 height 15
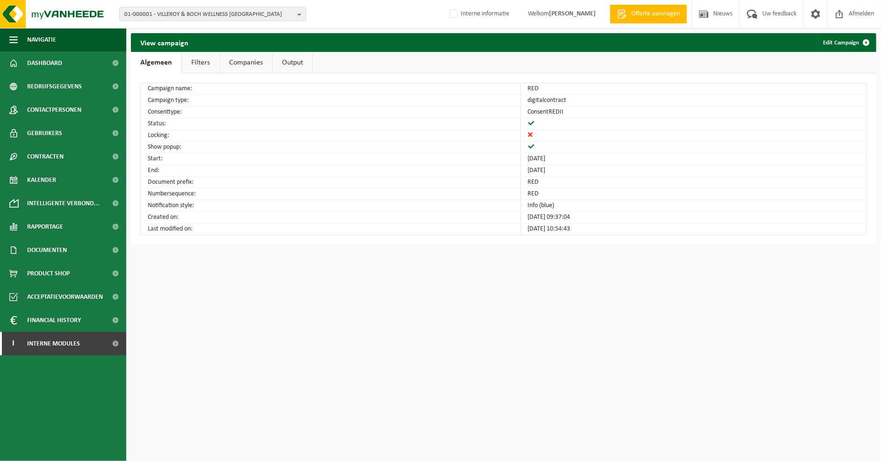
click at [203, 59] on link "Filters" at bounding box center [200, 63] width 37 height 22
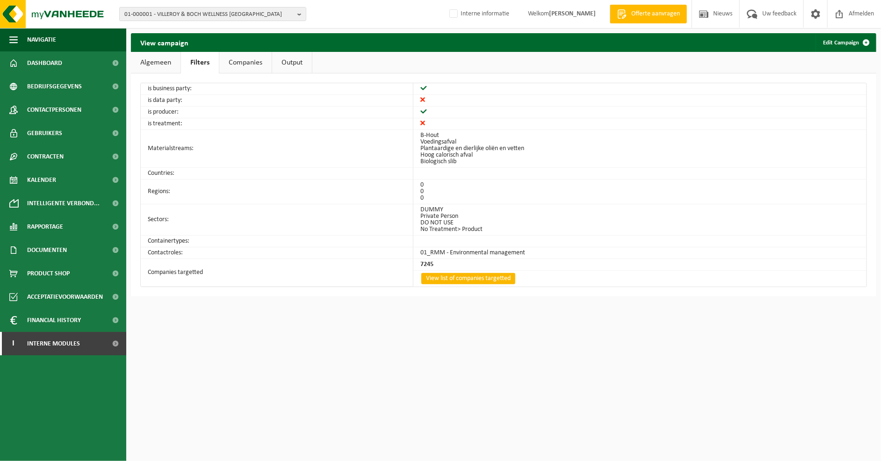
click at [461, 281] on link "View list of companies targetted" at bounding box center [468, 278] width 94 height 11
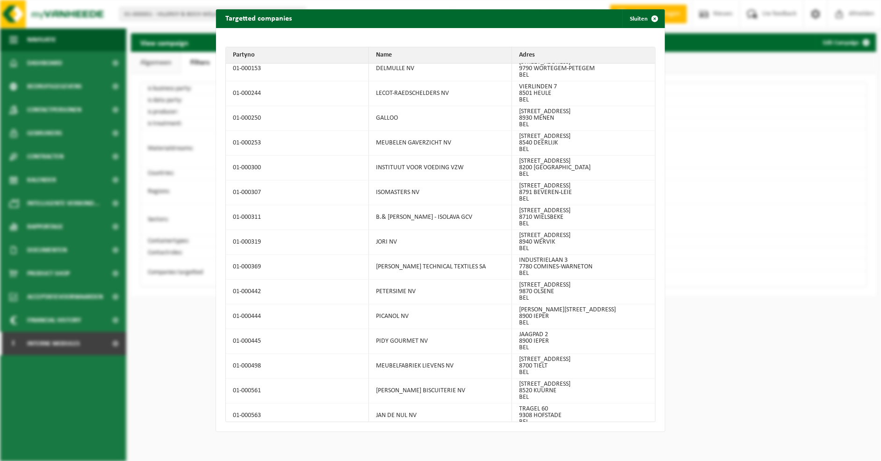
scroll to position [311, 0]
click at [645, 15] on span "button" at bounding box center [654, 18] width 19 height 19
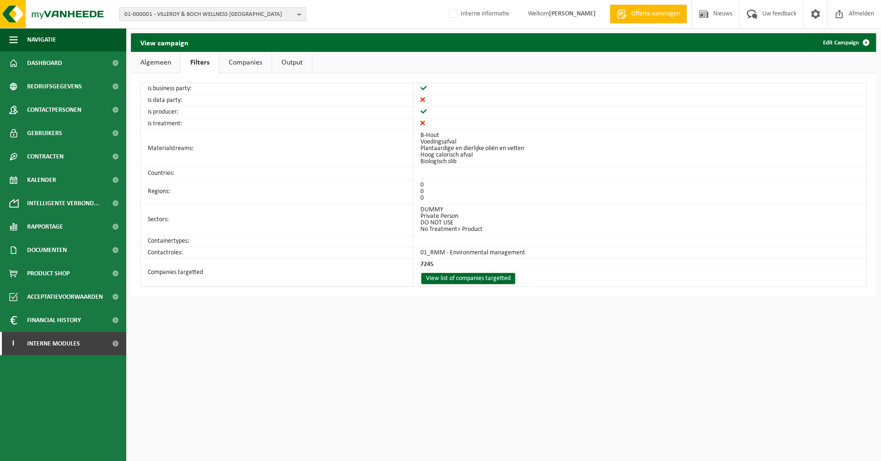
click at [300, 11] on b "button" at bounding box center [301, 13] width 8 height 13
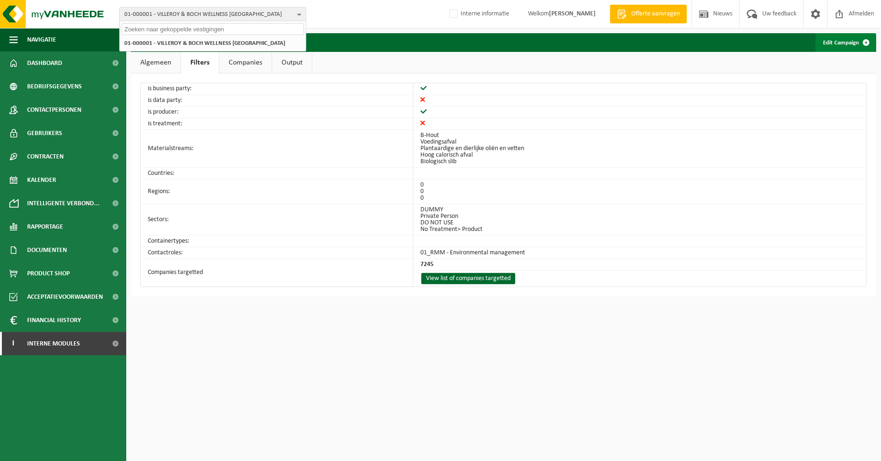
click at [852, 36] on link "Edit Campaign" at bounding box center [846, 42] width 60 height 19
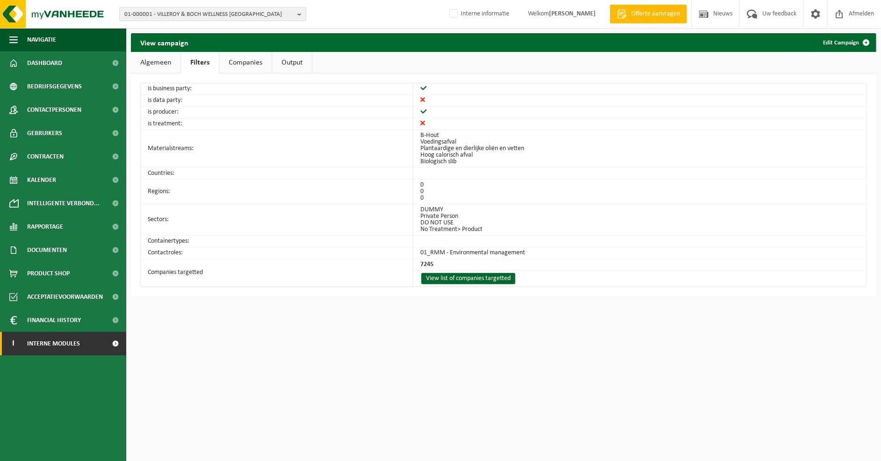
click at [61, 340] on span "Interne modules" at bounding box center [53, 343] width 53 height 23
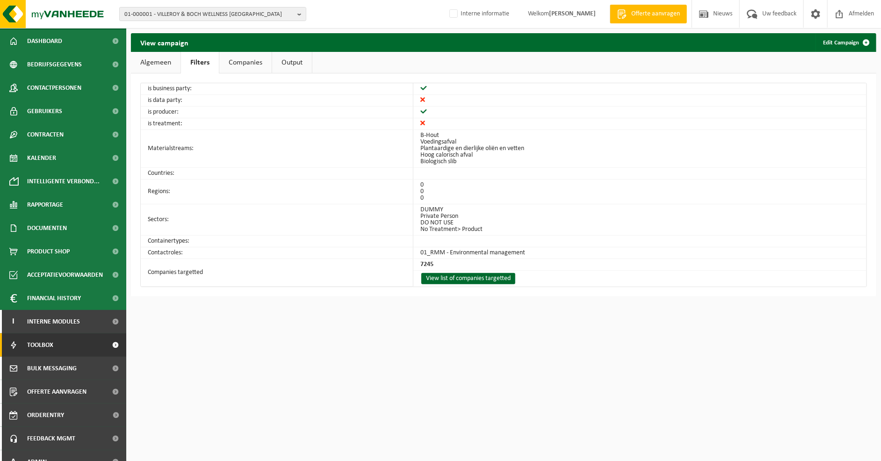
scroll to position [34, 0]
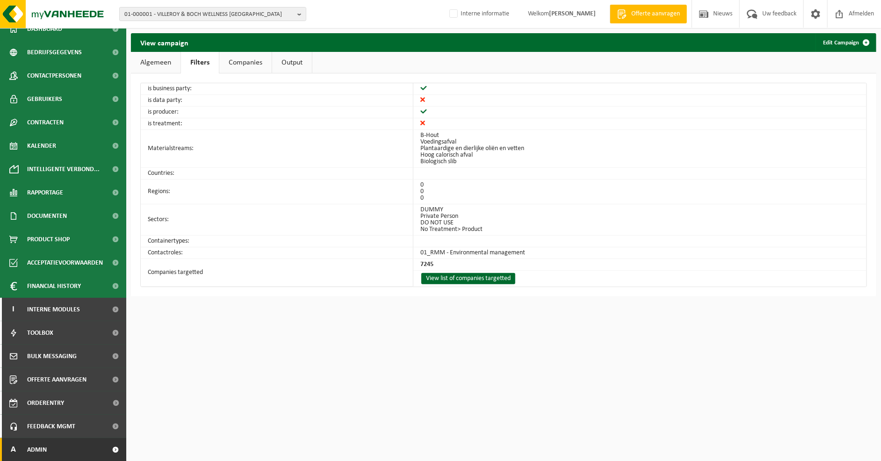
click at [53, 449] on link "A Admin" at bounding box center [63, 449] width 126 height 23
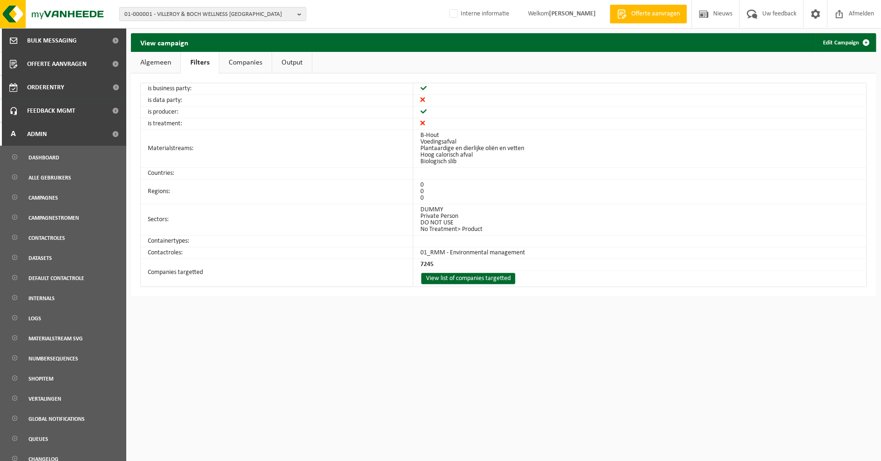
scroll to position [358, 0]
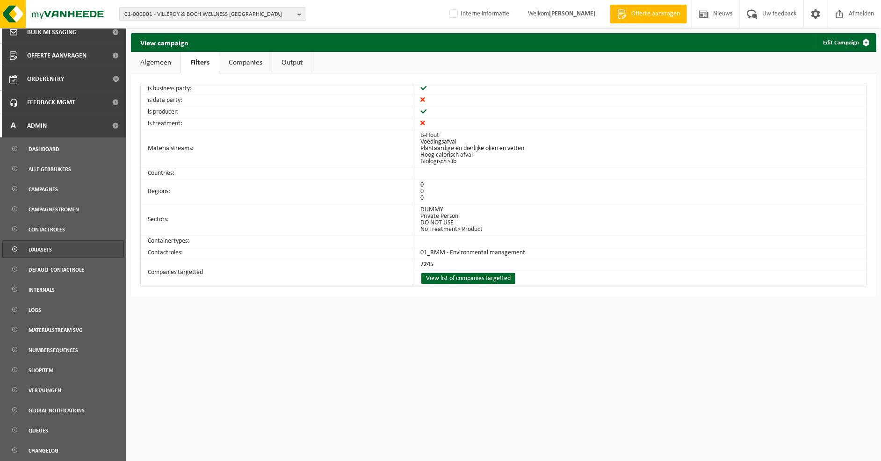
click at [55, 248] on link "Datasets" at bounding box center [63, 249] width 122 height 18
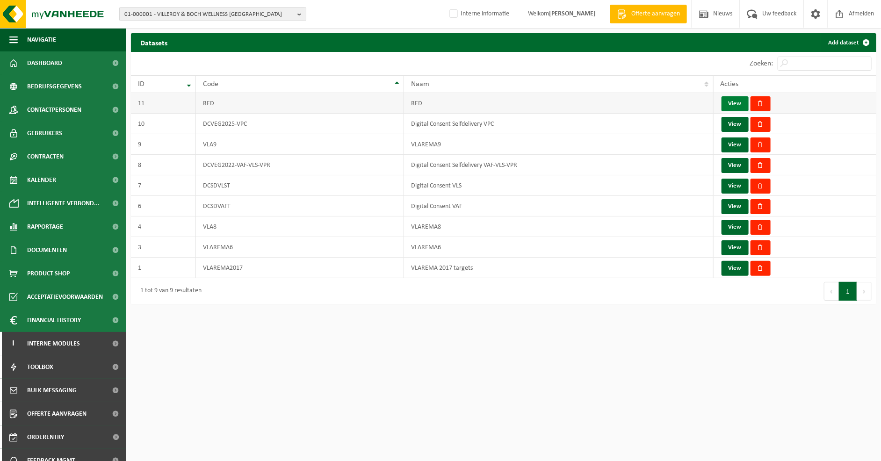
click at [732, 99] on link "View" at bounding box center [735, 103] width 27 height 15
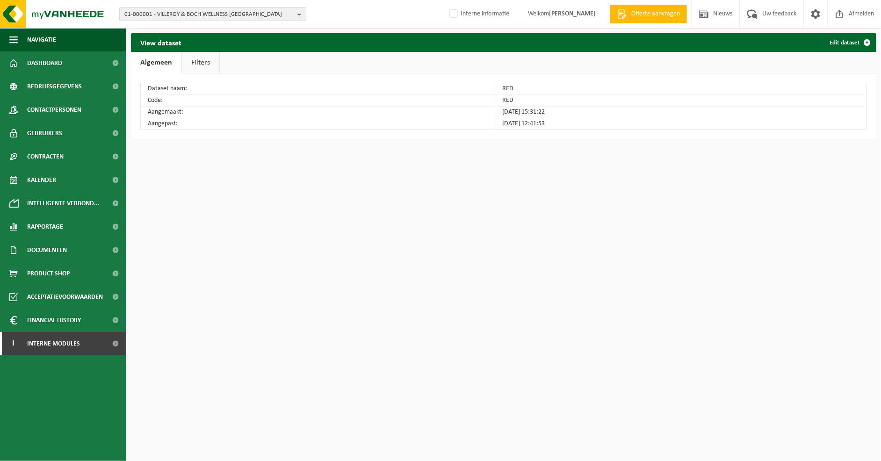
click at [206, 62] on link "Filters" at bounding box center [200, 63] width 37 height 22
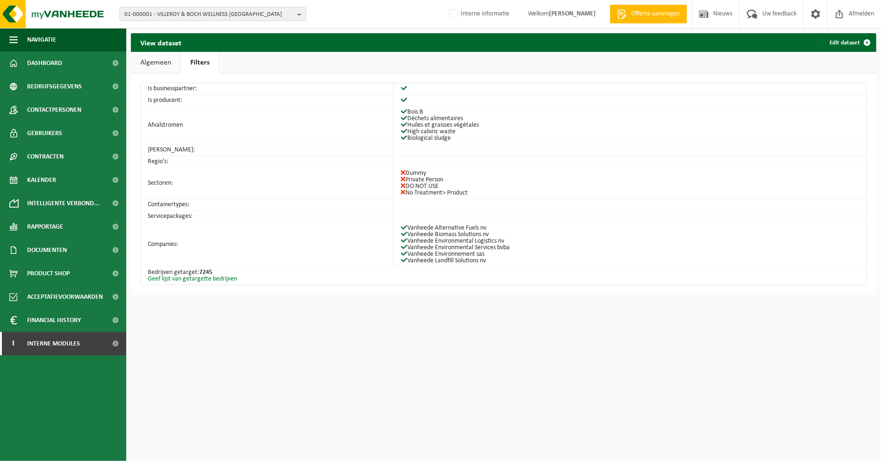
click at [194, 278] on link "Geef lijst van getargette bedrijven" at bounding box center [192, 278] width 89 height 7
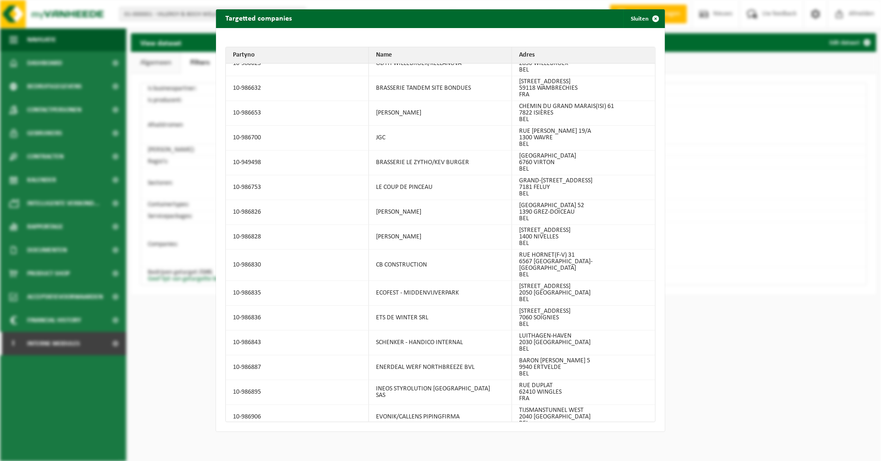
scroll to position [174280, 0]
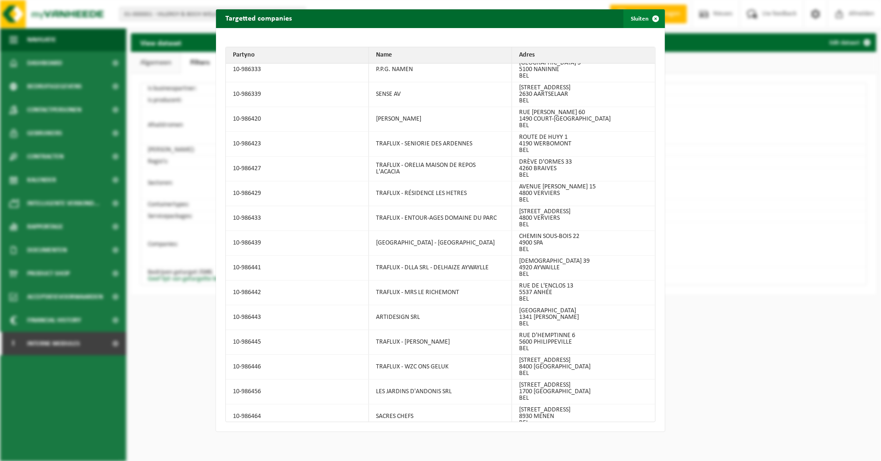
click at [632, 19] on button "Sluiten" at bounding box center [644, 18] width 42 height 19
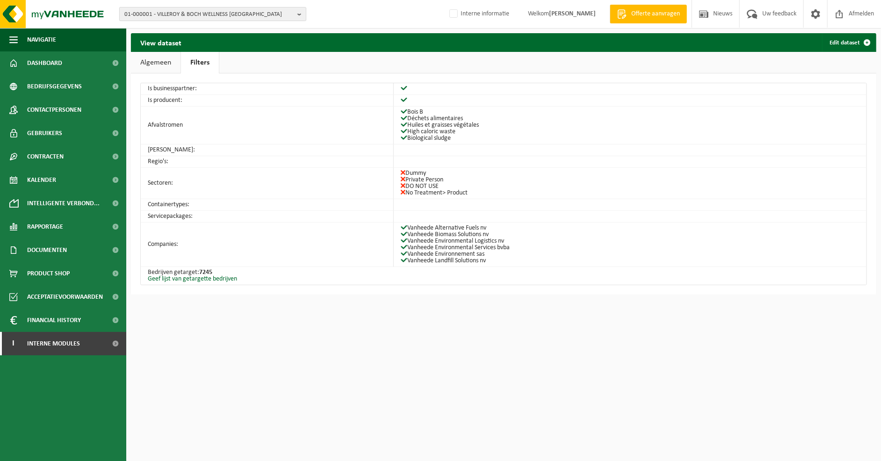
click at [298, 15] on b "button" at bounding box center [301, 13] width 8 height 13
click at [264, 28] on input "text" at bounding box center [213, 29] width 182 height 12
paste input "01-000481"
type input "01-000481"
click at [139, 42] on span "01-000481" at bounding box center [138, 42] width 28 height 7
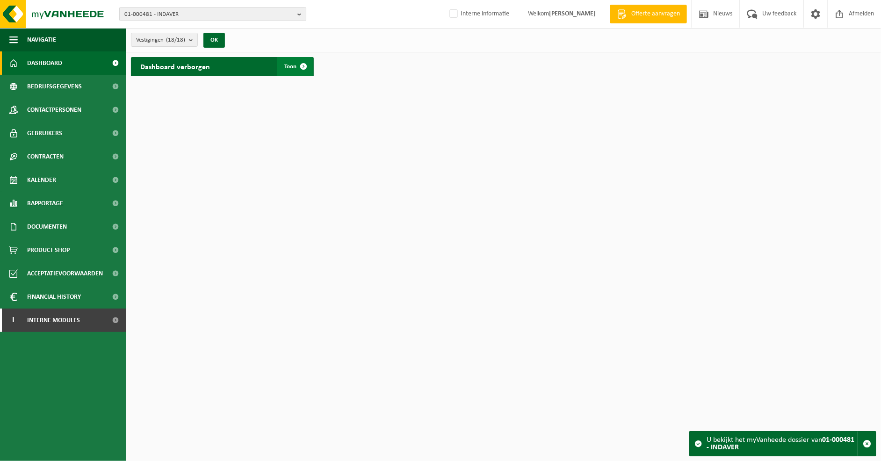
click at [295, 64] on span at bounding box center [303, 66] width 19 height 19
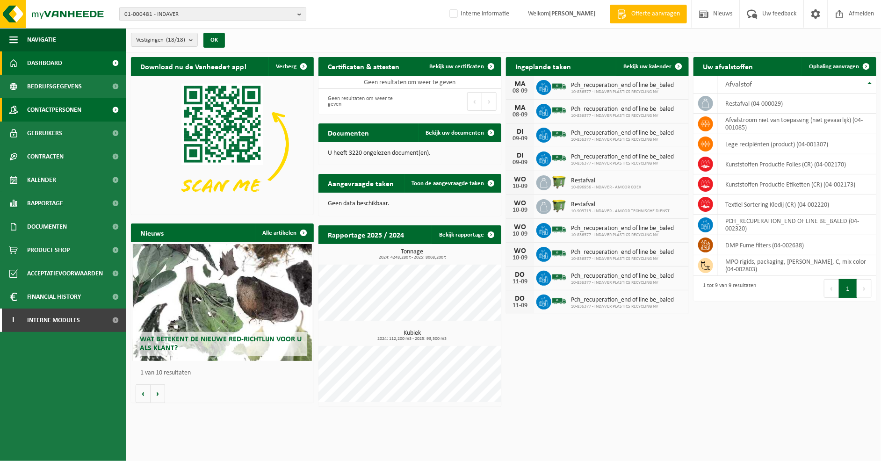
click at [47, 114] on span "Contactpersonen" at bounding box center [54, 109] width 54 height 23
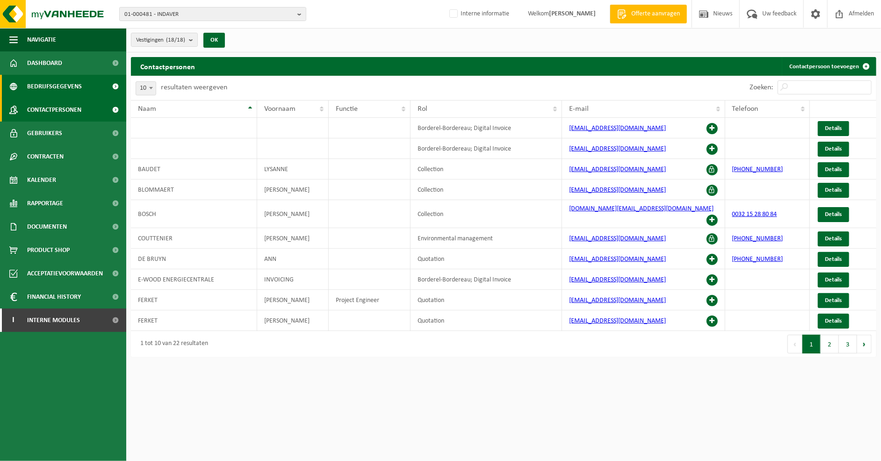
click at [49, 86] on span "Bedrijfsgegevens" at bounding box center [54, 86] width 55 height 23
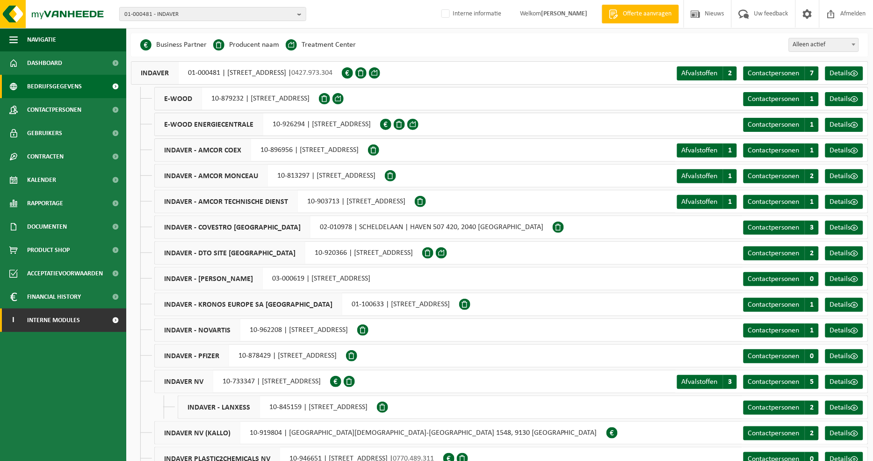
click at [78, 323] on span "Interne modules" at bounding box center [53, 320] width 53 height 23
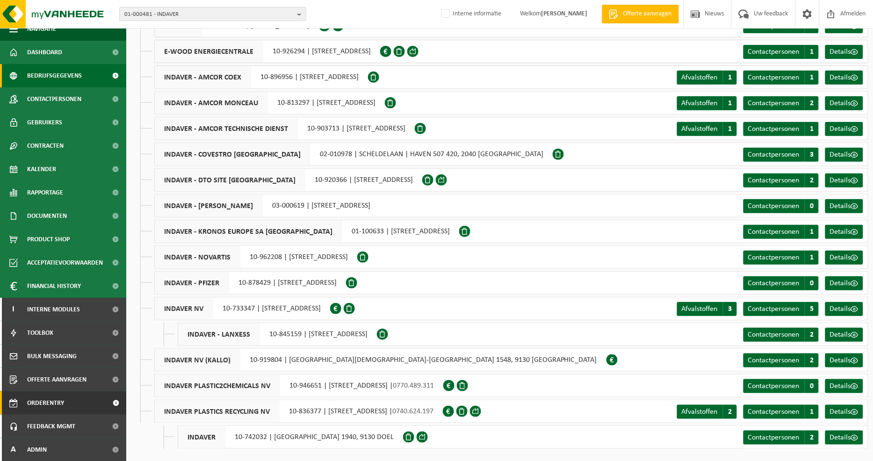
scroll to position [75, 0]
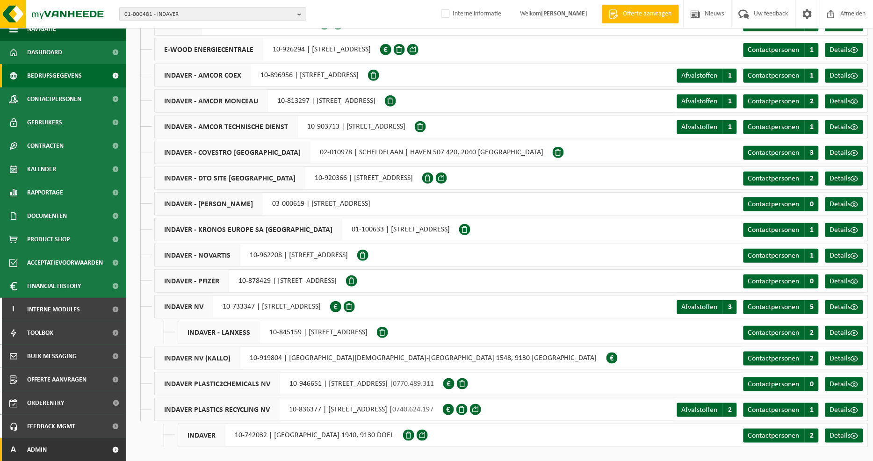
click at [65, 443] on link "A Admin" at bounding box center [63, 449] width 126 height 23
click at [55, 446] on link "A Admin" at bounding box center [63, 449] width 126 height 23
click at [44, 455] on span "Admin" at bounding box center [37, 449] width 20 height 23
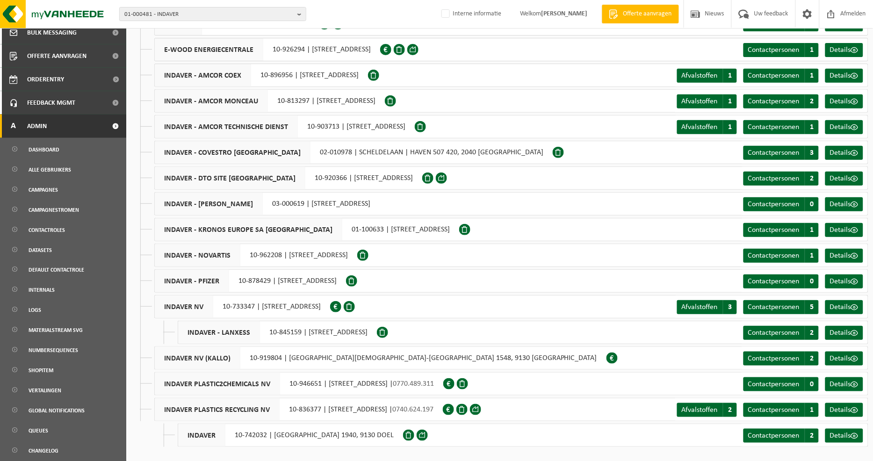
scroll to position [335, 0]
click at [52, 168] on span "Alle gebruikers" at bounding box center [50, 169] width 43 height 18
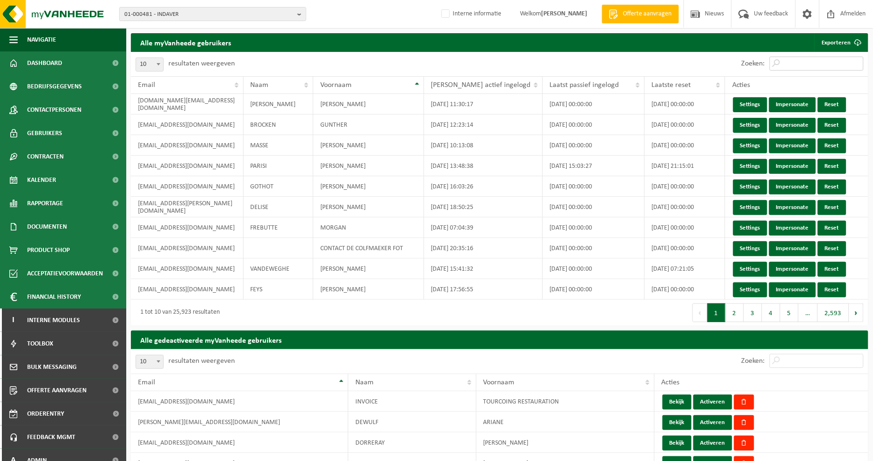
click at [814, 60] on input "Zoeken:" at bounding box center [817, 64] width 94 height 14
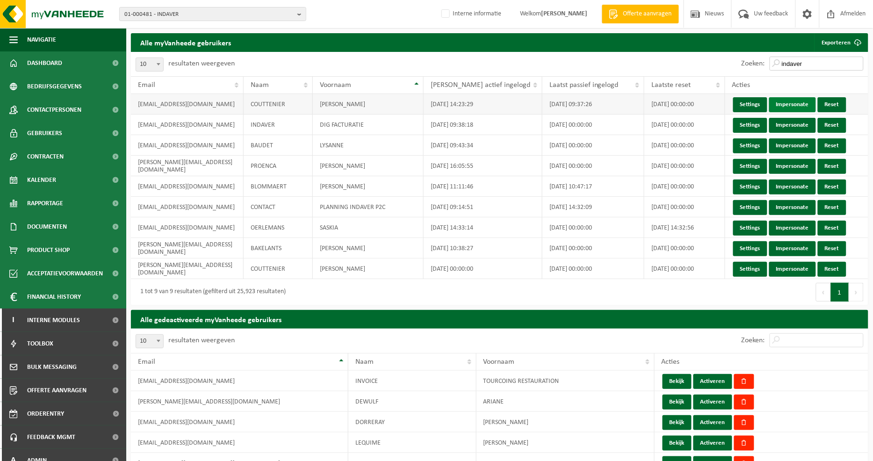
type input "indaver"
click at [787, 105] on link "Impersonate" at bounding box center [792, 104] width 47 height 15
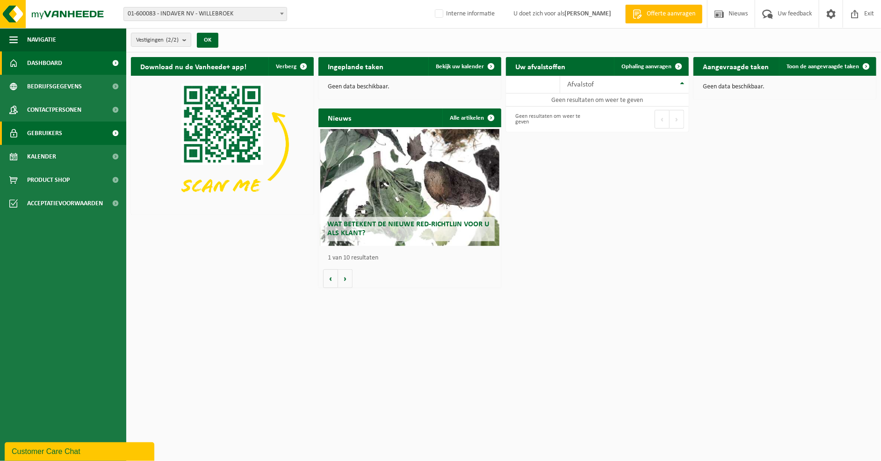
click at [58, 130] on span "Gebruikers" at bounding box center [44, 133] width 35 height 23
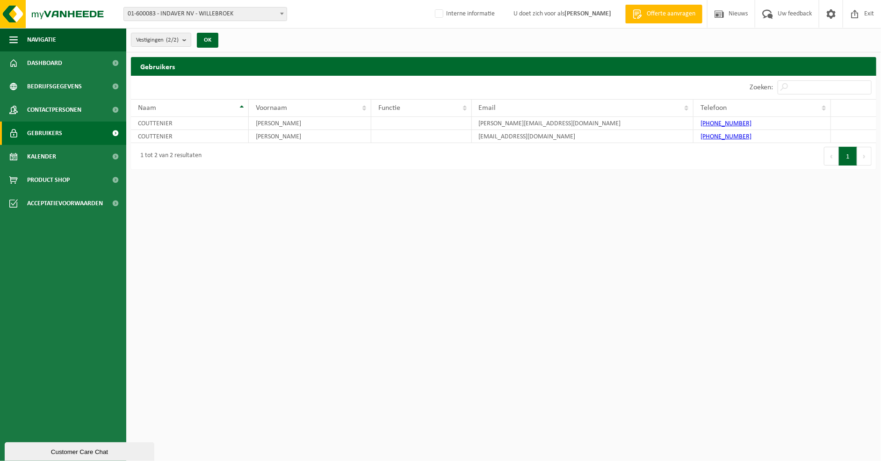
click at [652, 41] on div "Vestigingen (2/2) Alles selecteren Alles deselecteren Actieve selecteren INDAVE…" at bounding box center [503, 40] width 755 height 24
click at [868, 17] on span "Exit" at bounding box center [869, 14] width 14 height 28
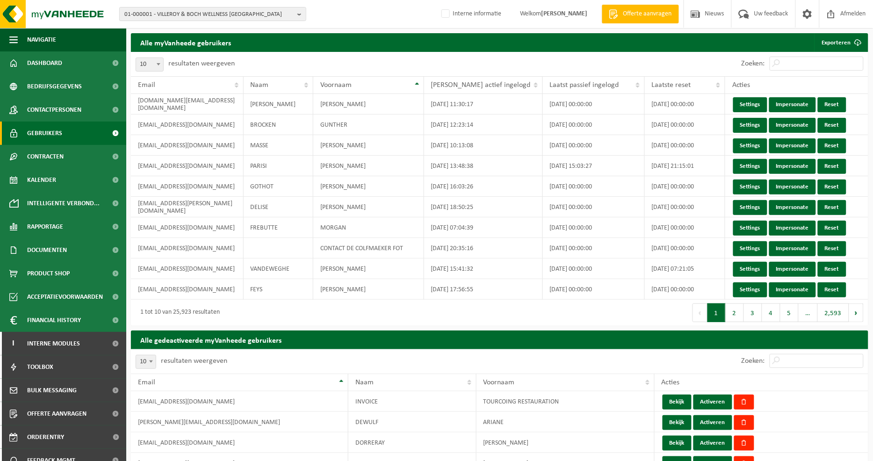
click at [46, 135] on span "Gebruikers" at bounding box center [44, 133] width 35 height 23
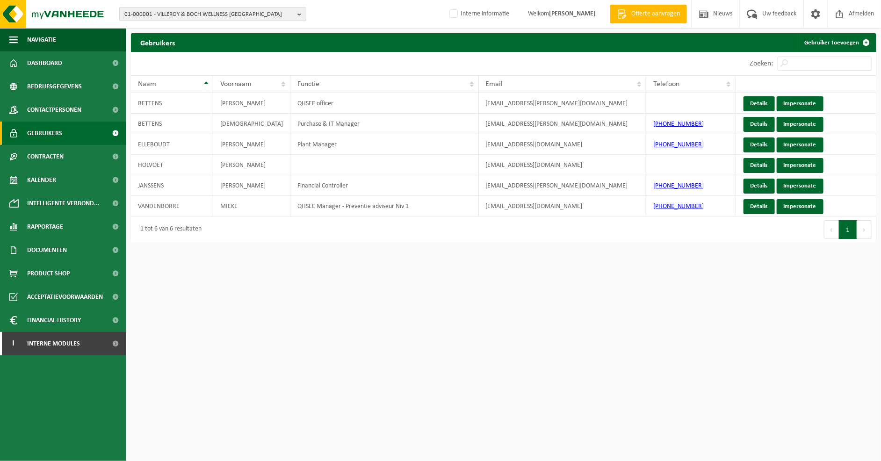
click at [296, 16] on button "01-000001 - VILLEROY & BOCH WELLNESS [GEOGRAPHIC_DATA]" at bounding box center [212, 14] width 187 height 14
click at [227, 29] on input "text" at bounding box center [213, 29] width 182 height 12
paste input "WYFFELS BV"
click at [211, 25] on input "WYFFELS BV" at bounding box center [213, 29] width 182 height 12
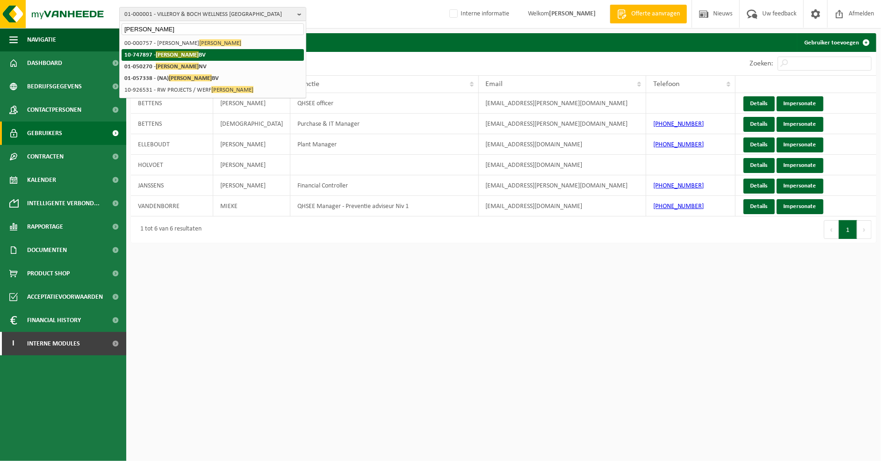
type input "Wyffels"
click at [153, 54] on strong "10-747897 - WYFFELS BV" at bounding box center [164, 54] width 81 height 7
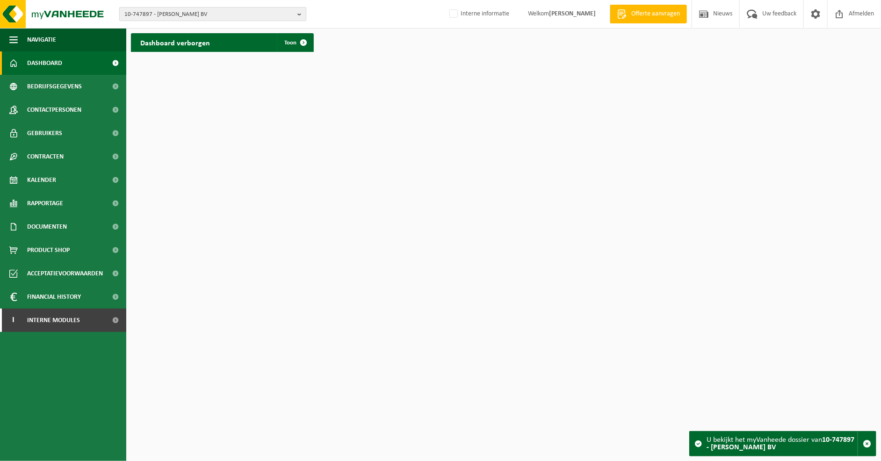
click at [302, 12] on b "button" at bounding box center [301, 13] width 8 height 13
click at [206, 43] on li "10-747897 - [PERSON_NAME] BV" at bounding box center [213, 43] width 182 height 12
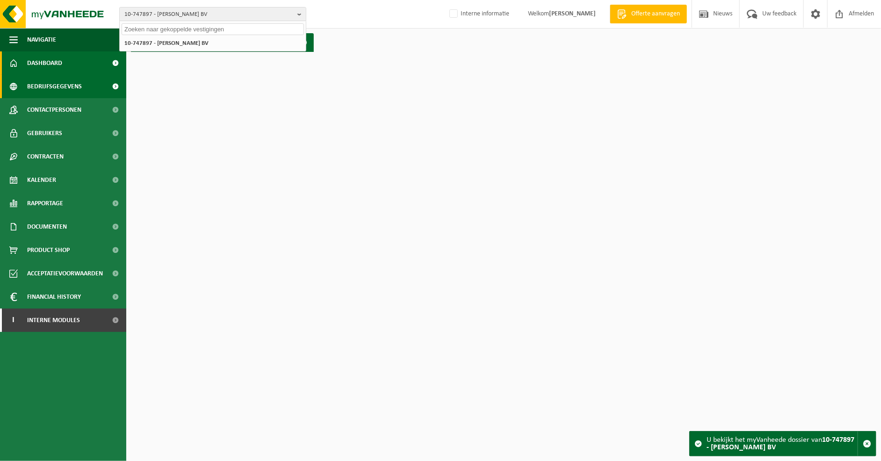
click at [62, 87] on span "Bedrijfsgegevens" at bounding box center [54, 86] width 55 height 23
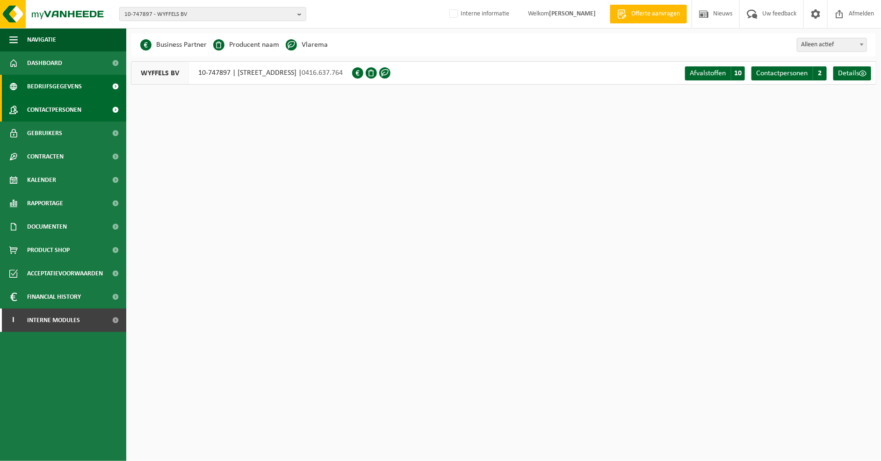
click at [65, 111] on span "Contactpersonen" at bounding box center [54, 109] width 54 height 23
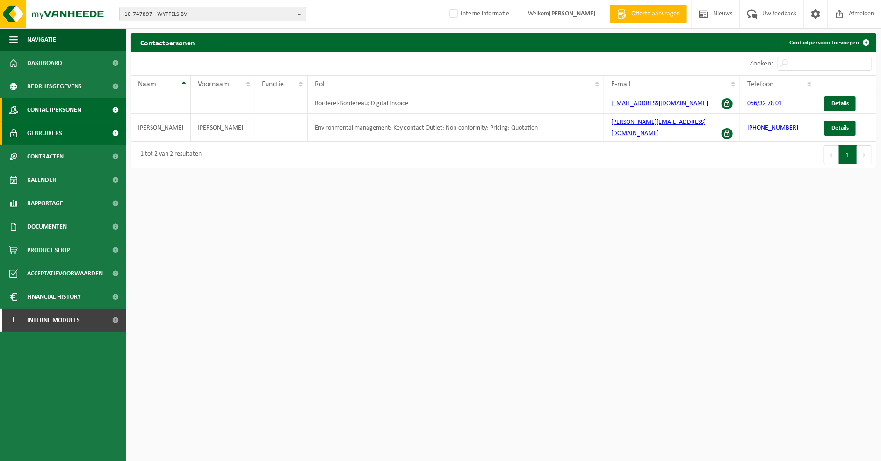
click at [39, 131] on span "Gebruikers" at bounding box center [44, 133] width 35 height 23
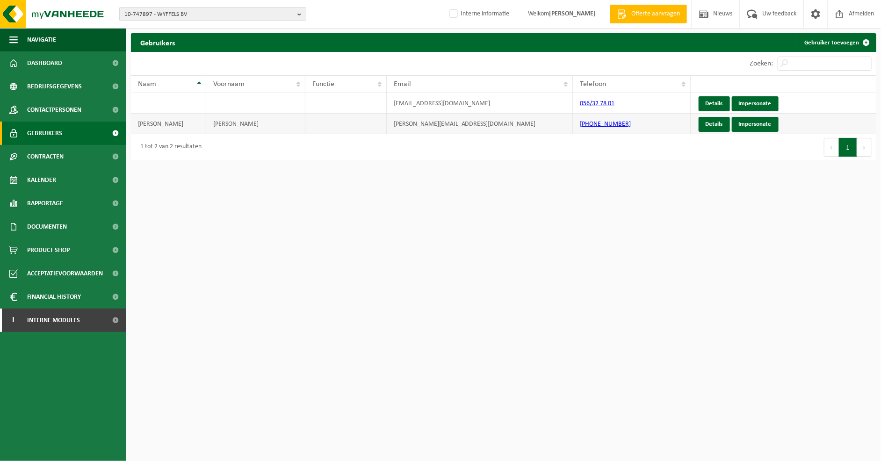
click at [161, 123] on td "WYFFELS" at bounding box center [168, 124] width 75 height 21
click at [231, 124] on td "DAVID" at bounding box center [255, 124] width 99 height 21
click at [712, 124] on link "Details" at bounding box center [714, 124] width 31 height 15
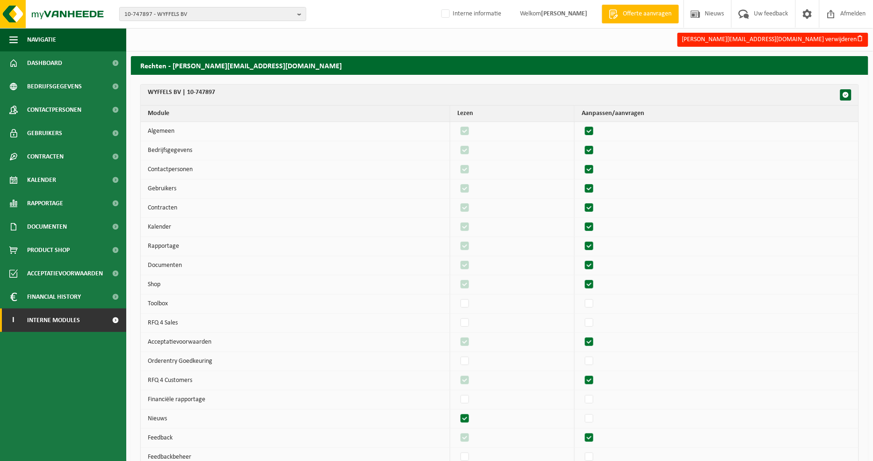
click at [69, 325] on span "Interne modules" at bounding box center [53, 320] width 53 height 23
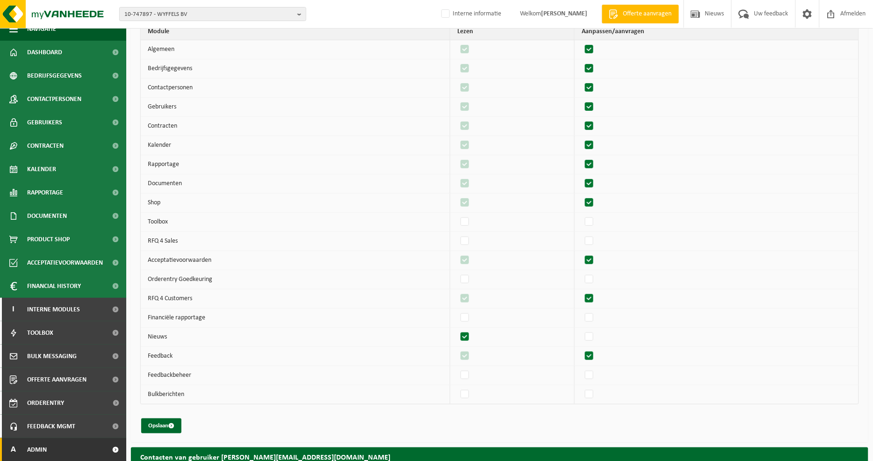
scroll to position [155, 0]
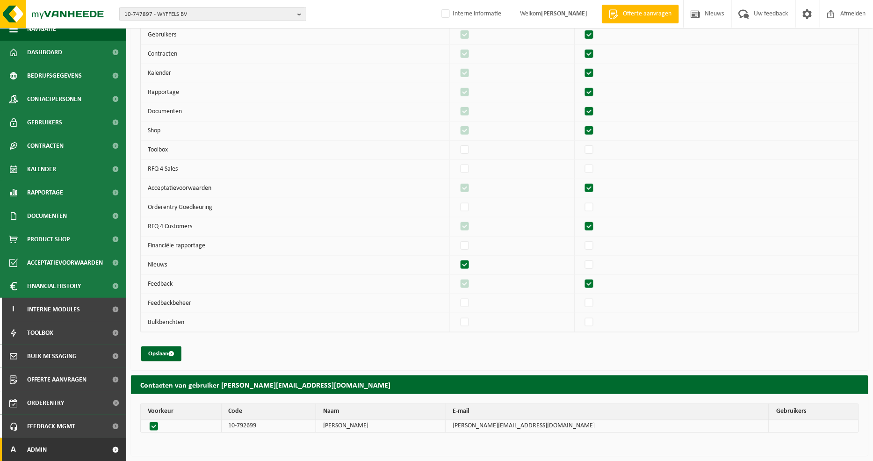
click at [69, 440] on link "A Admin" at bounding box center [63, 449] width 126 height 23
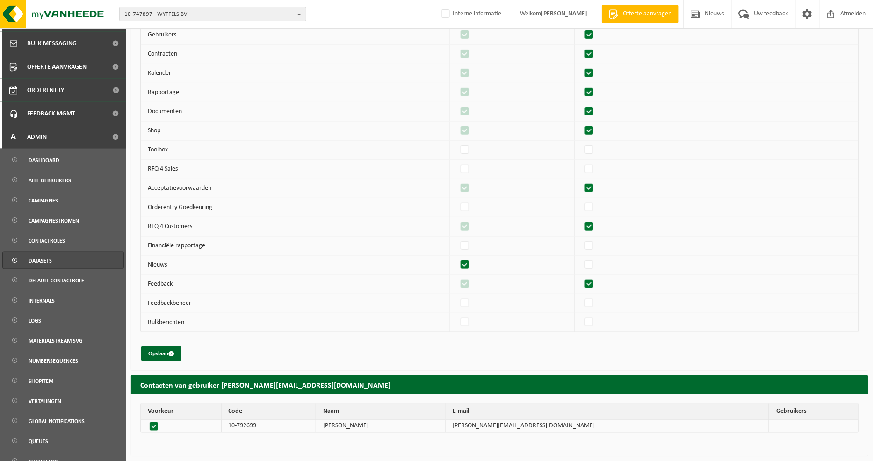
scroll to position [324, 0]
click at [43, 173] on span "Alle gebruikers" at bounding box center [50, 180] width 43 height 18
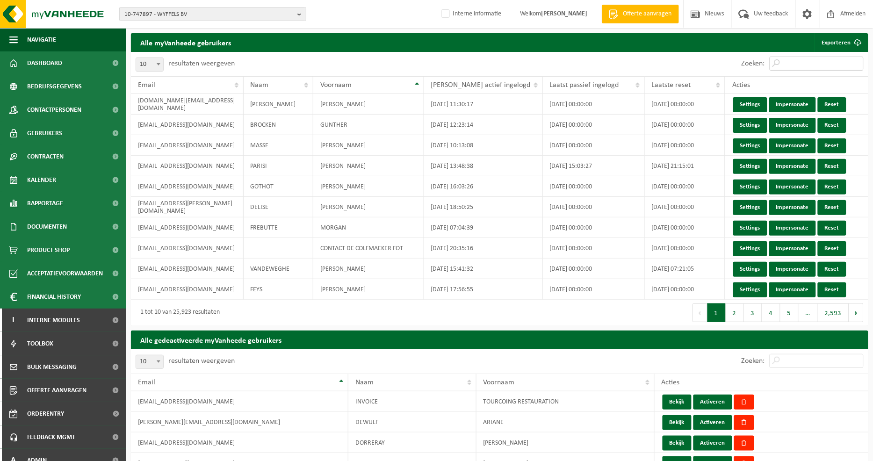
click at [810, 60] on input "Zoeken:" at bounding box center [817, 64] width 94 height 14
paste input "[PERSON_NAME][EMAIL_ADDRESS][DOMAIN_NAME]"
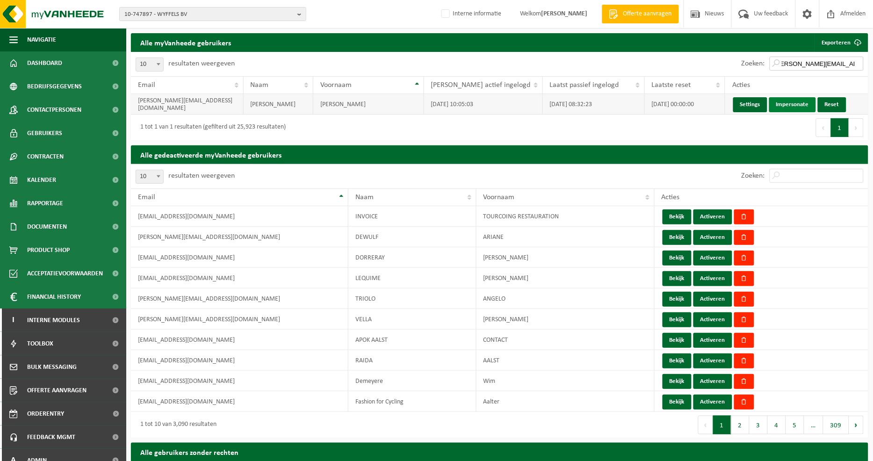
type input "[PERSON_NAME][EMAIL_ADDRESS][DOMAIN_NAME]"
click at [781, 105] on link "Impersonate" at bounding box center [792, 104] width 47 height 15
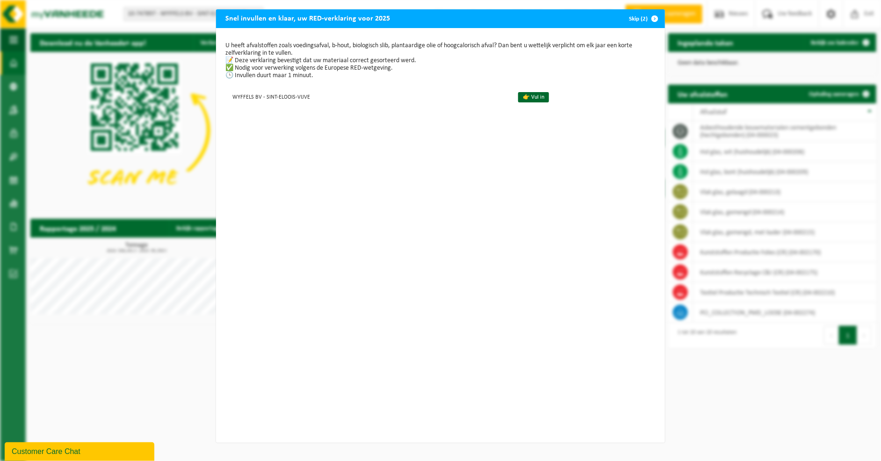
click at [649, 19] on span "button" at bounding box center [654, 18] width 19 height 19
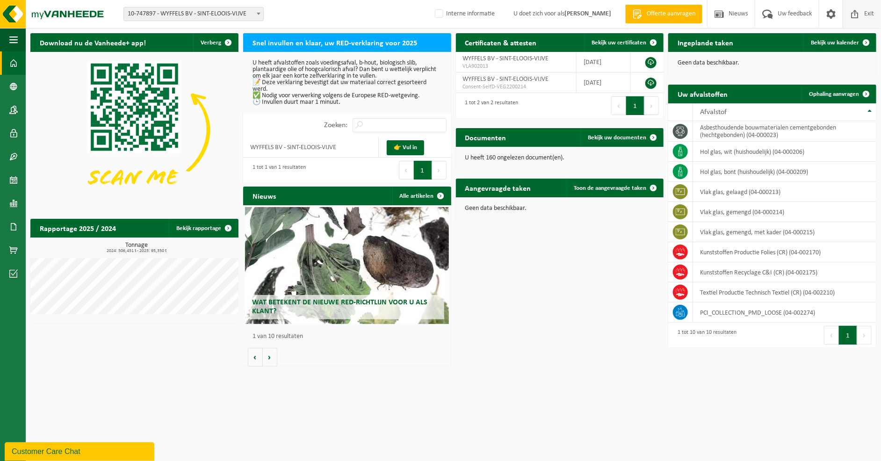
click at [864, 13] on span "Exit" at bounding box center [869, 14] width 14 height 28
